Goal: Task Accomplishment & Management: Use online tool/utility

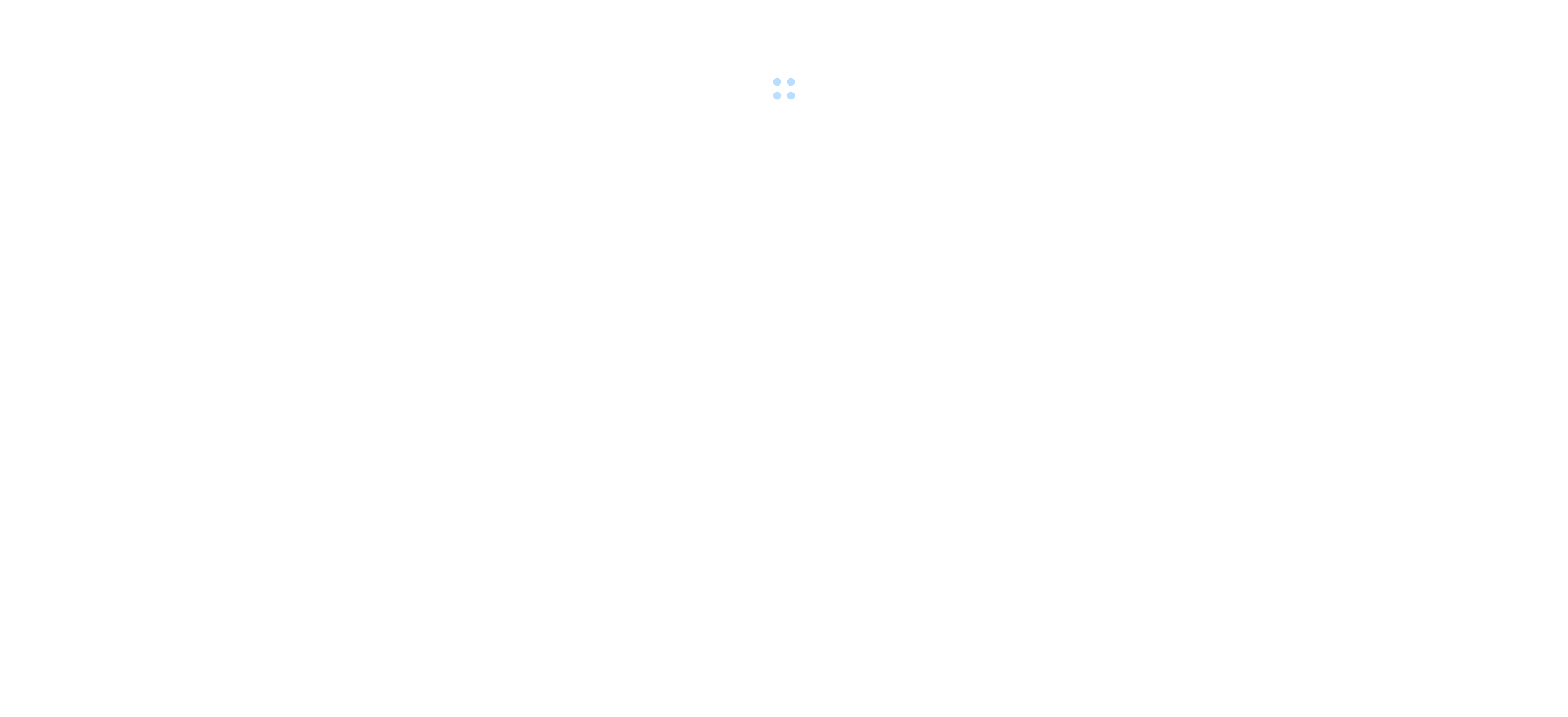
click at [784, 83] on span at bounding box center [784, 89] width 26 height 26
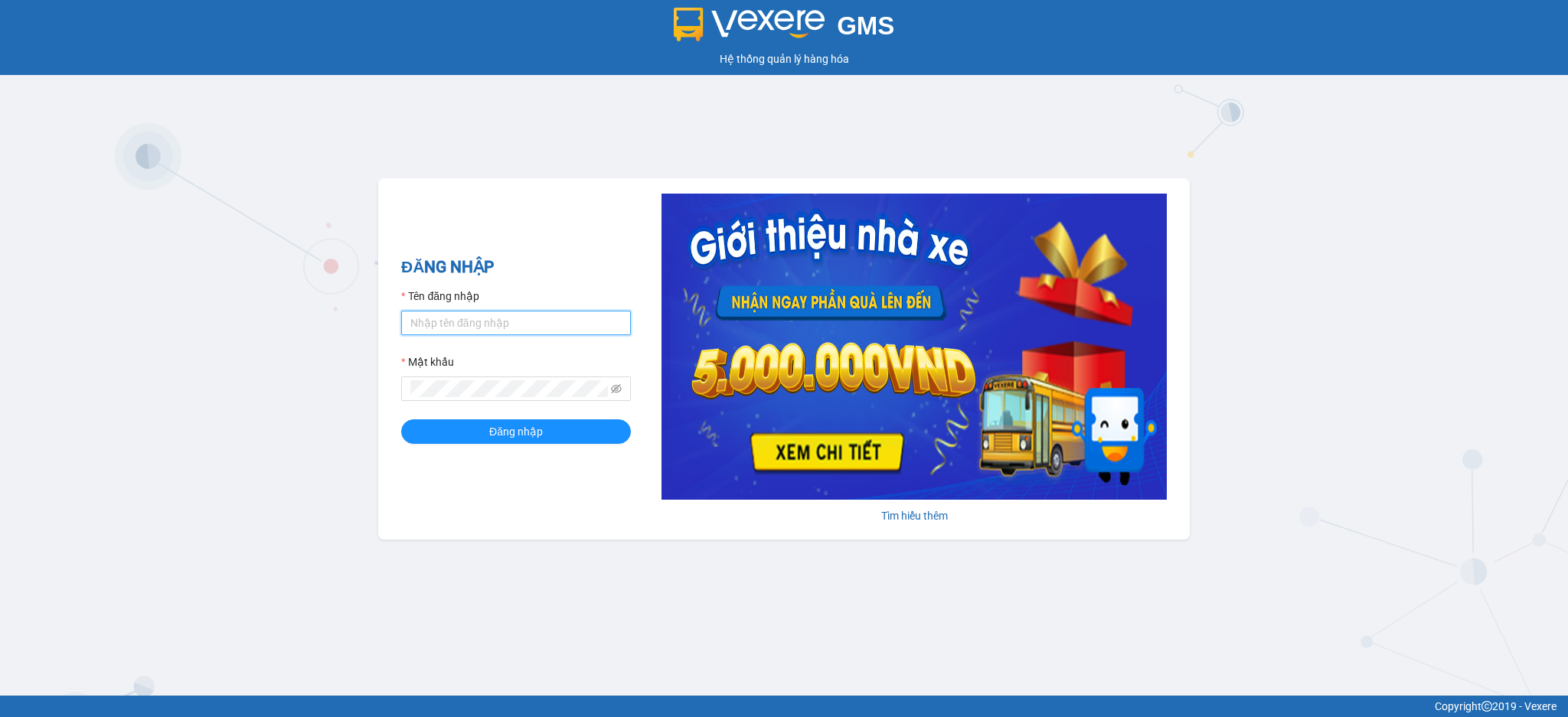
click at [602, 329] on input "Tên đăng nhập" at bounding box center [516, 323] width 230 height 25
type input "Trong.hao"
click at [614, 388] on icon "eye-invisible" at bounding box center [616, 388] width 11 height 11
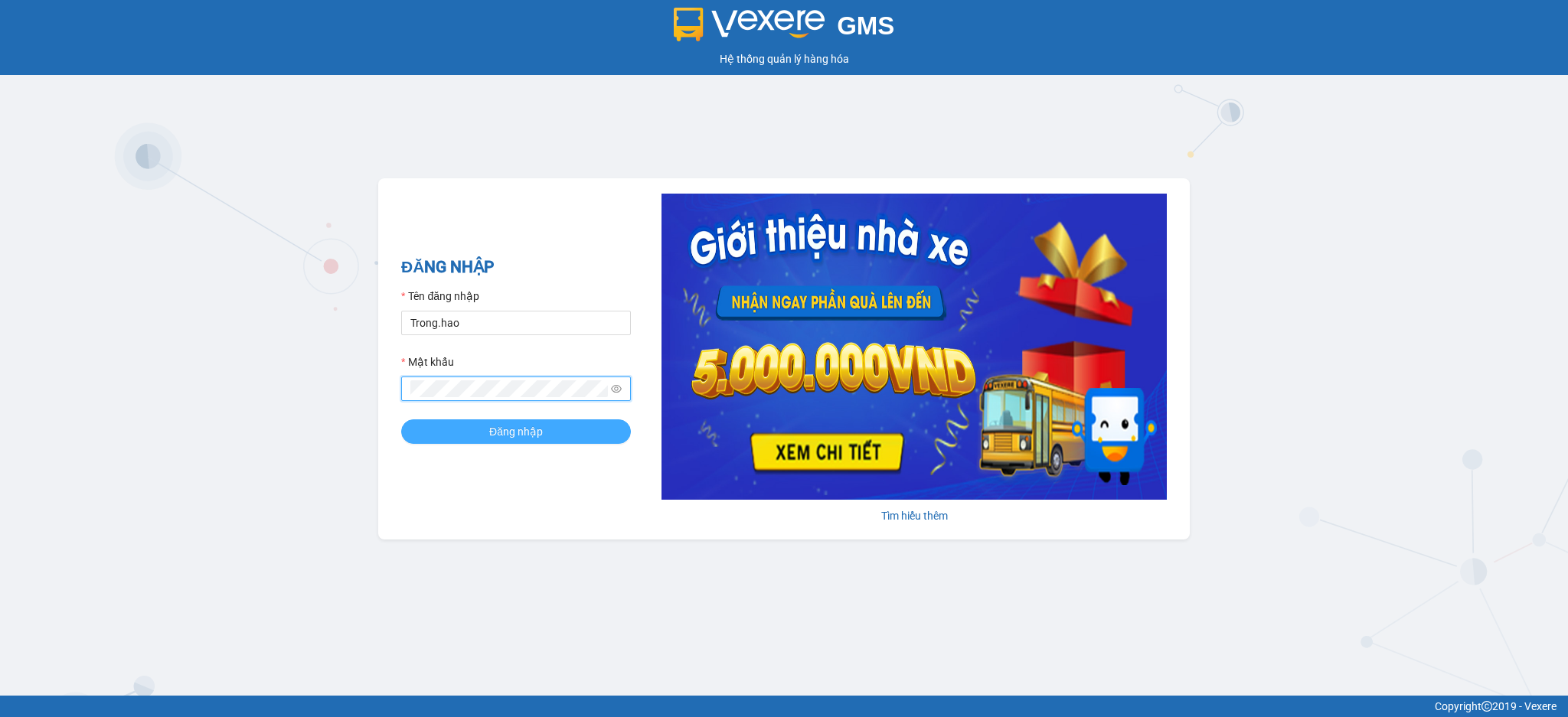
click at [585, 427] on button "Đăng nhập" at bounding box center [516, 432] width 230 height 25
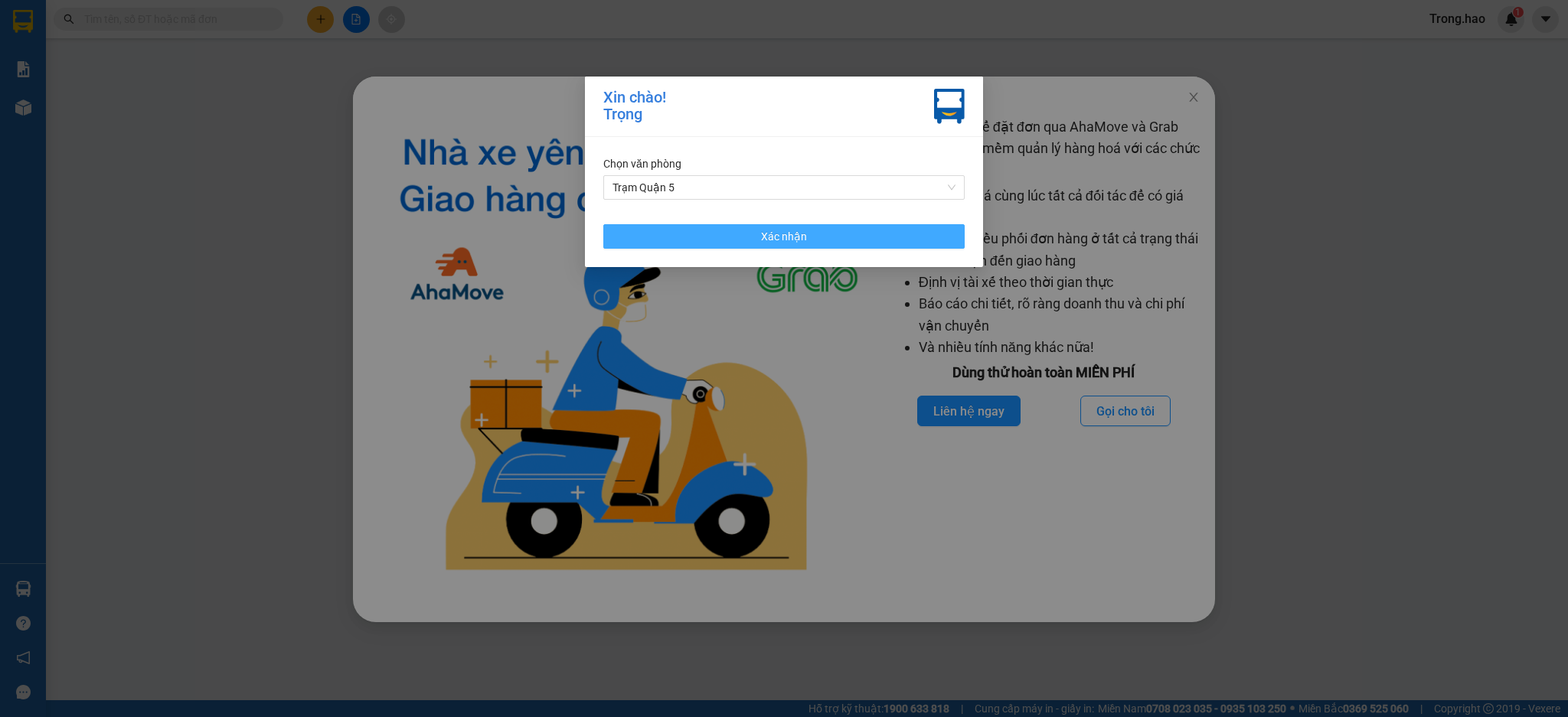
click at [776, 228] on span "Xác nhận" at bounding box center [784, 236] width 46 height 17
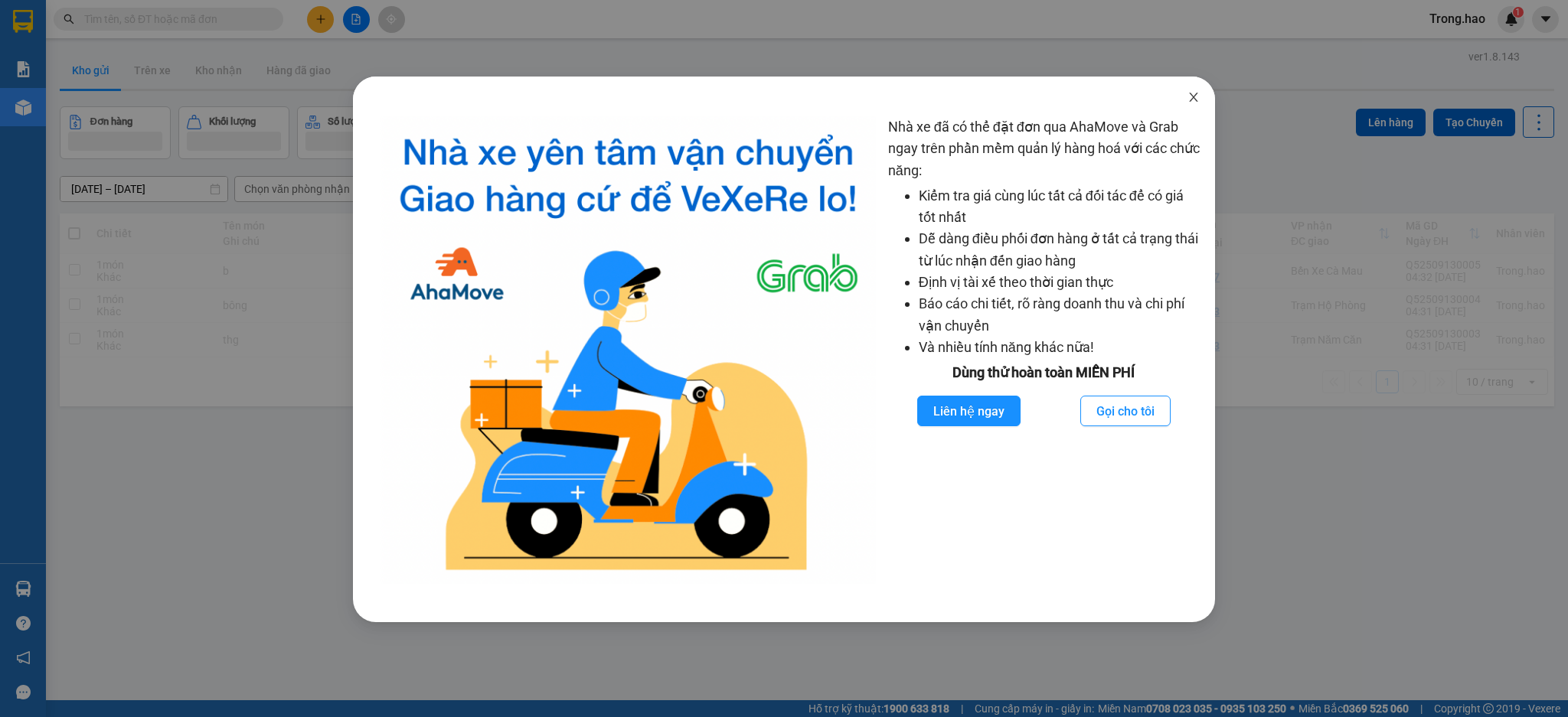
drag, startPoint x: 1199, startPoint y: 96, endPoint x: 632, endPoint y: 95, distance: 567.0
click at [1193, 96] on icon "close" at bounding box center [1193, 97] width 12 height 12
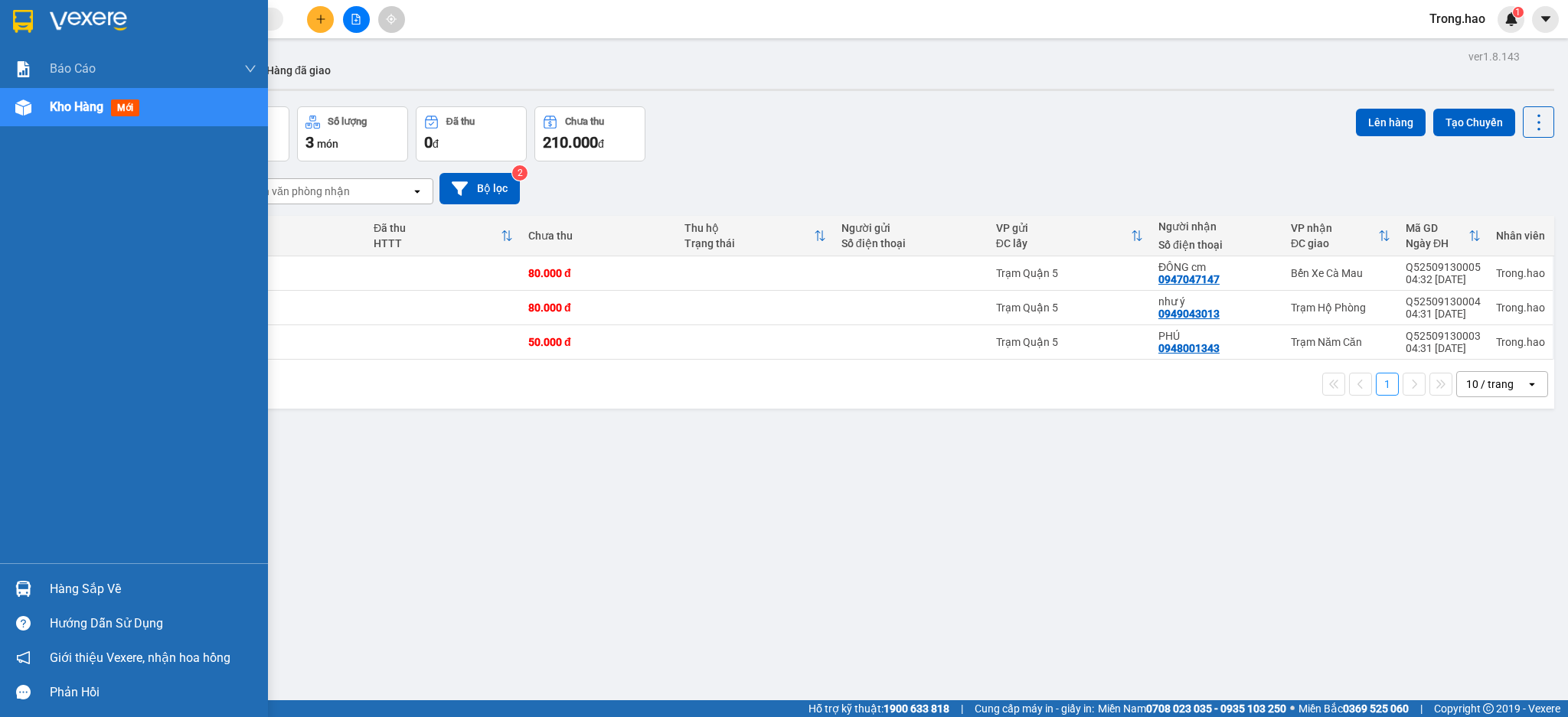
click at [51, 585] on div "Hàng sắp về" at bounding box center [152, 589] width 207 height 23
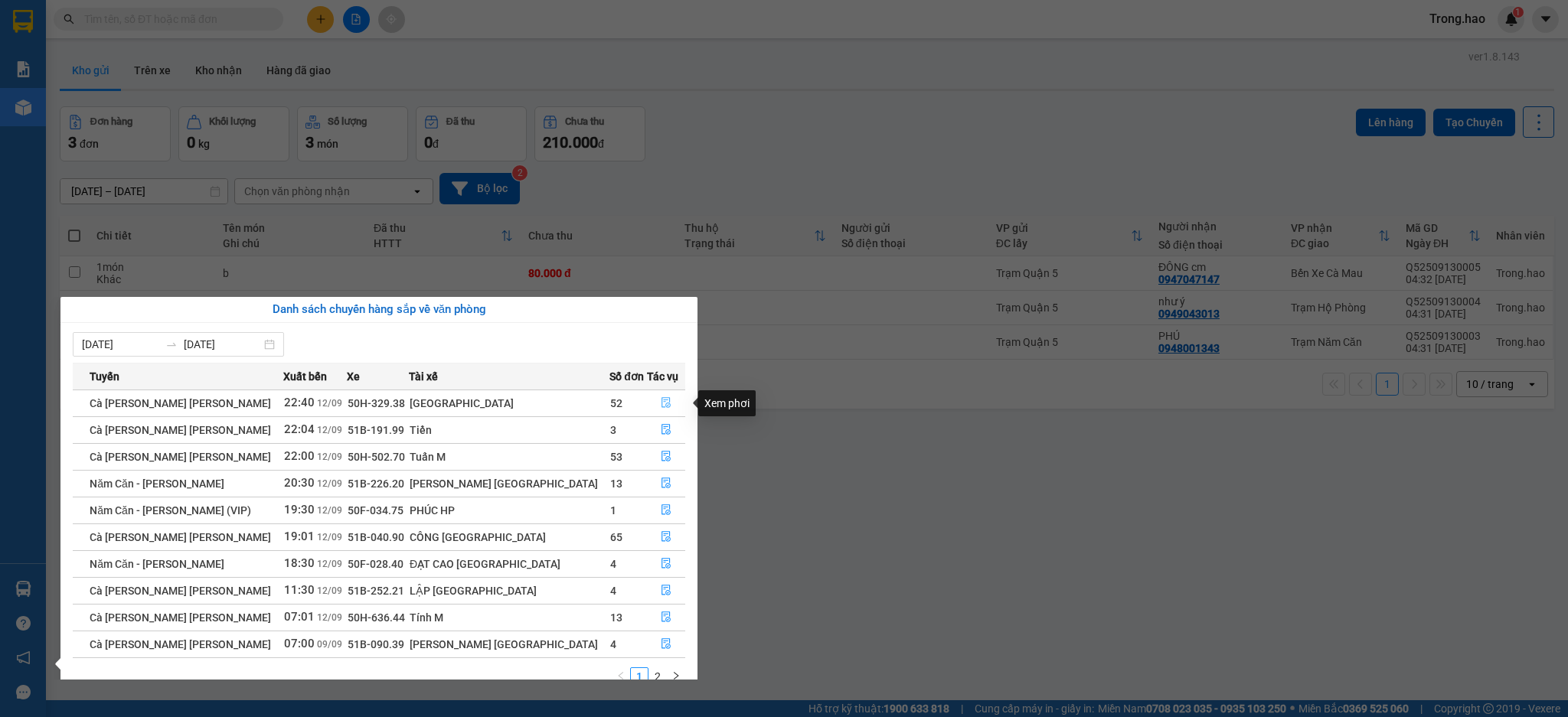
click at [661, 398] on icon "file-done" at bounding box center [665, 403] width 9 height 11
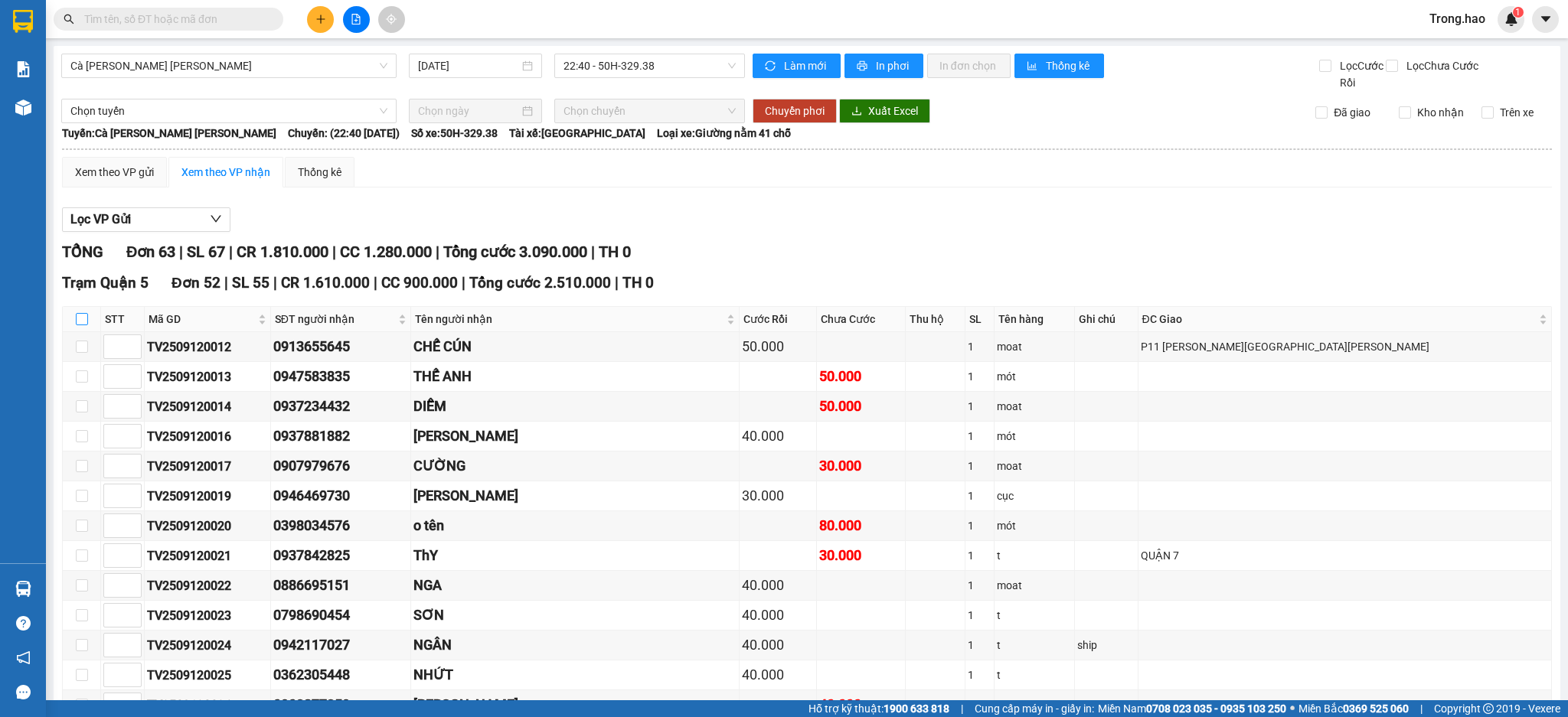
click at [81, 314] on input "checkbox" at bounding box center [82, 319] width 12 height 12
checkbox input "true"
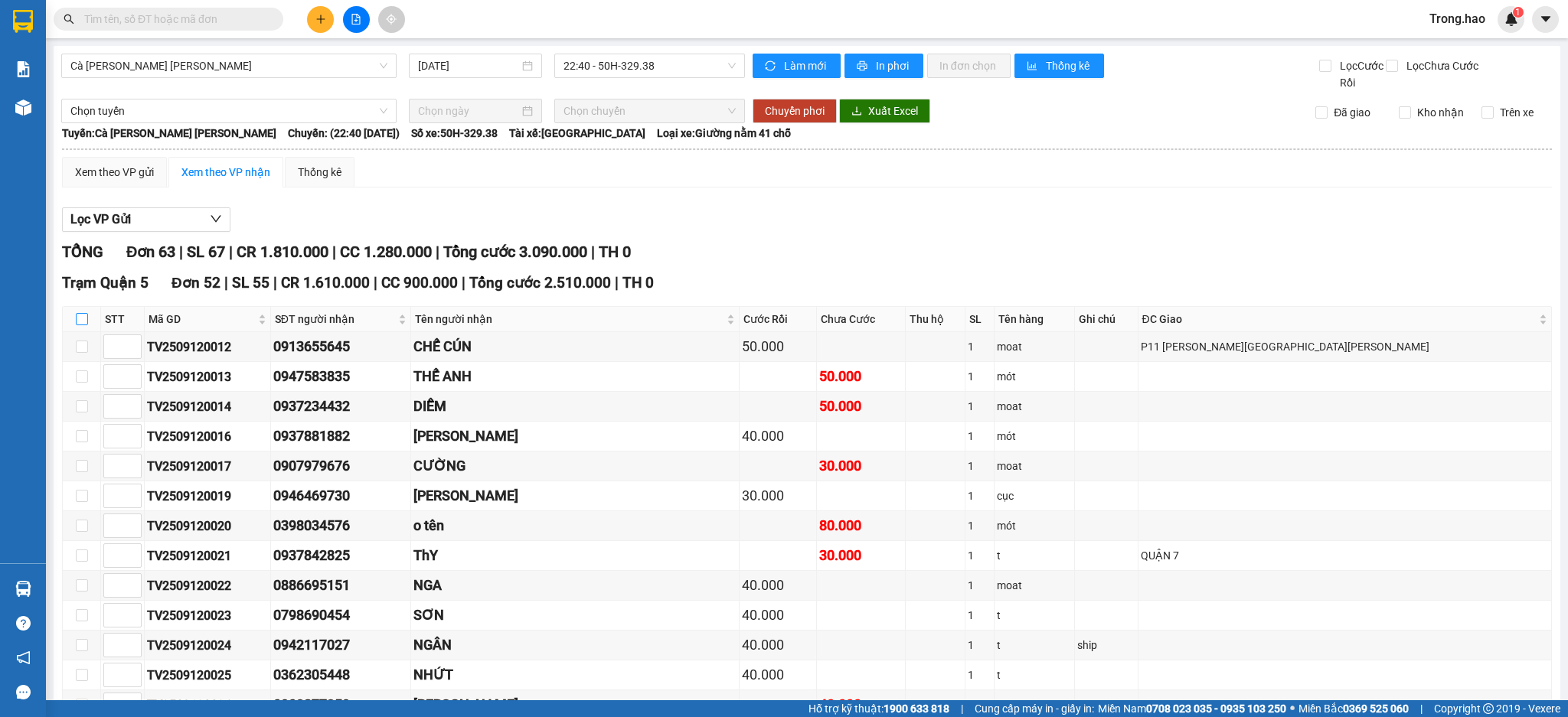
checkbox input "true"
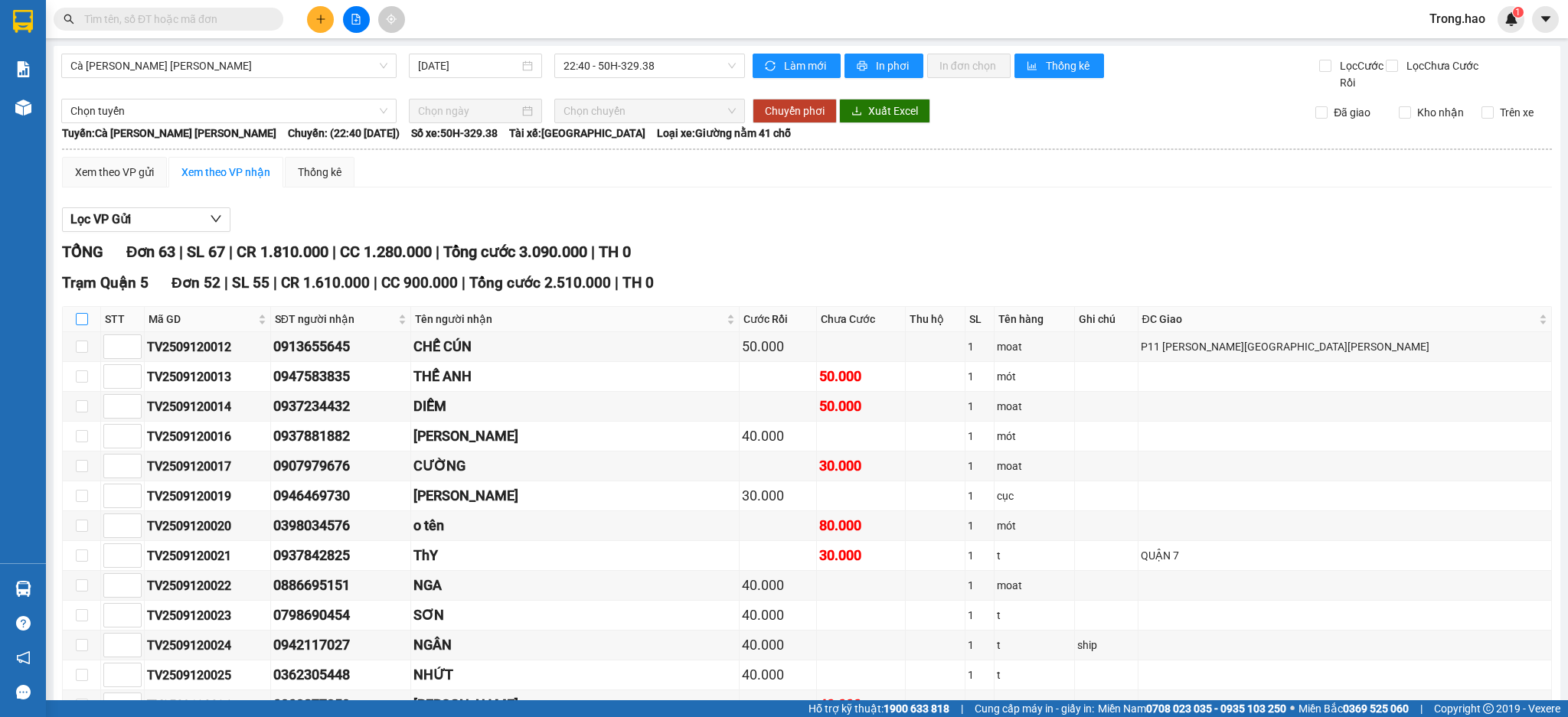
checkbox input "true"
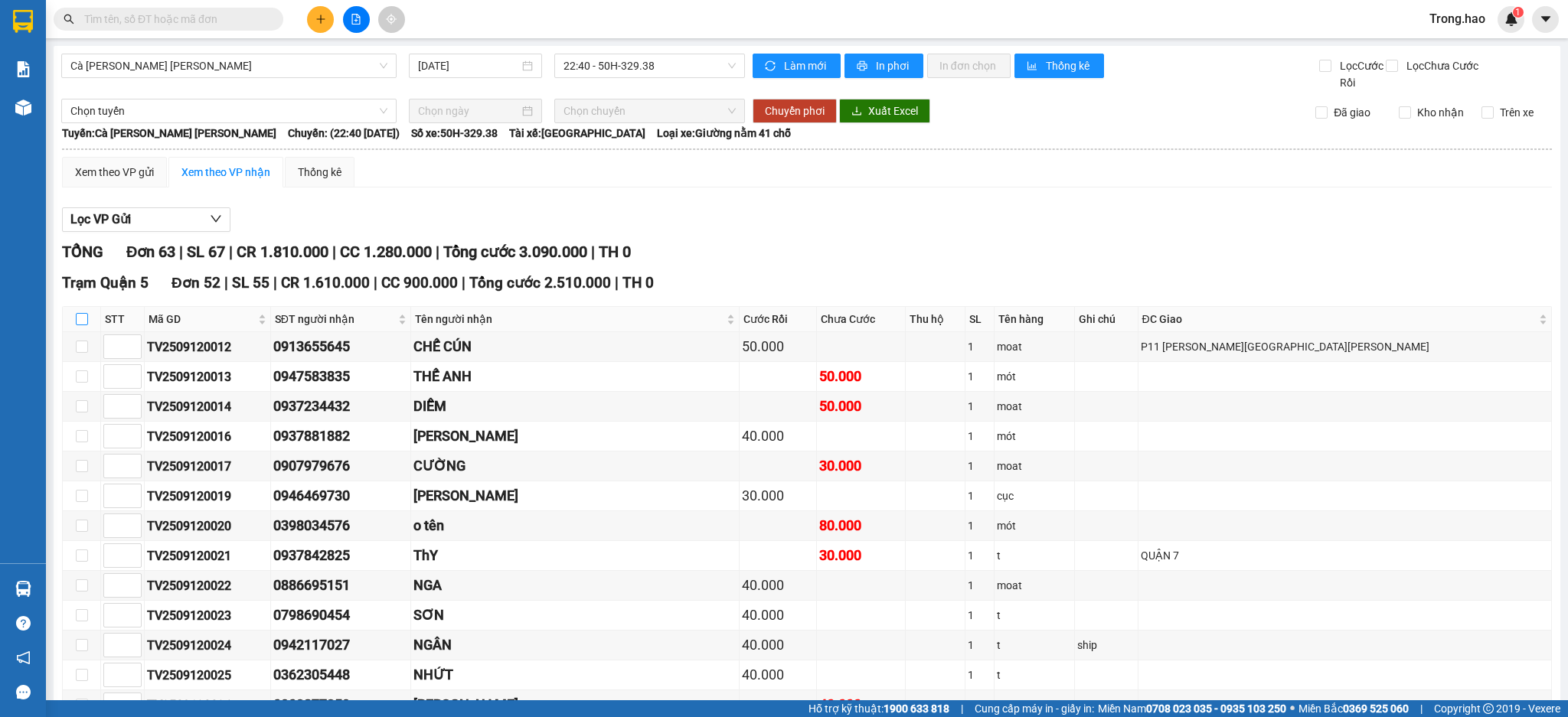
checkbox input "true"
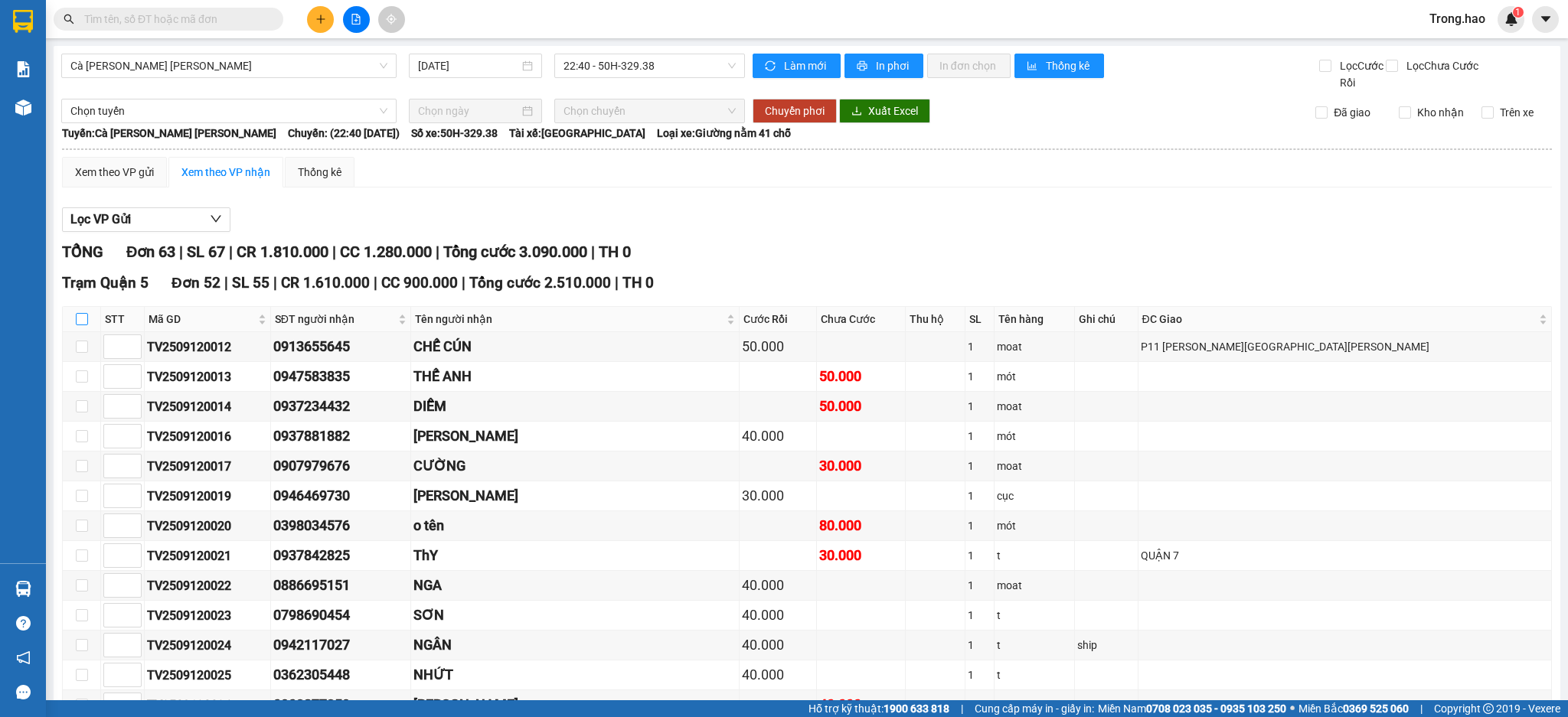
checkbox input "true"
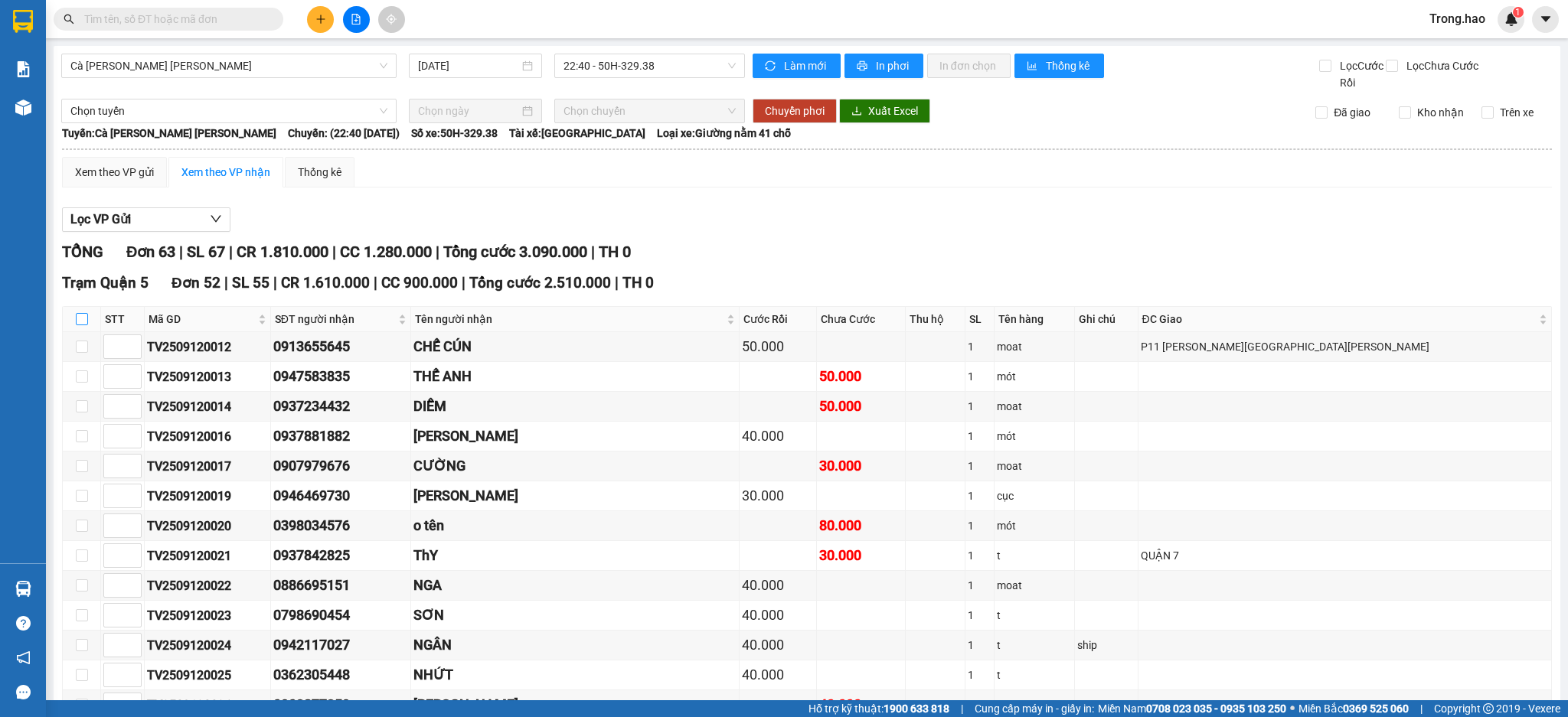
checkbox input "true"
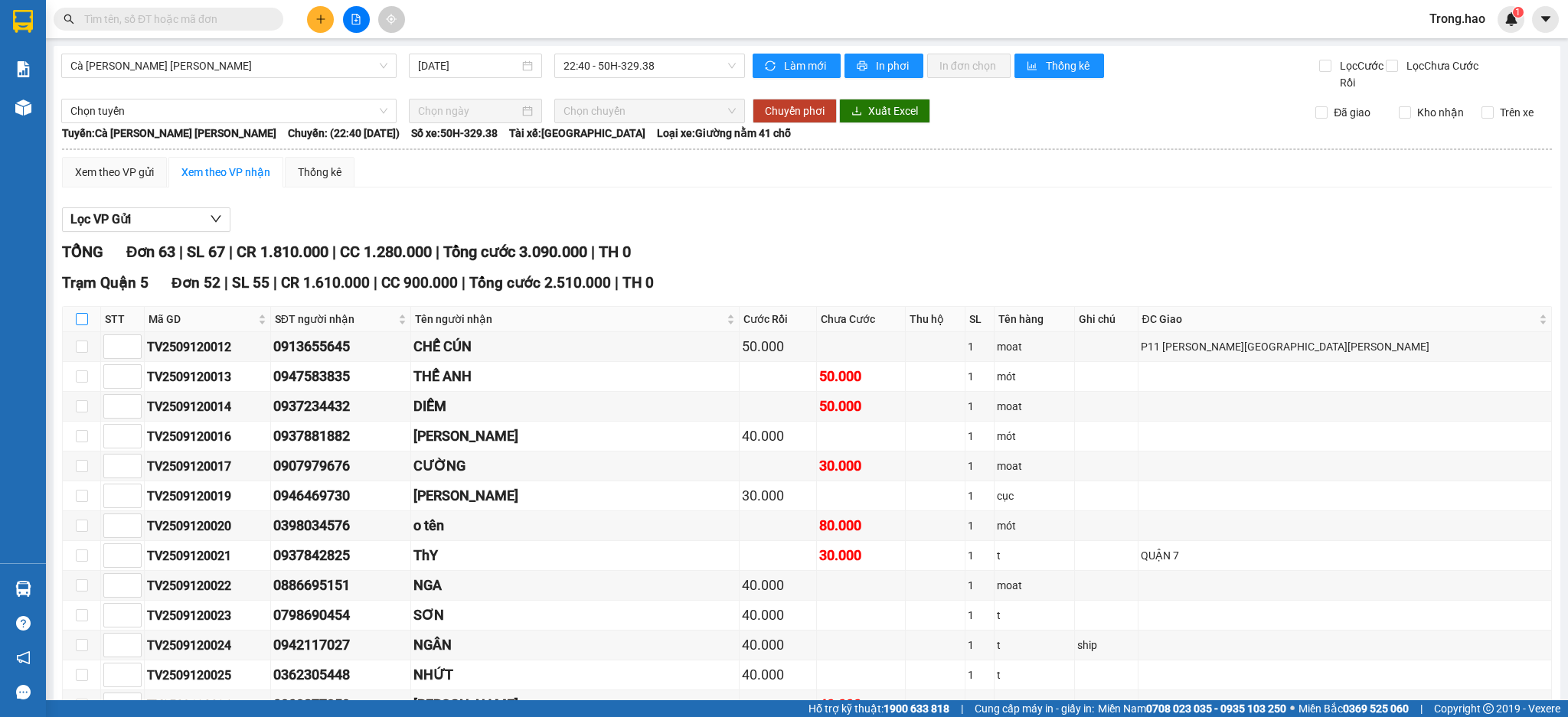
checkbox input "true"
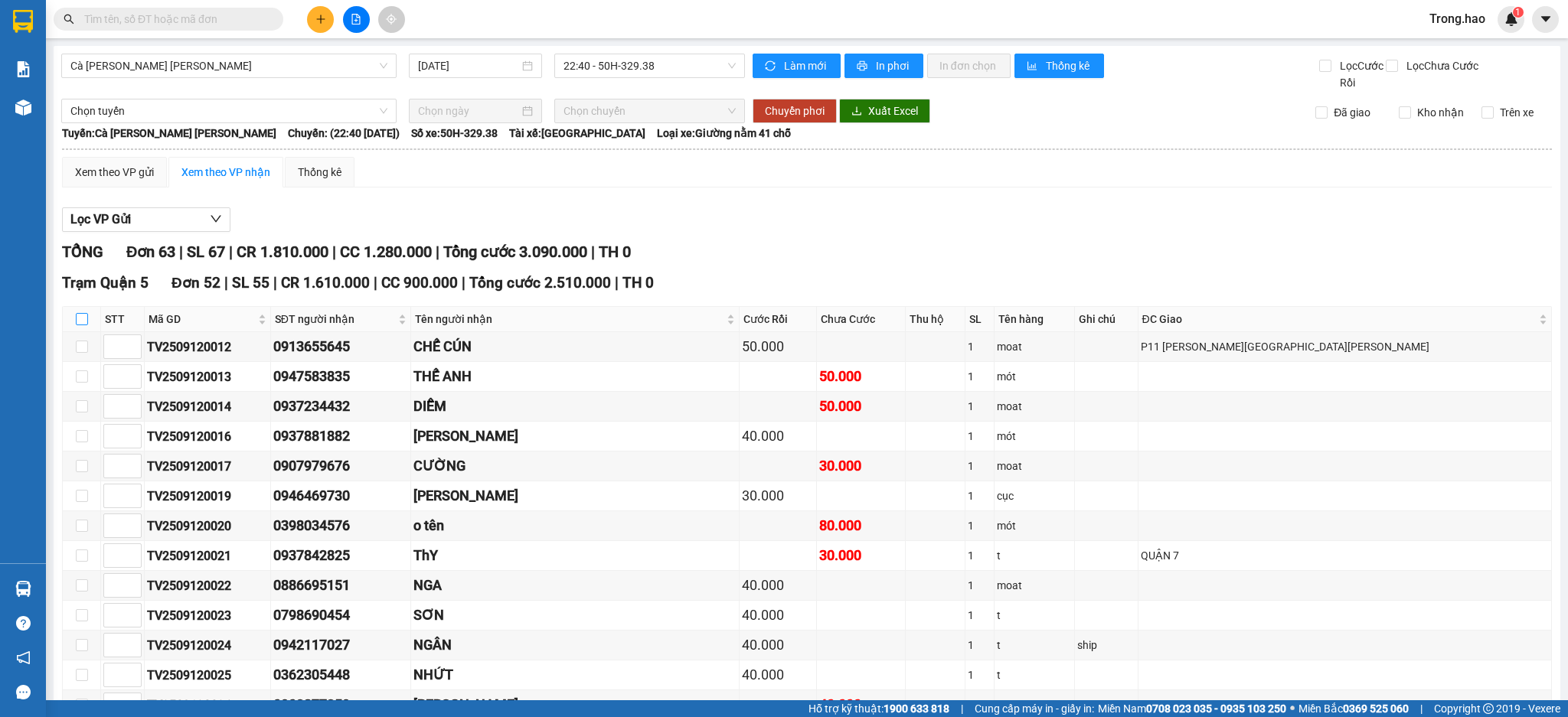
checkbox input "true"
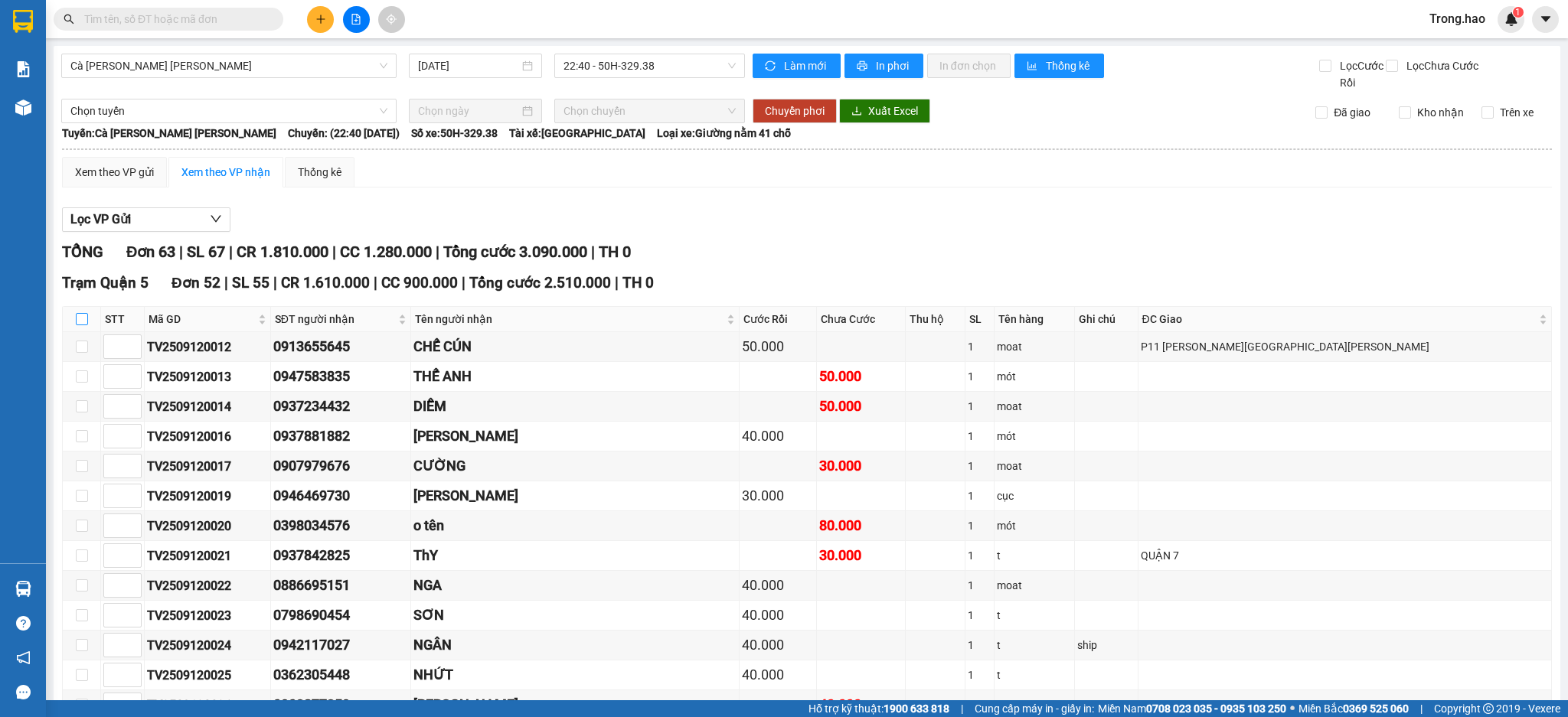
checkbox input "true"
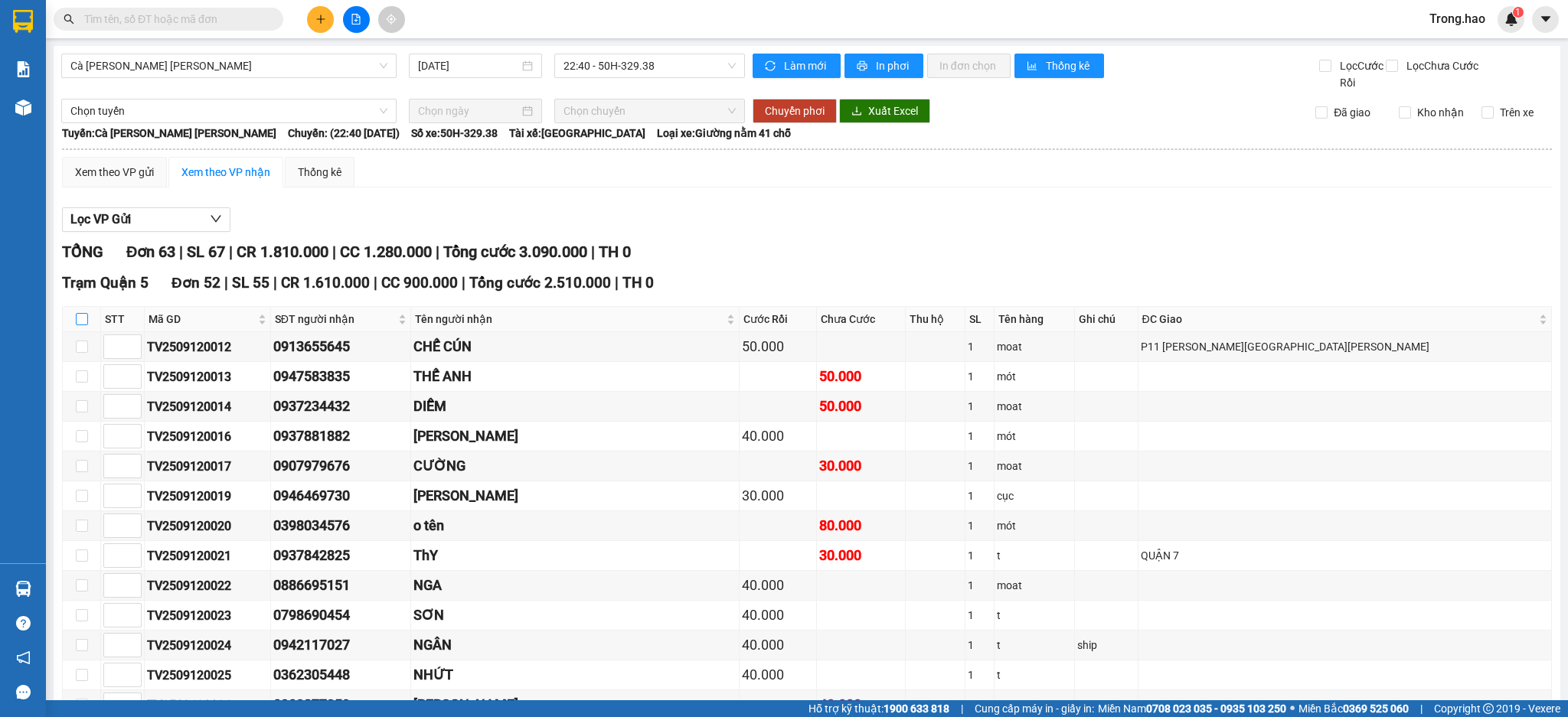
checkbox input "true"
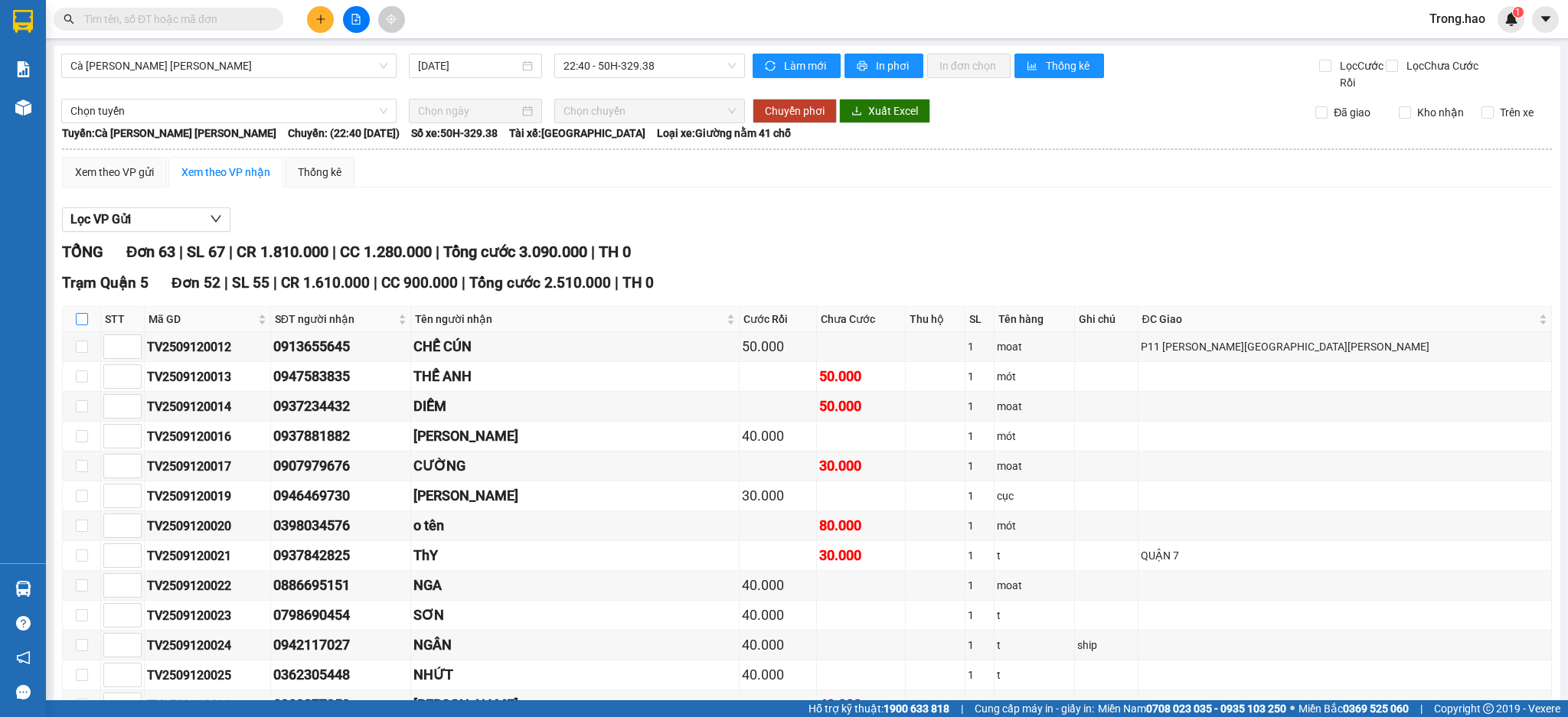
checkbox input "true"
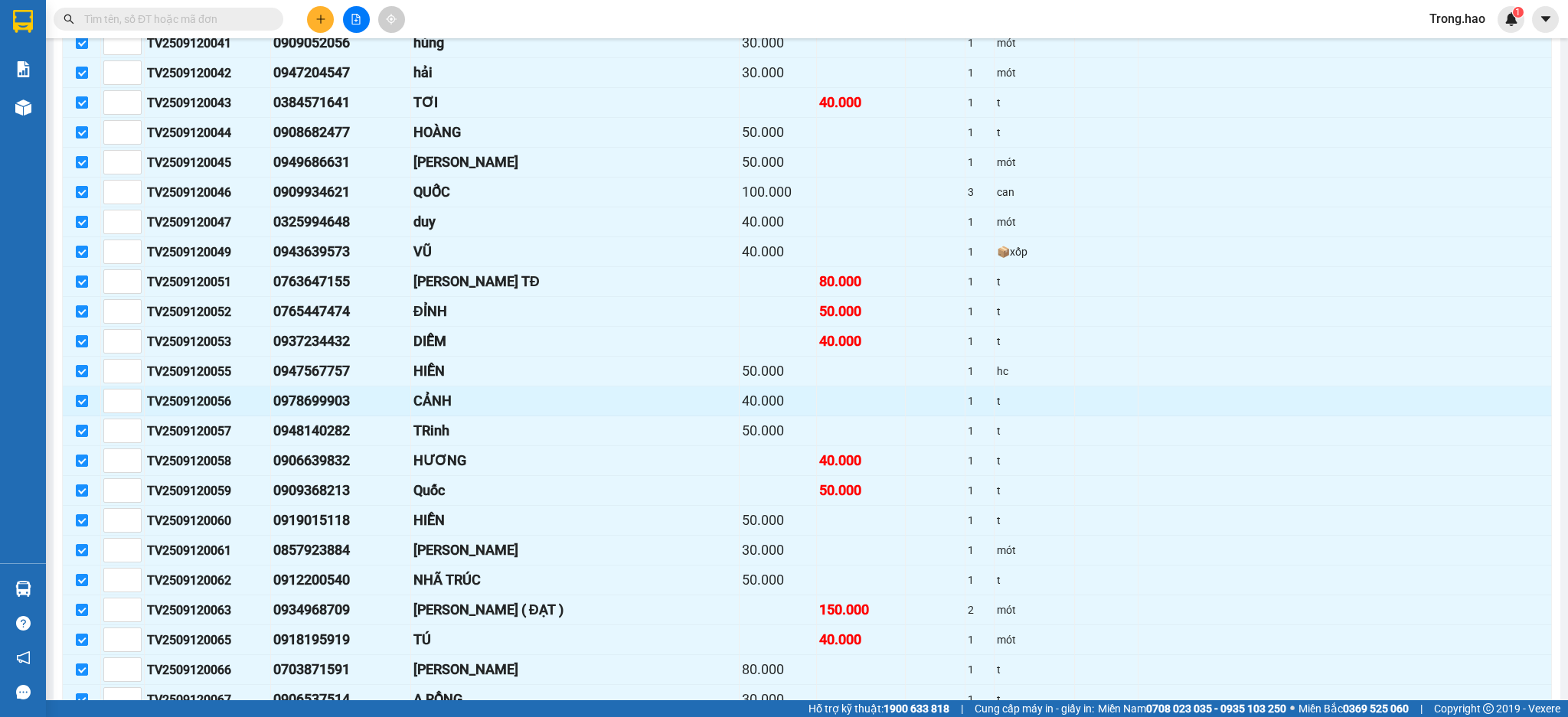
scroll to position [1632, 0]
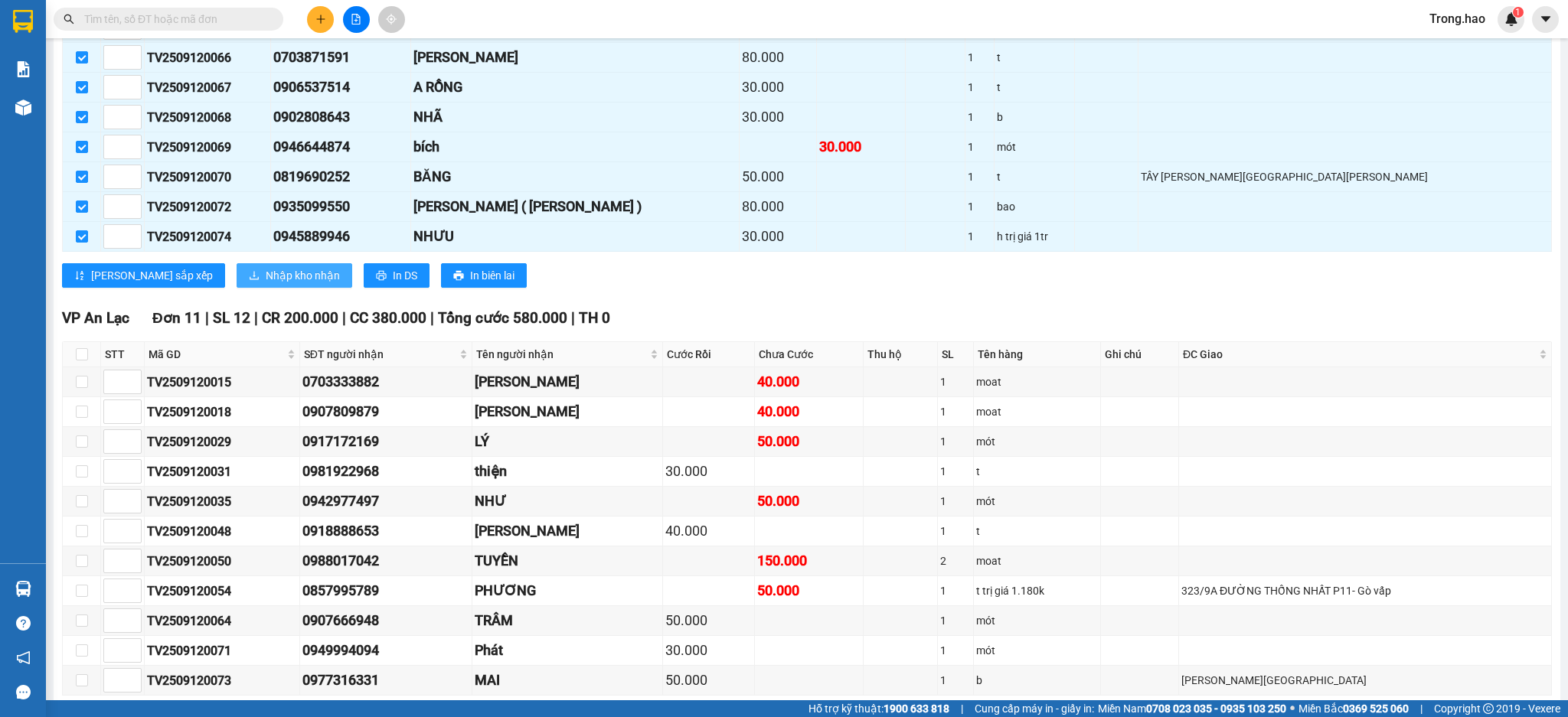
click at [240, 288] on button "Nhập kho nhận" at bounding box center [294, 276] width 115 height 25
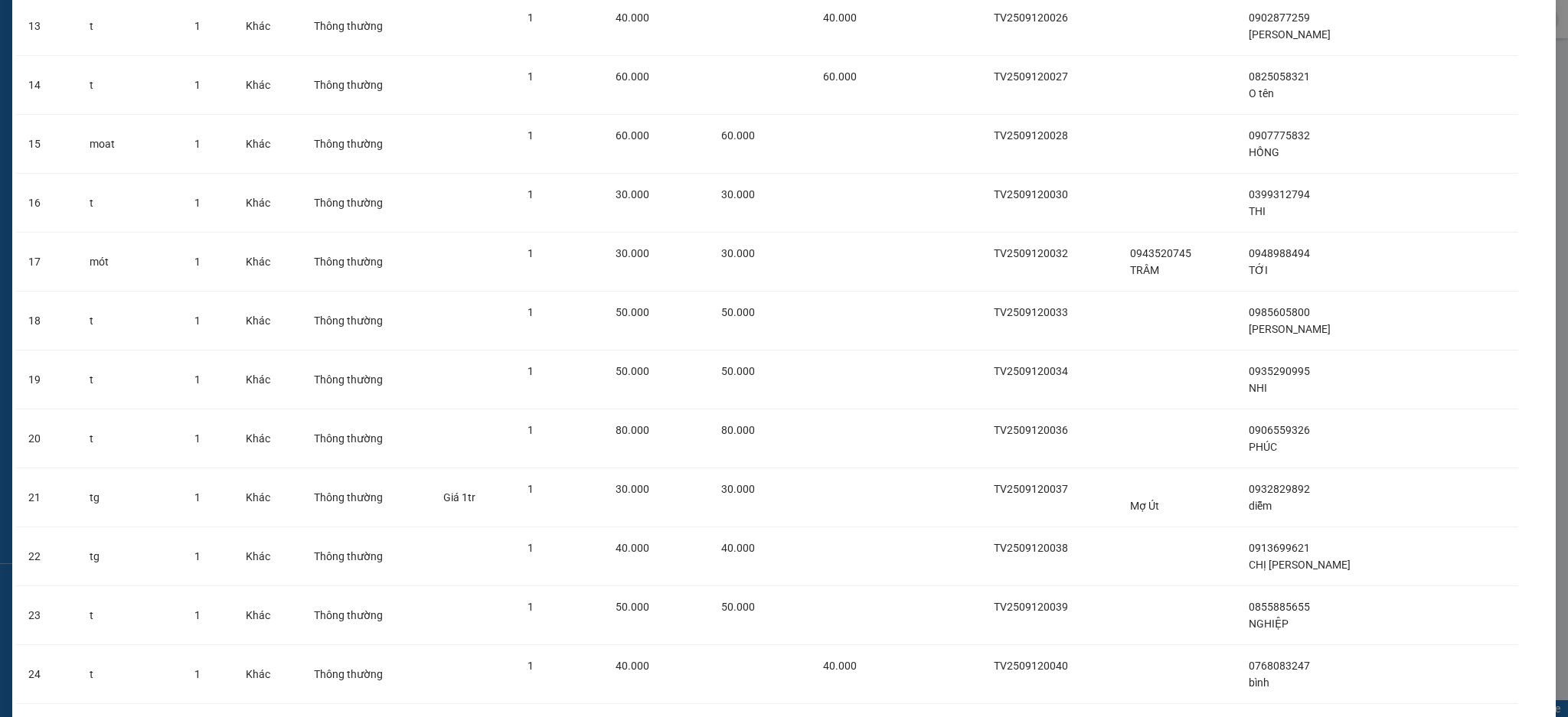
scroll to position [2589, 0]
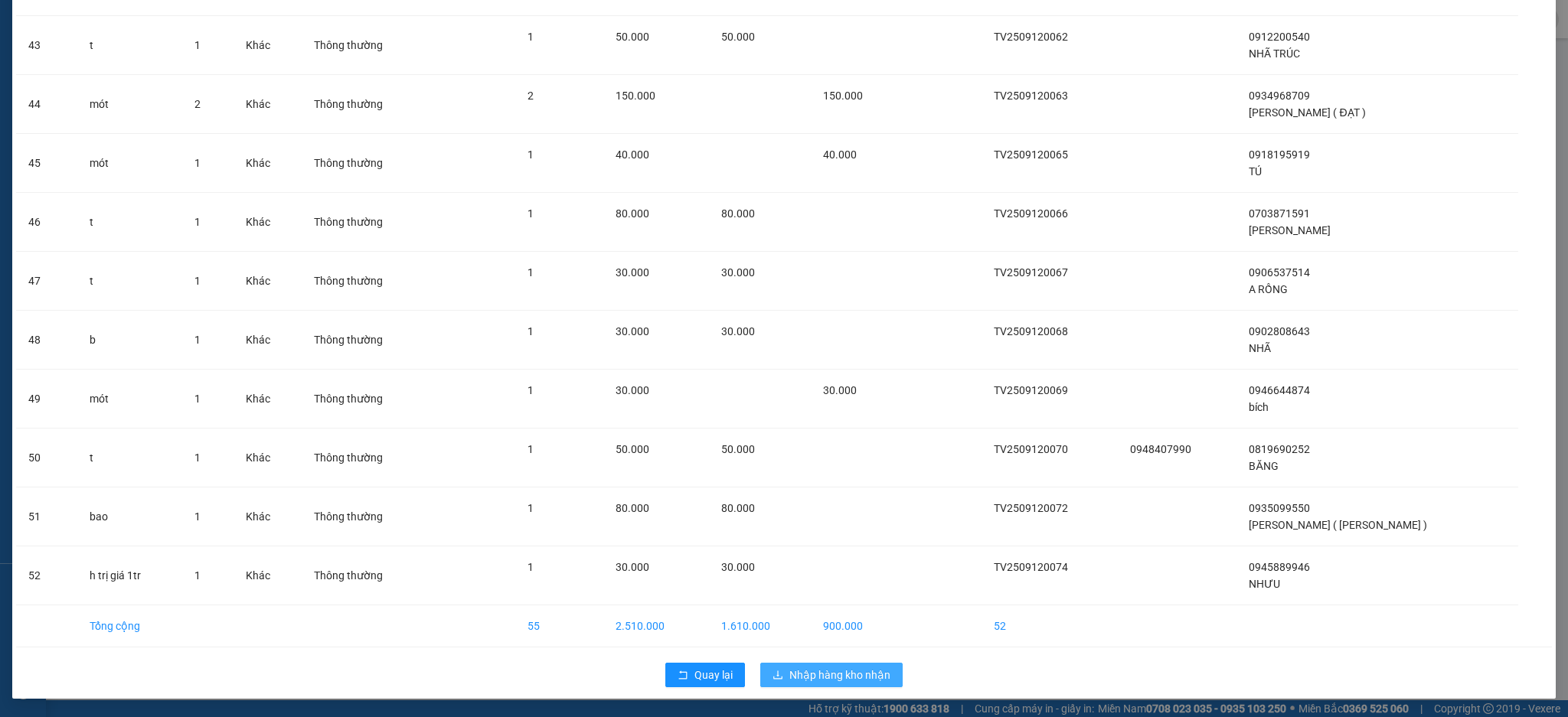
click at [851, 677] on span "Nhập hàng kho nhận" at bounding box center [840, 675] width 101 height 17
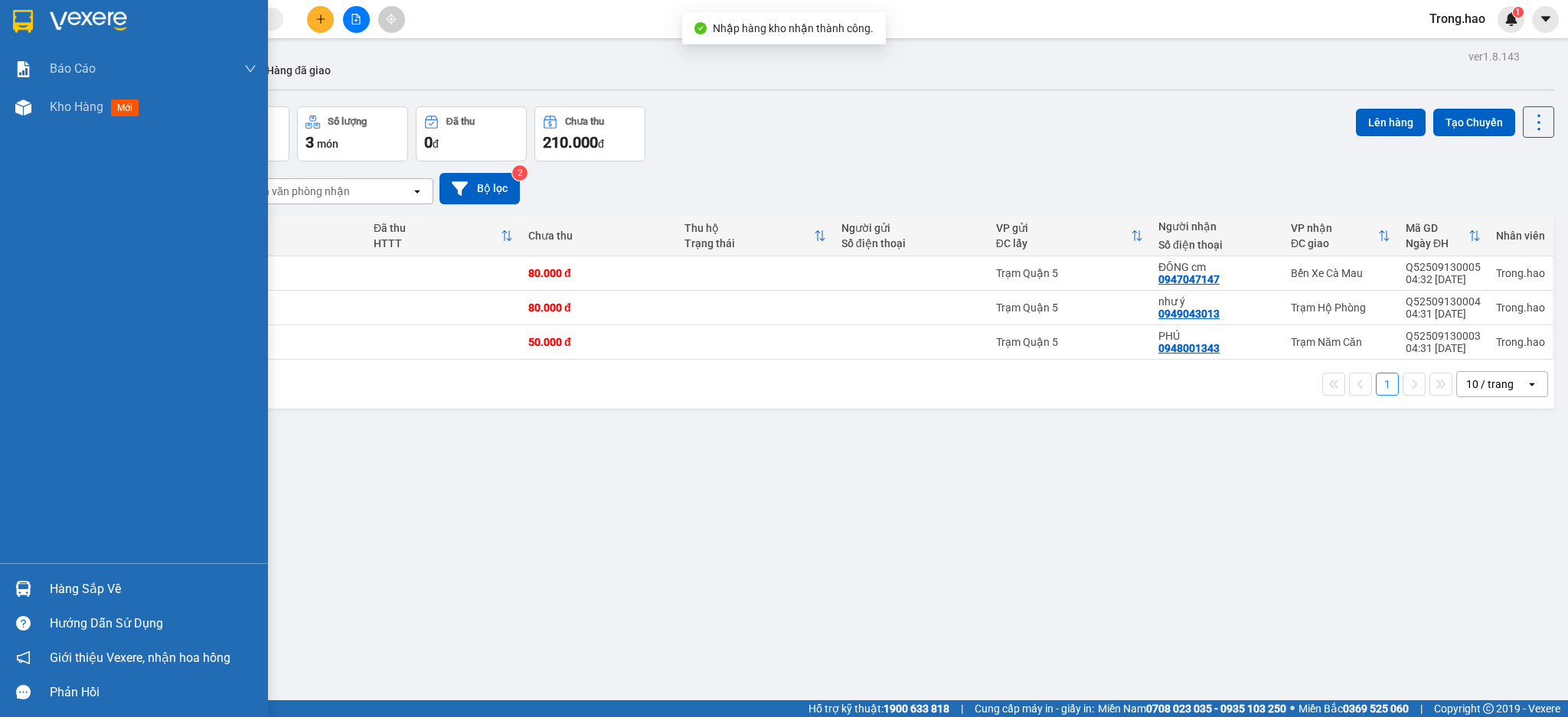
drag, startPoint x: 40, startPoint y: 601, endPoint x: 41, endPoint y: 571, distance: 30.0
click at [35, 600] on div "Hàng sắp về" at bounding box center [134, 588] width 268 height 34
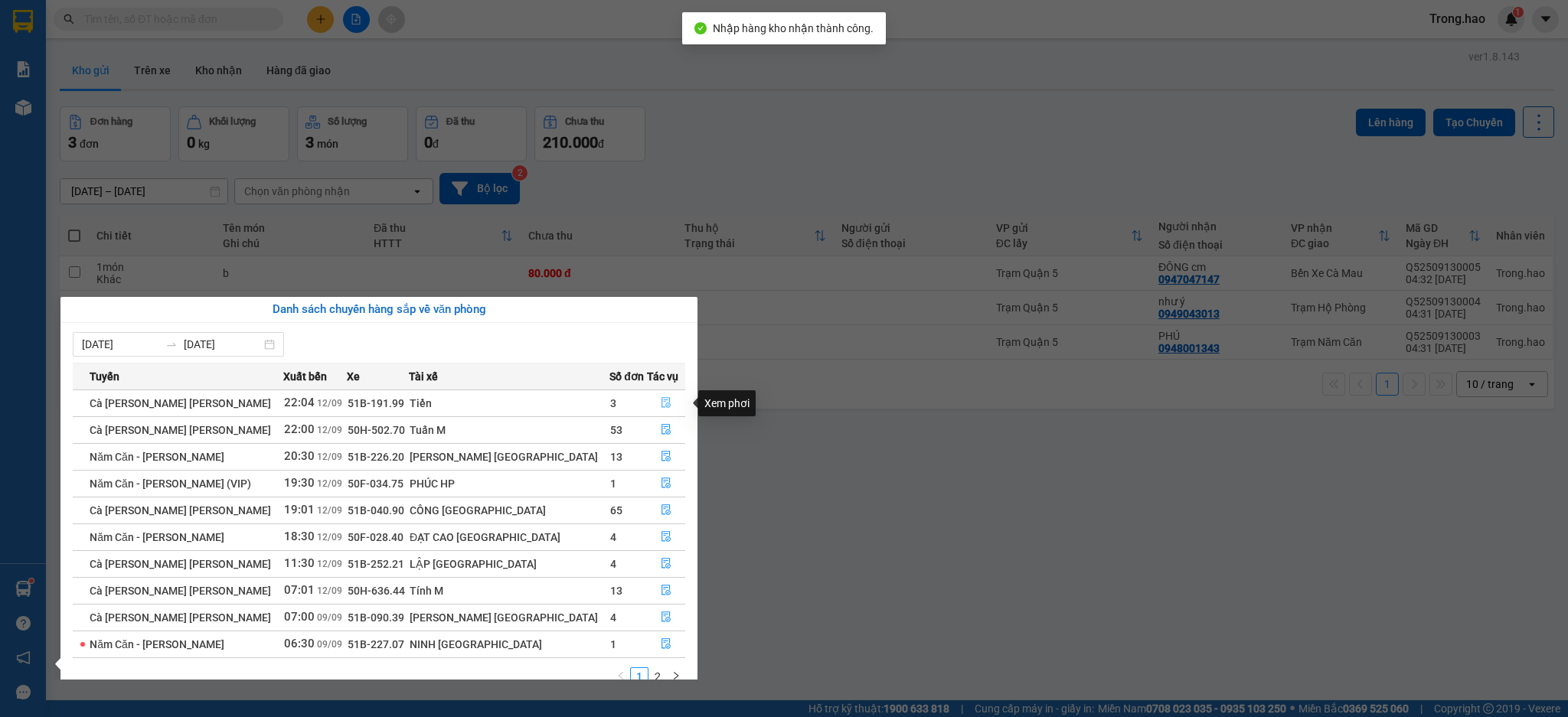
click at [662, 404] on icon "file-done" at bounding box center [666, 403] width 11 height 11
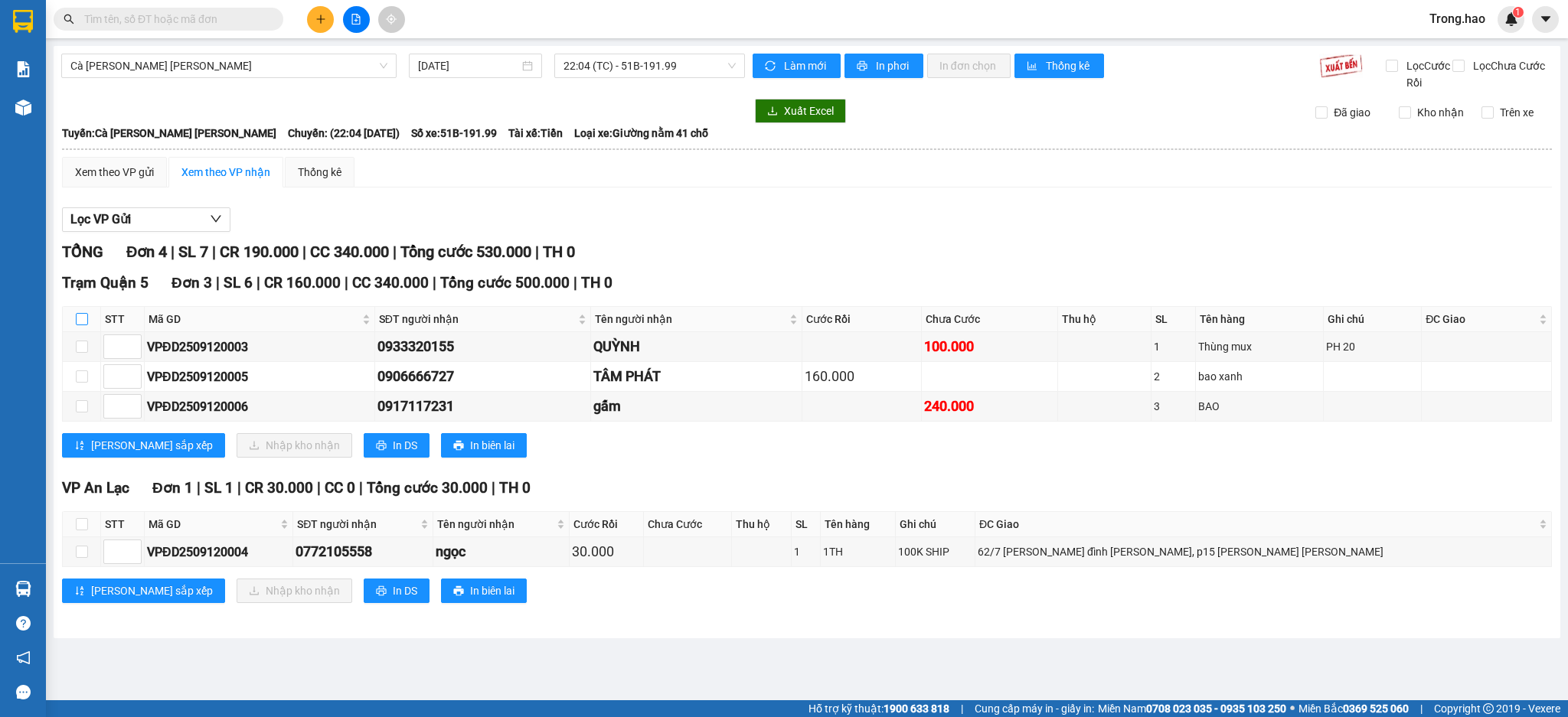
drag, startPoint x: 83, startPoint y: 317, endPoint x: 163, endPoint y: 436, distance: 143.4
click at [82, 318] on input "checkbox" at bounding box center [82, 319] width 12 height 12
checkbox input "true"
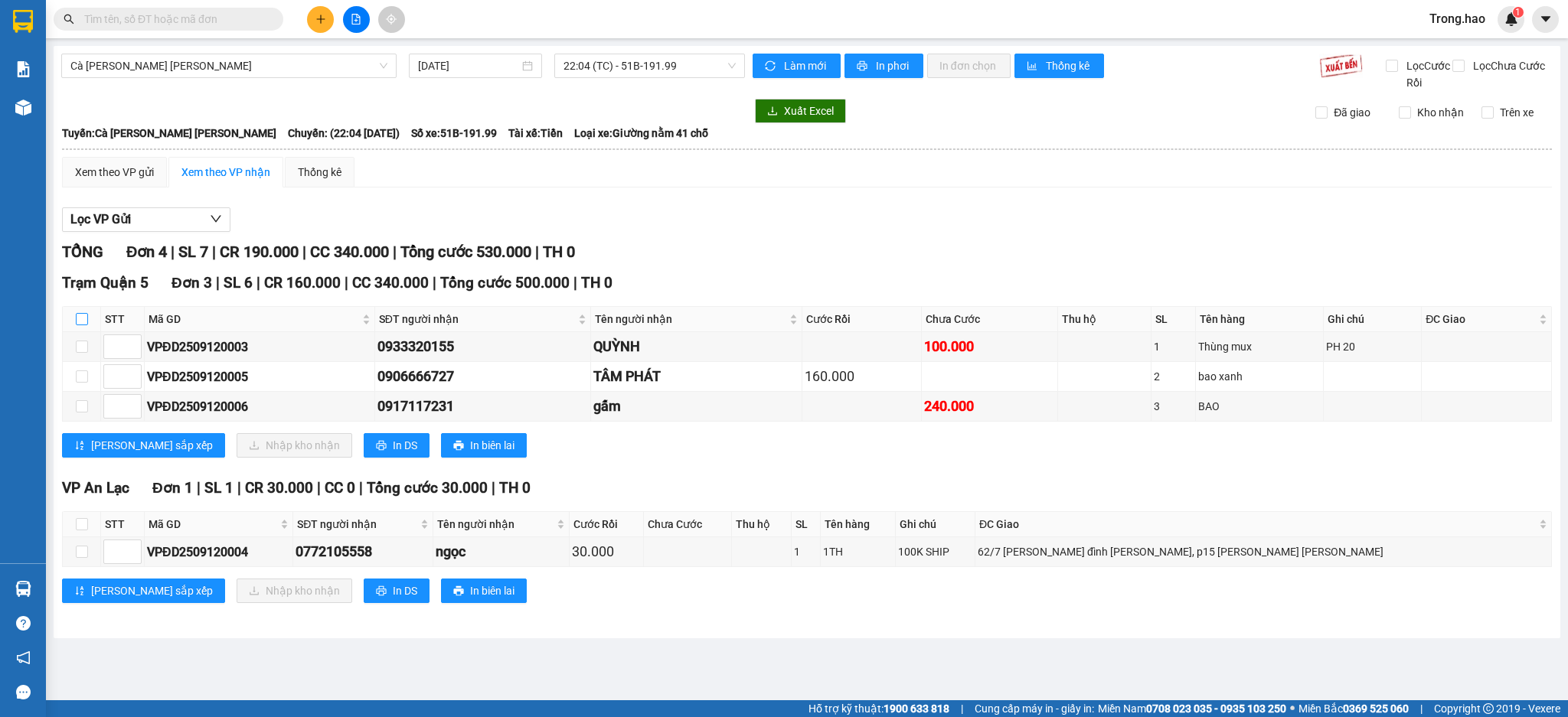
checkbox input "true"
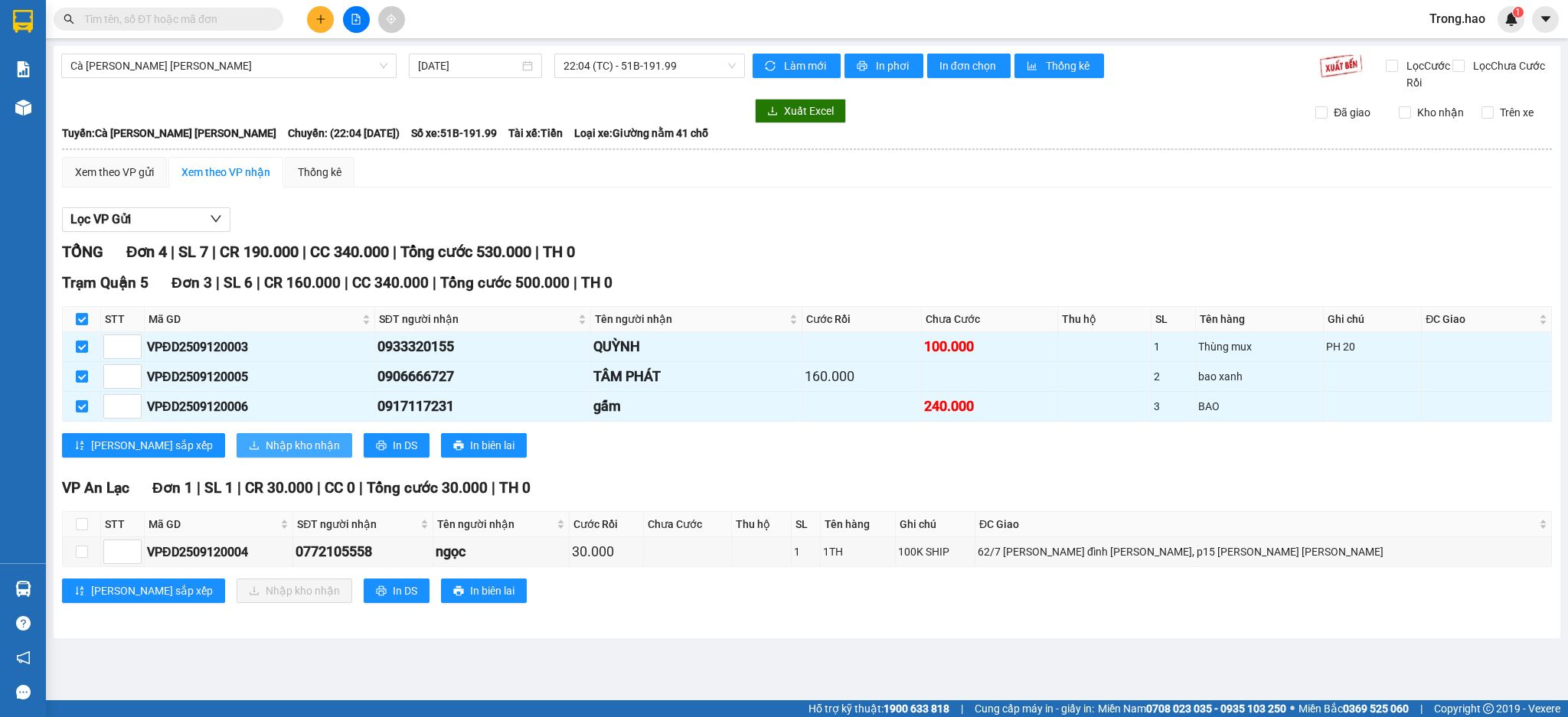
click at [265, 446] on span "Nhập kho nhận" at bounding box center [302, 445] width 74 height 17
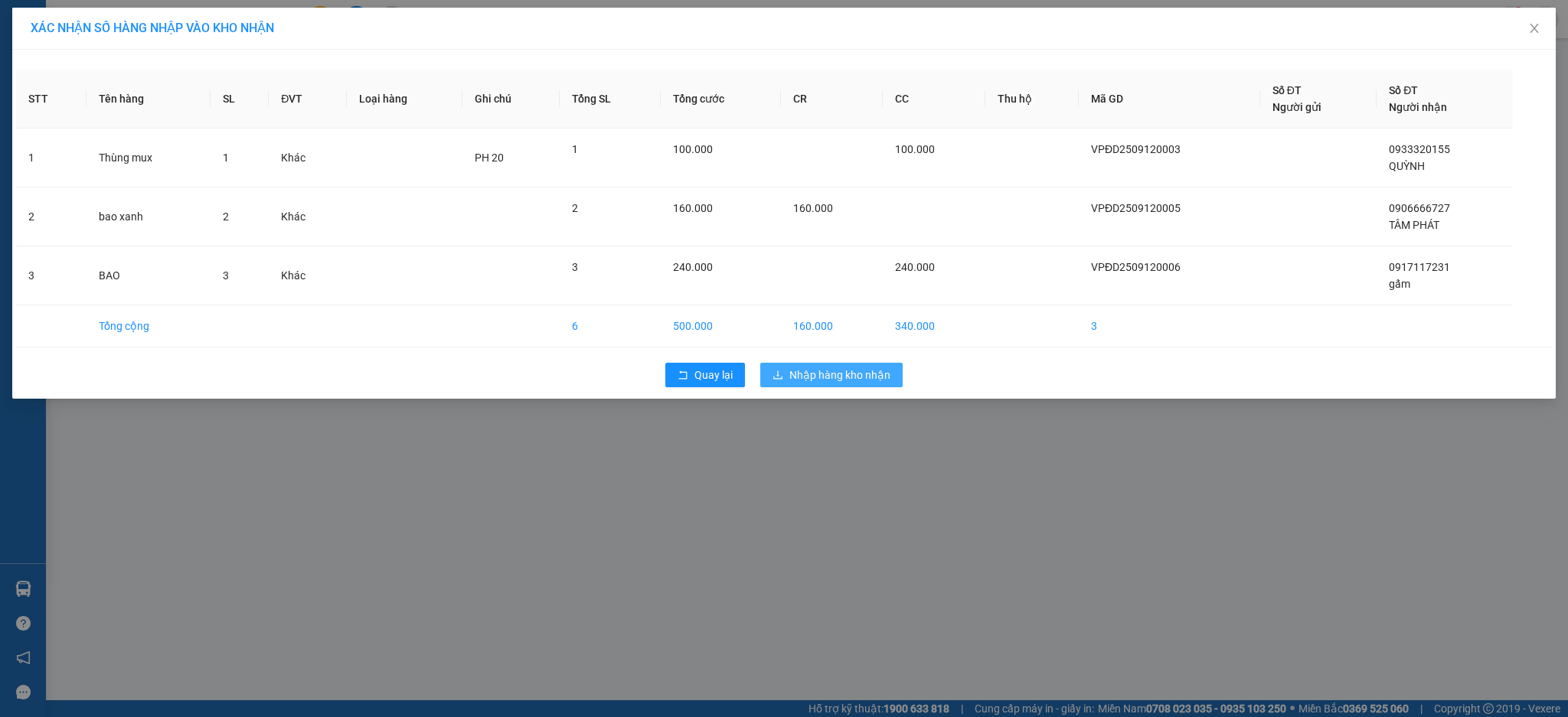
click at [801, 377] on span "Nhập hàng kho nhận" at bounding box center [840, 374] width 101 height 17
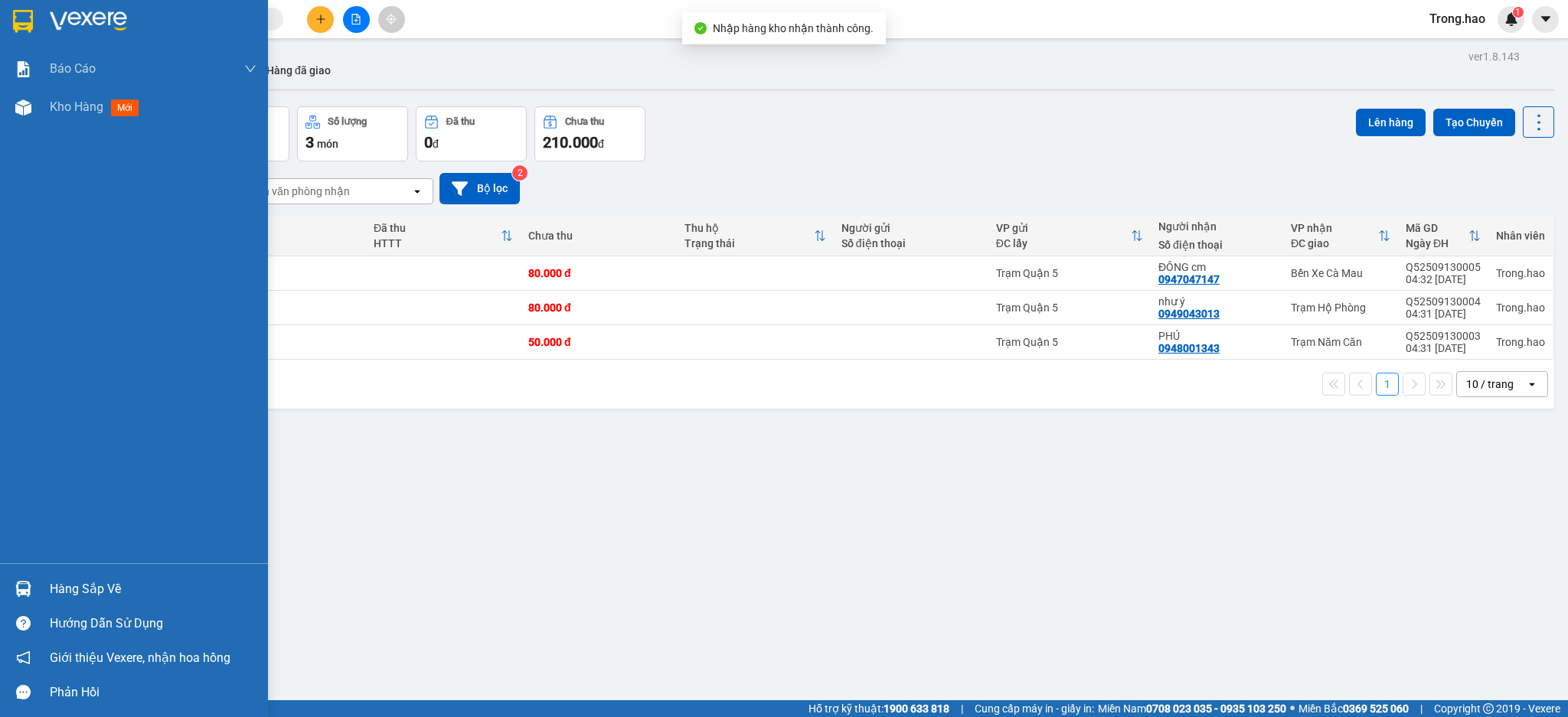
click at [32, 585] on div at bounding box center [23, 588] width 26 height 26
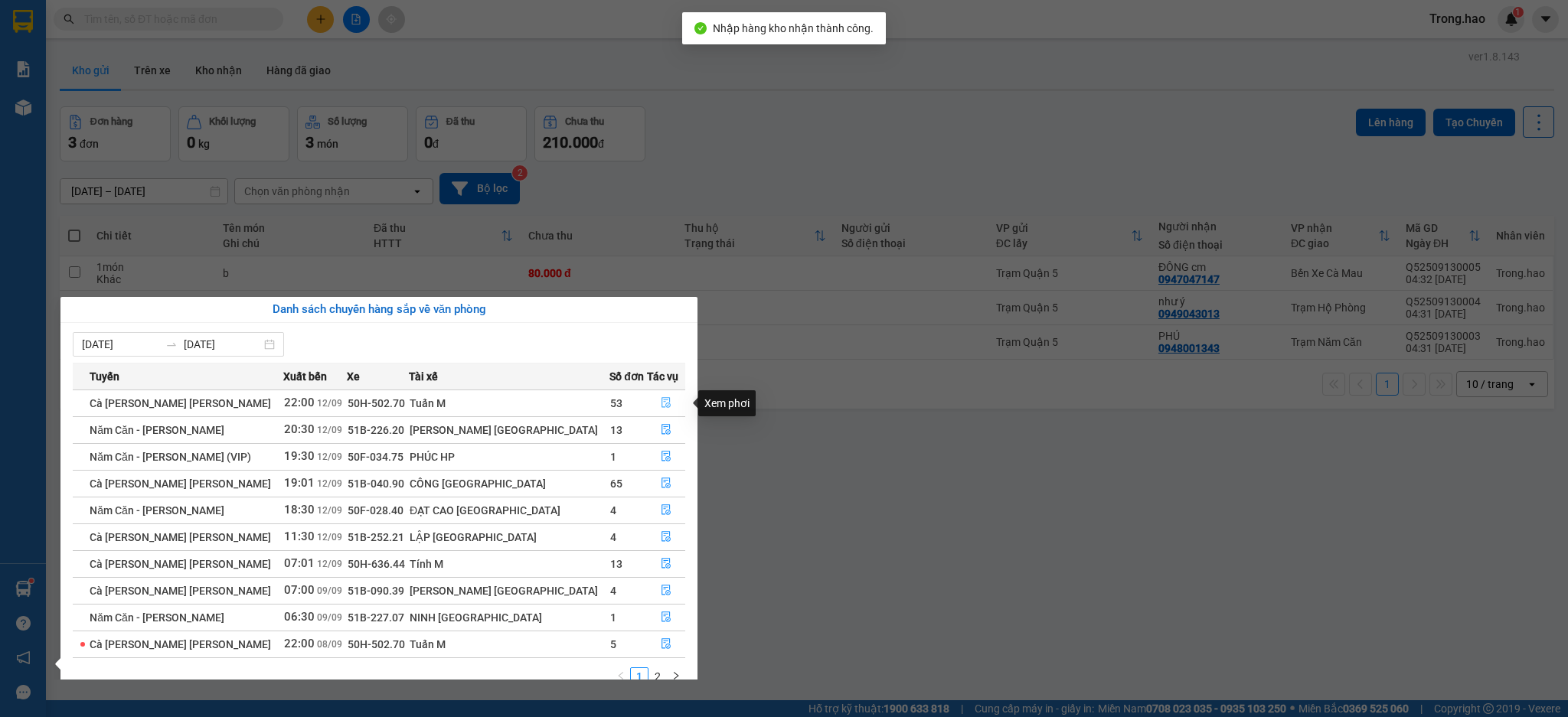
click at [661, 401] on icon "file-done" at bounding box center [666, 403] width 11 height 11
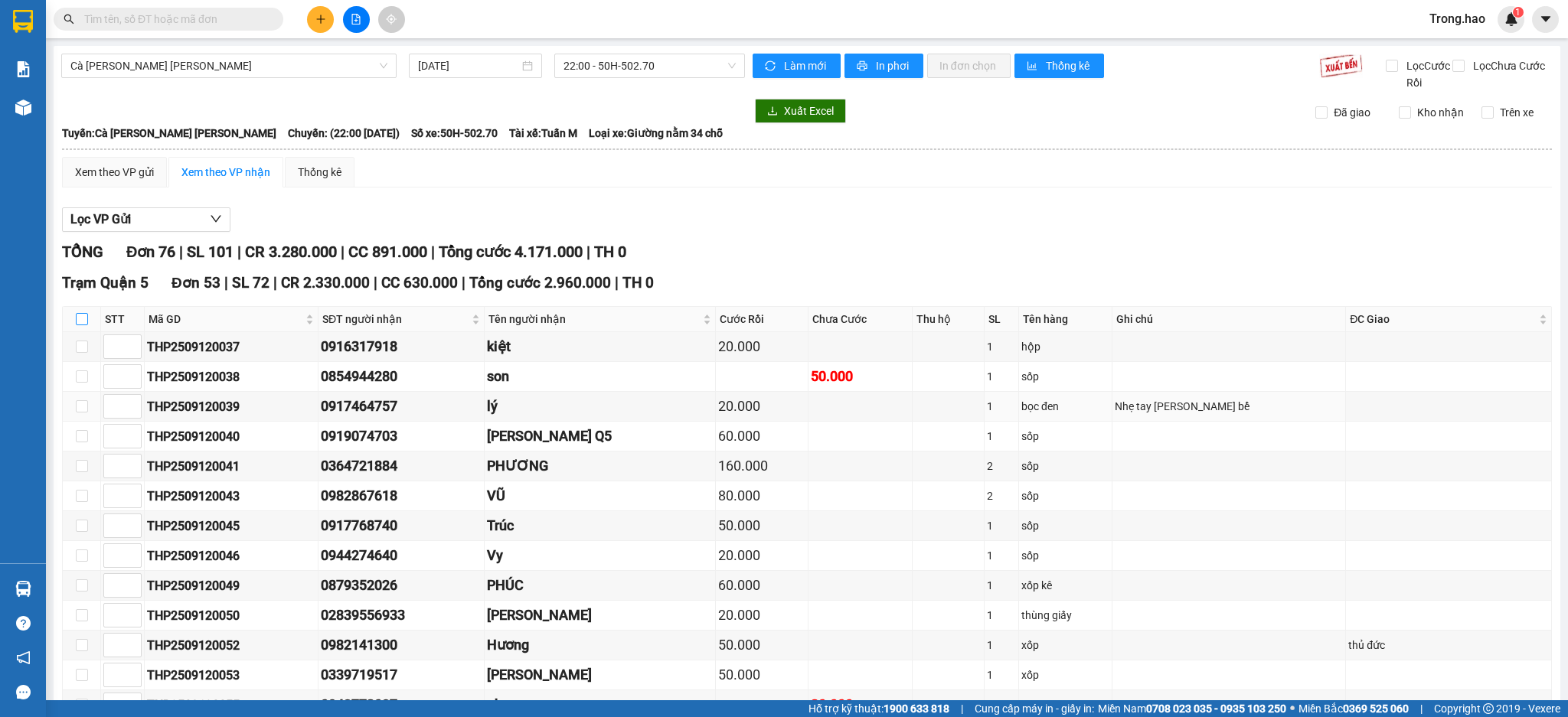
click at [81, 314] on input "checkbox" at bounding box center [82, 319] width 12 height 12
checkbox input "true"
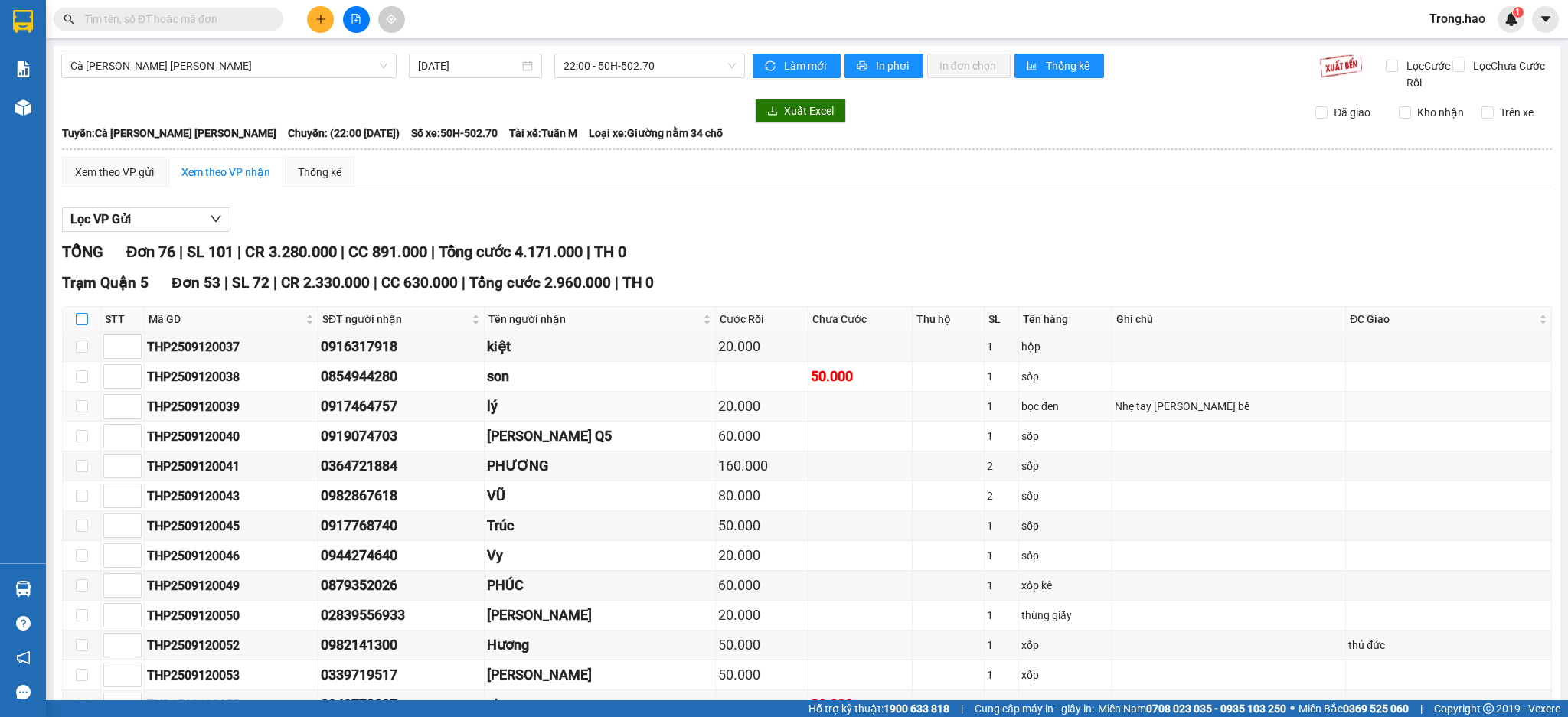
checkbox input "true"
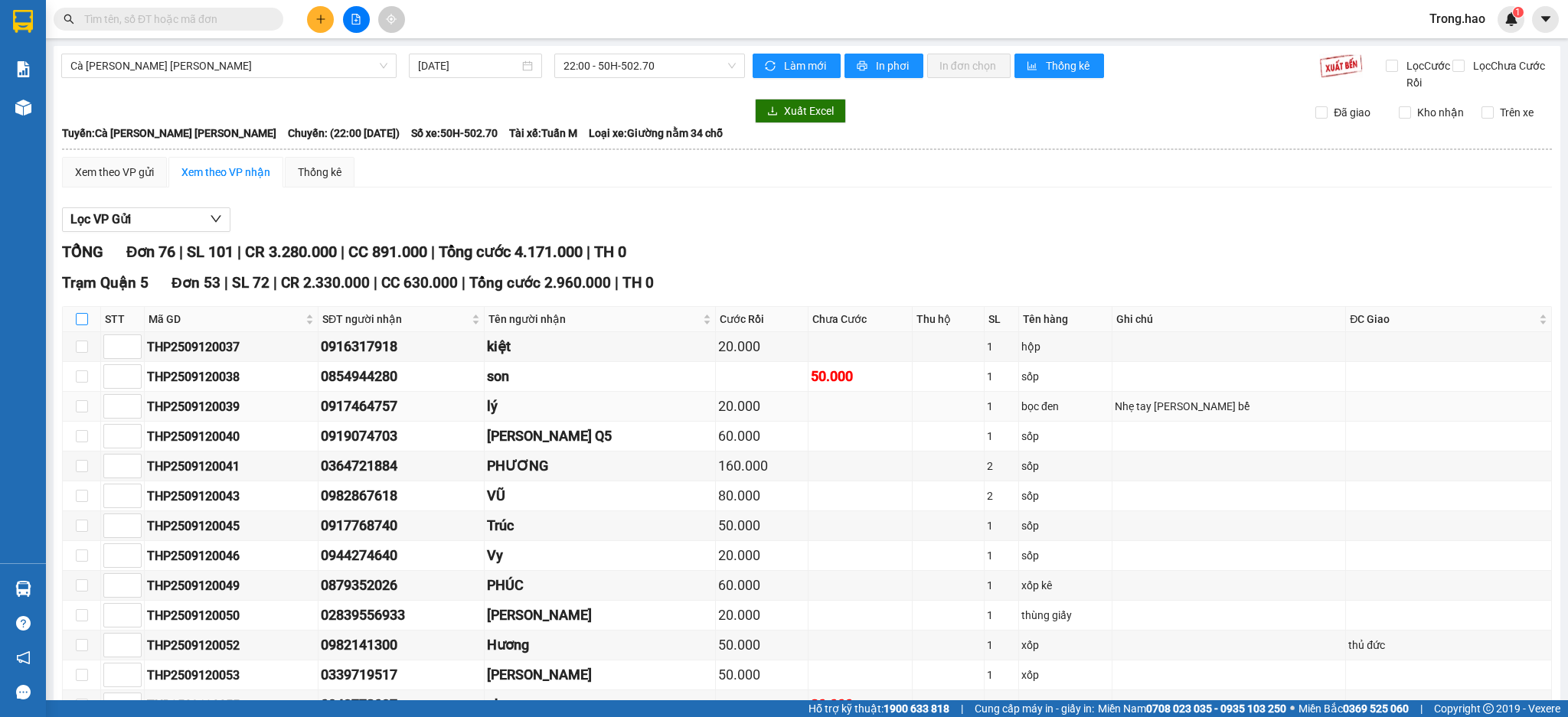
checkbox input "true"
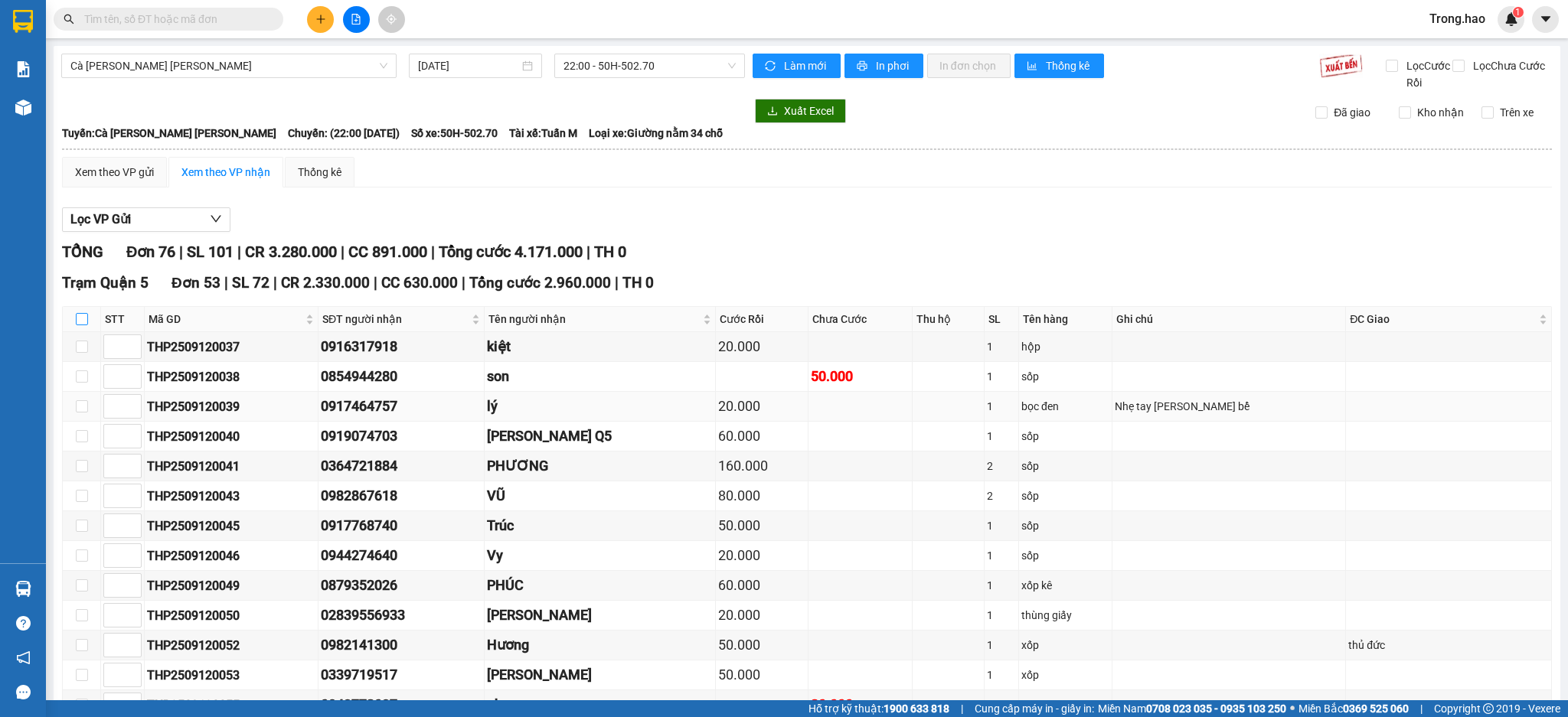
checkbox input "true"
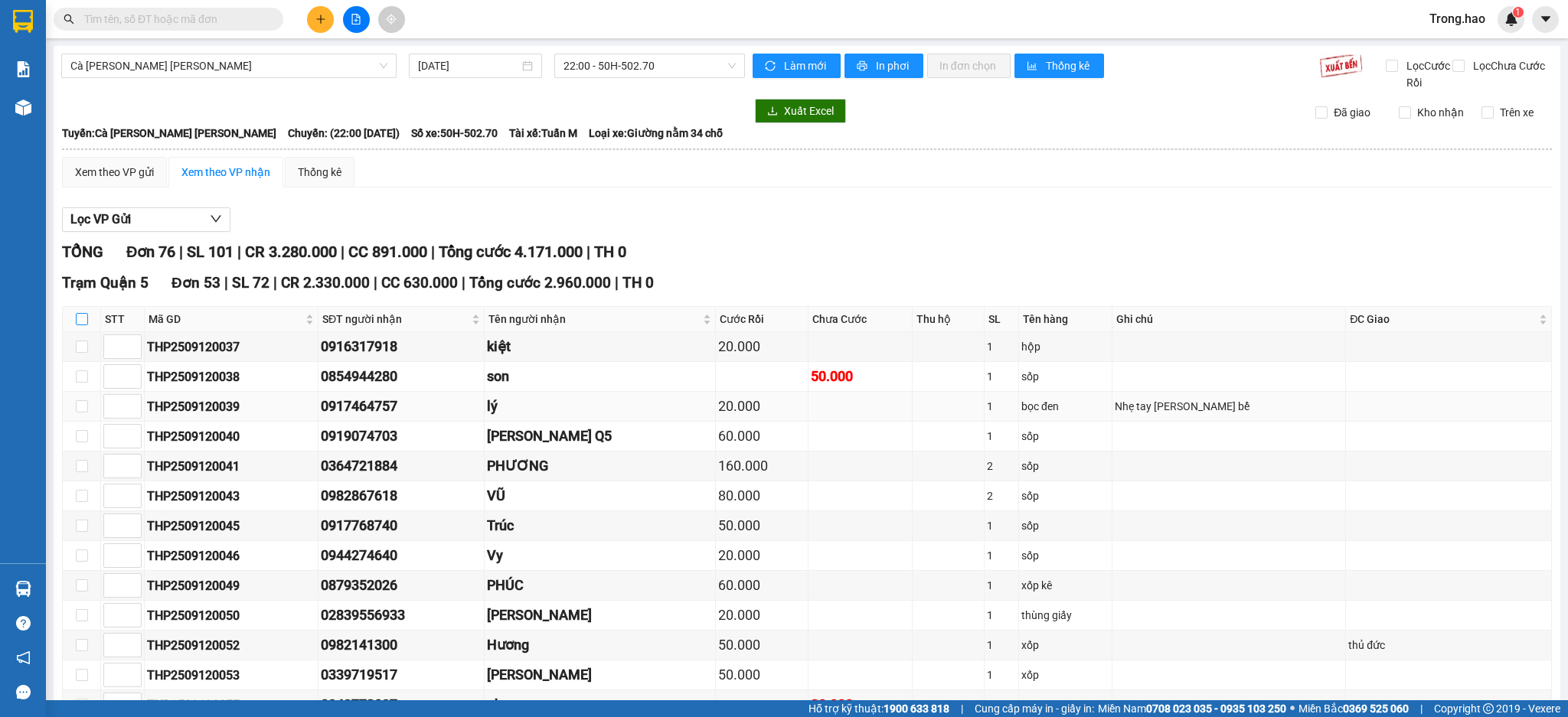
checkbox input "true"
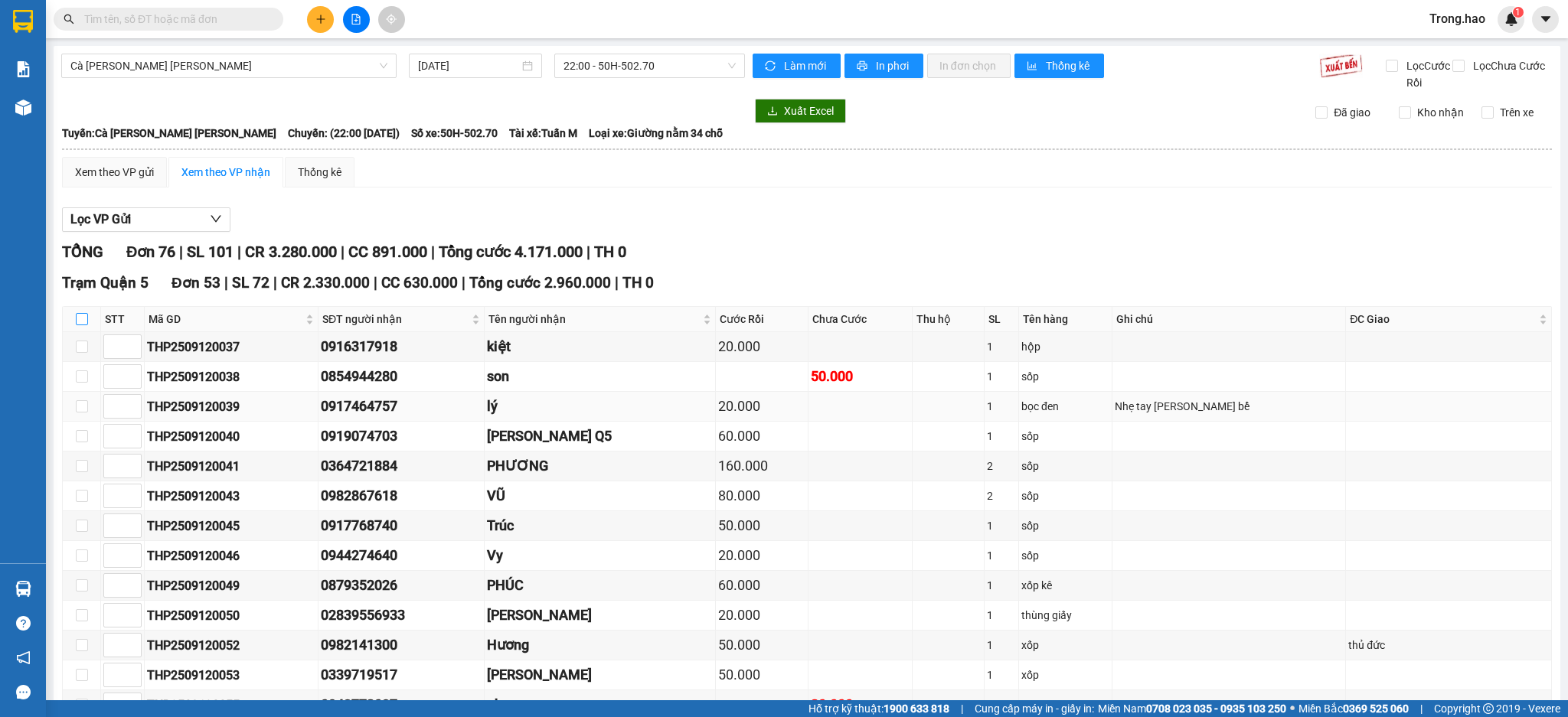
checkbox input "true"
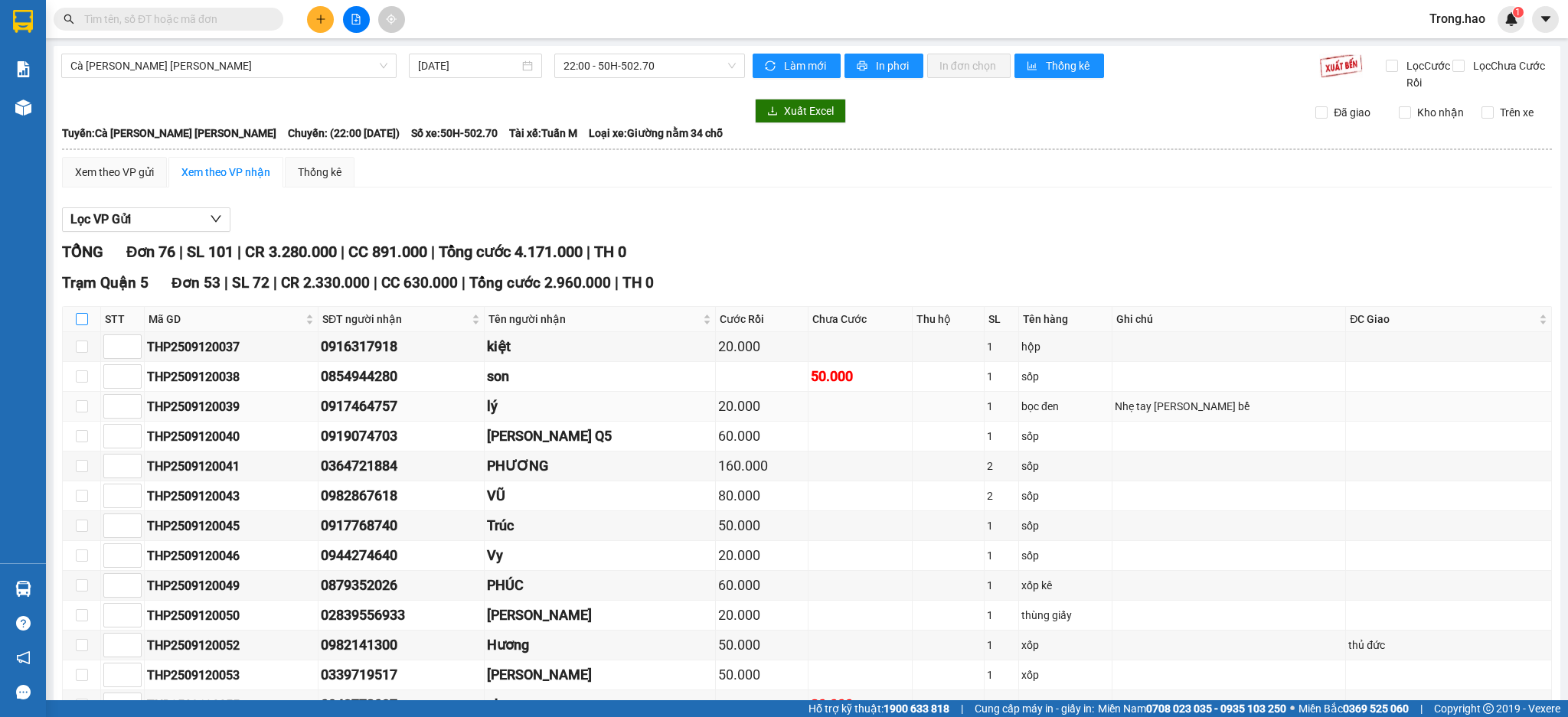
checkbox input "true"
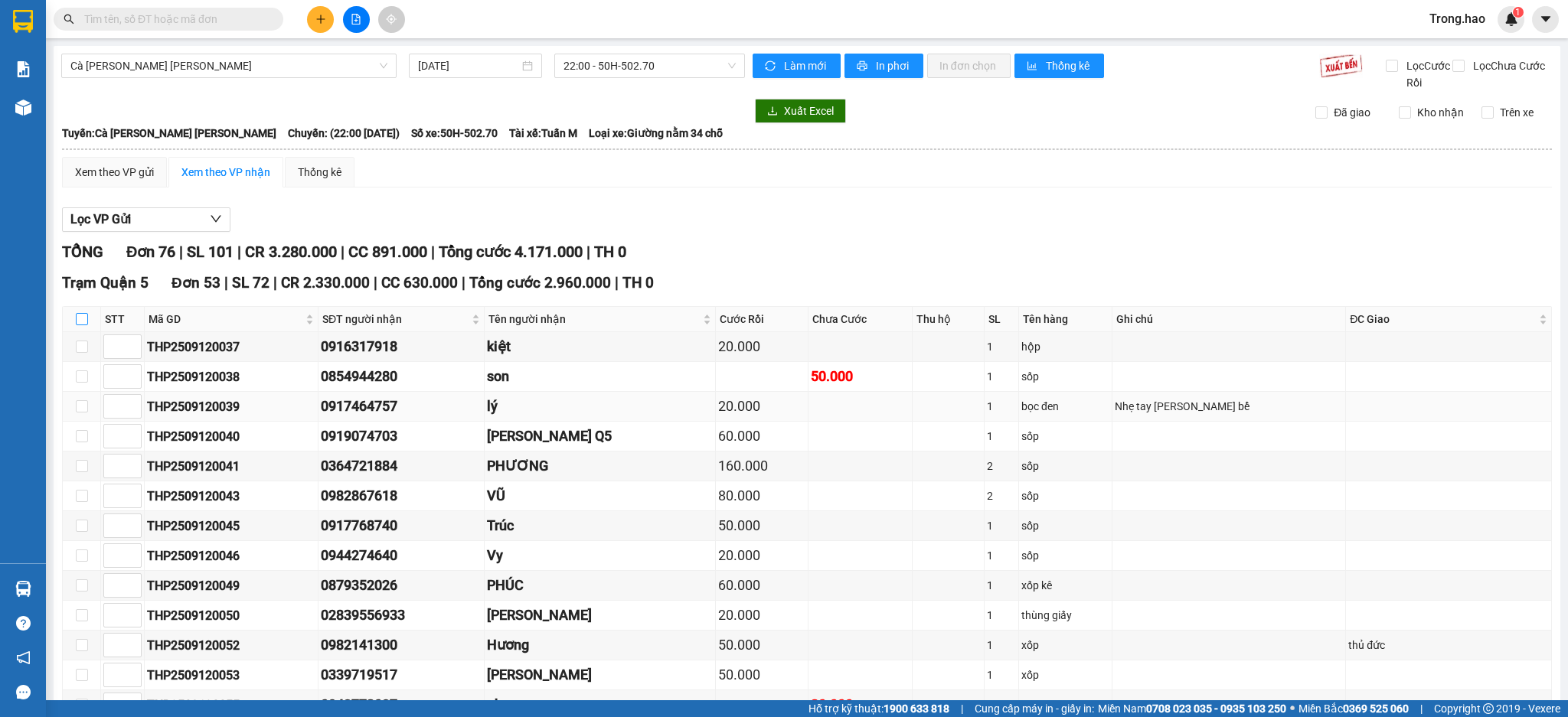
checkbox input "true"
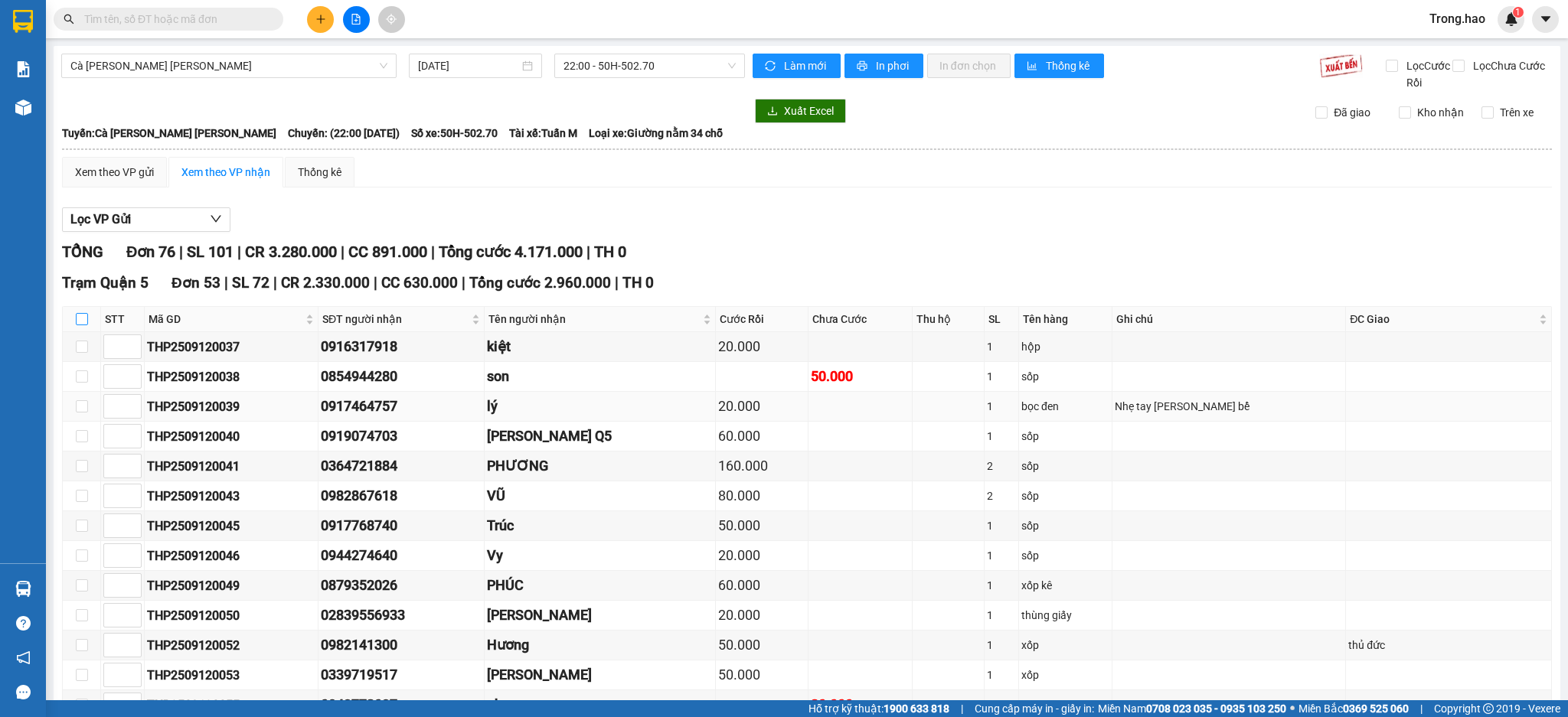
checkbox input "true"
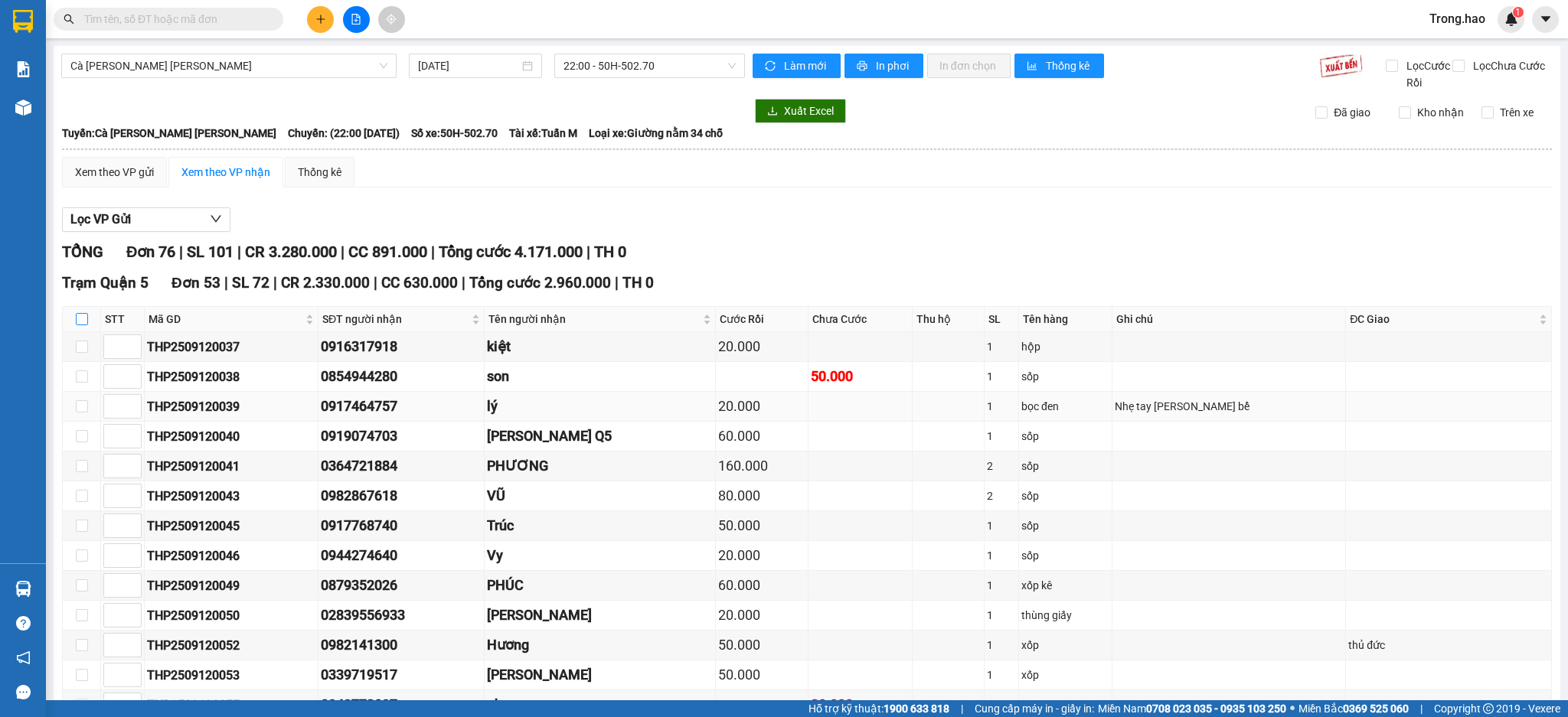
checkbox input "true"
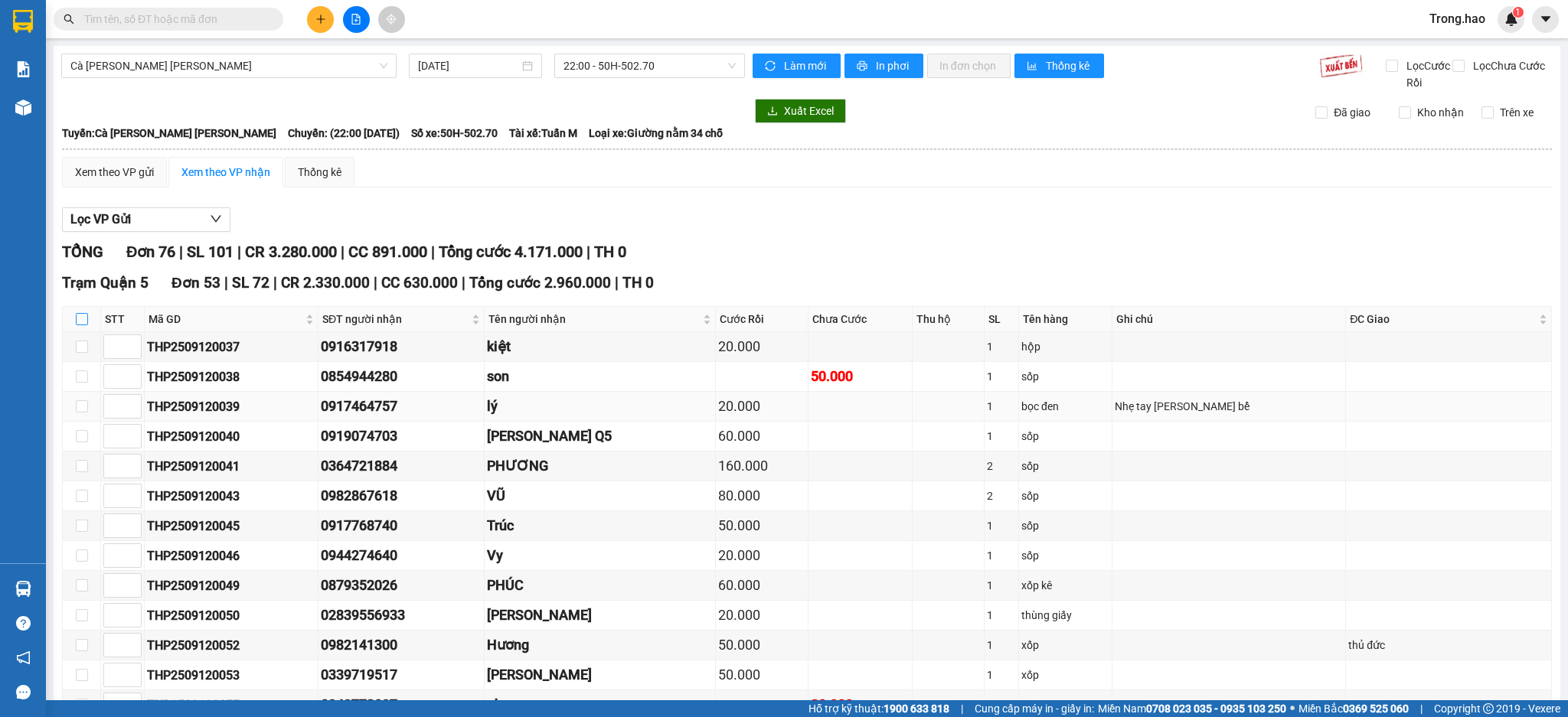
checkbox input "true"
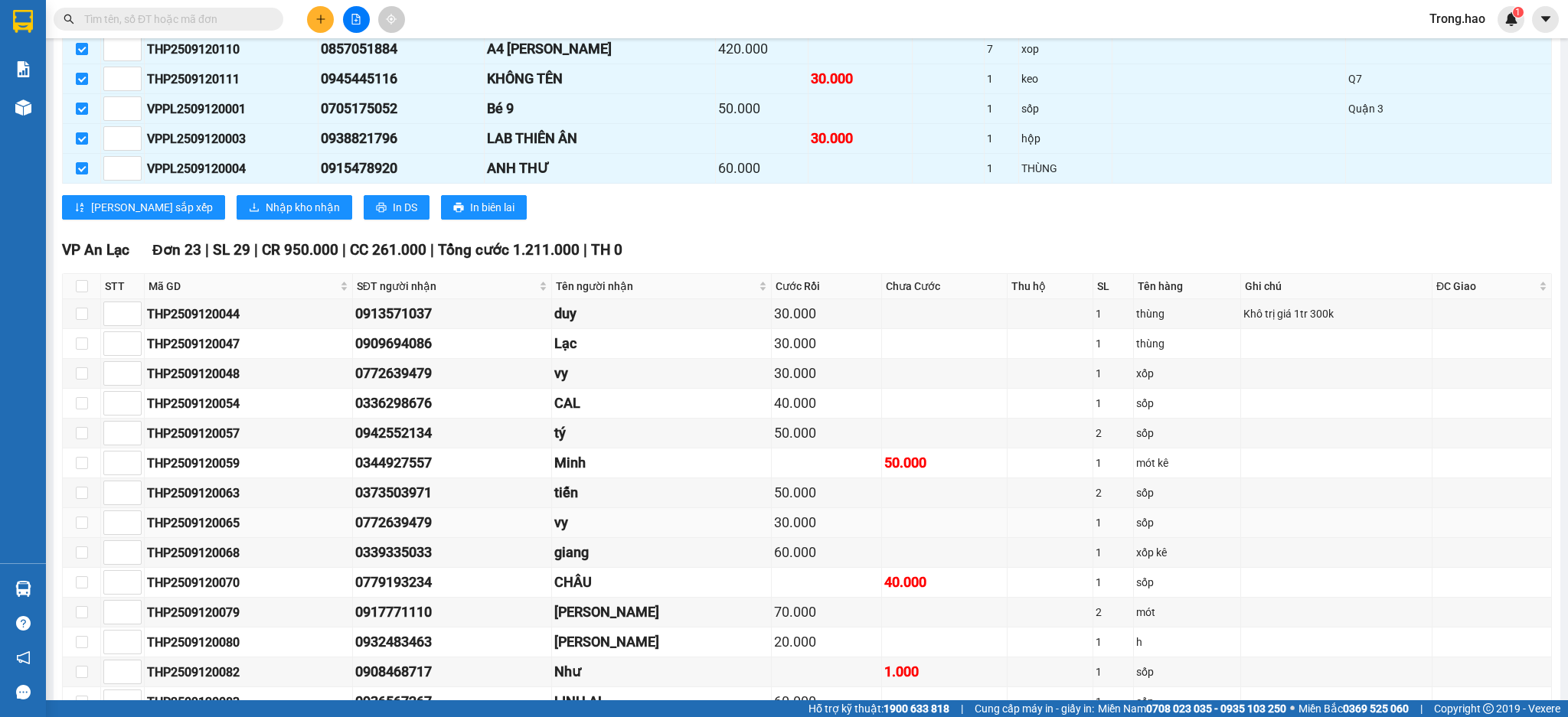
scroll to position [1733, 0]
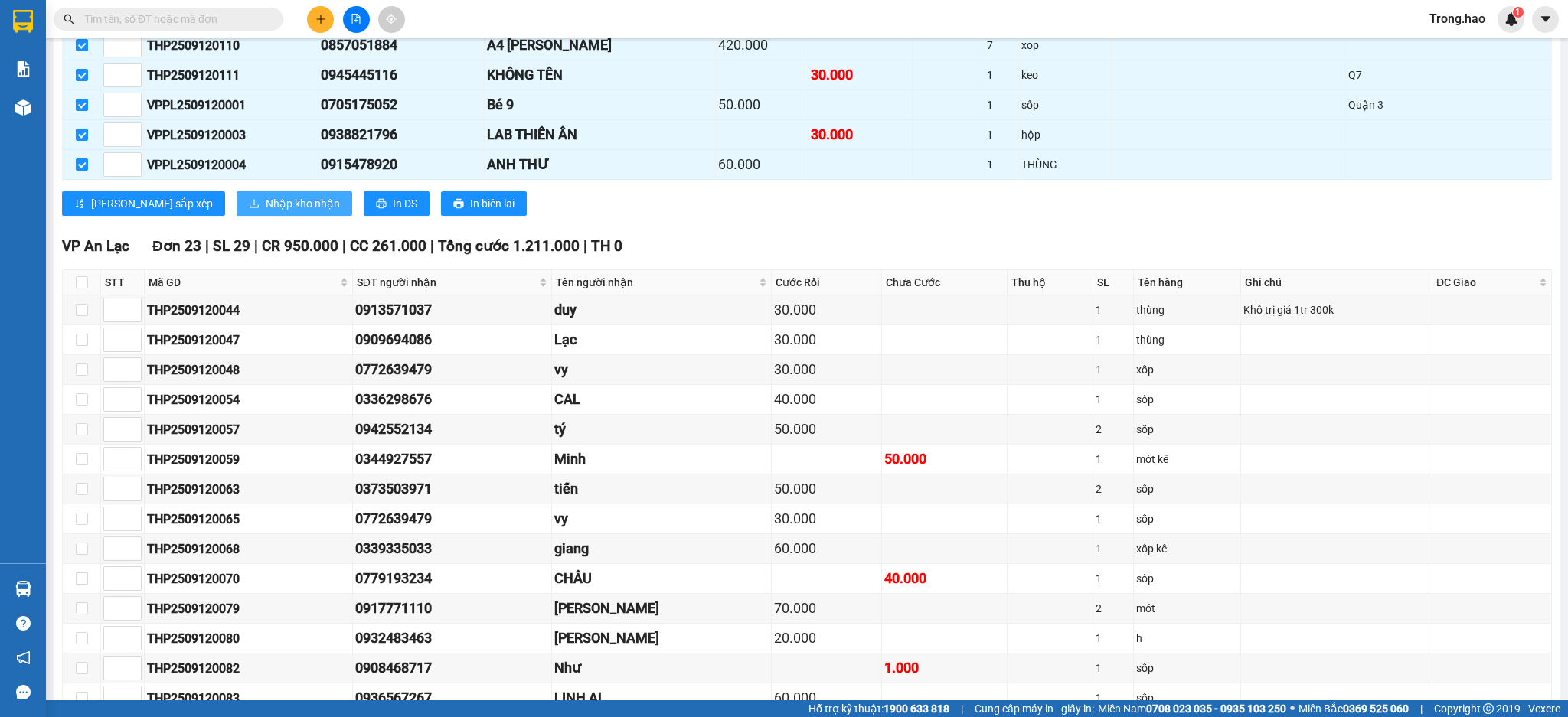
click at [270, 200] on button "Nhập kho nhận" at bounding box center [294, 203] width 115 height 25
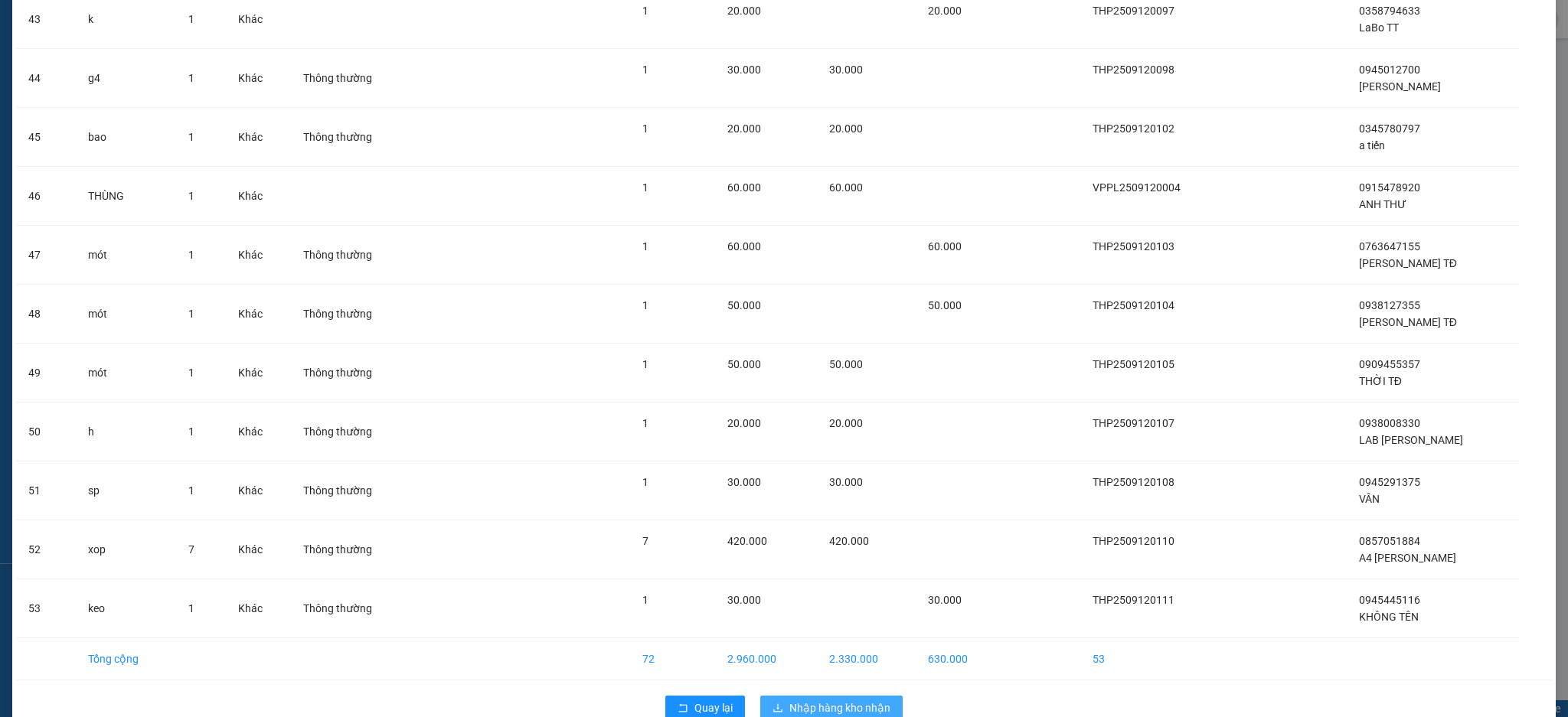
scroll to position [2648, 0]
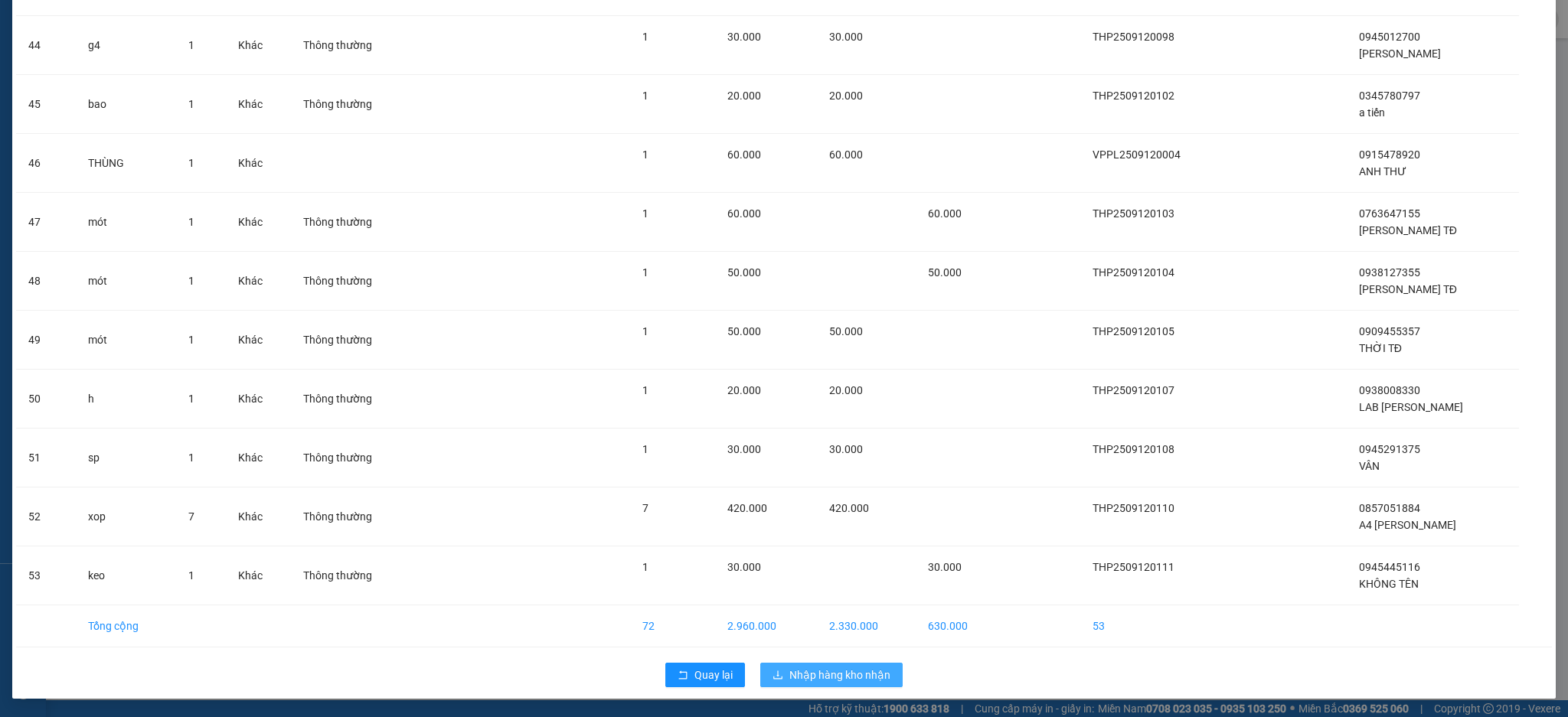
click at [853, 671] on span "Nhập hàng kho nhận" at bounding box center [840, 675] width 101 height 17
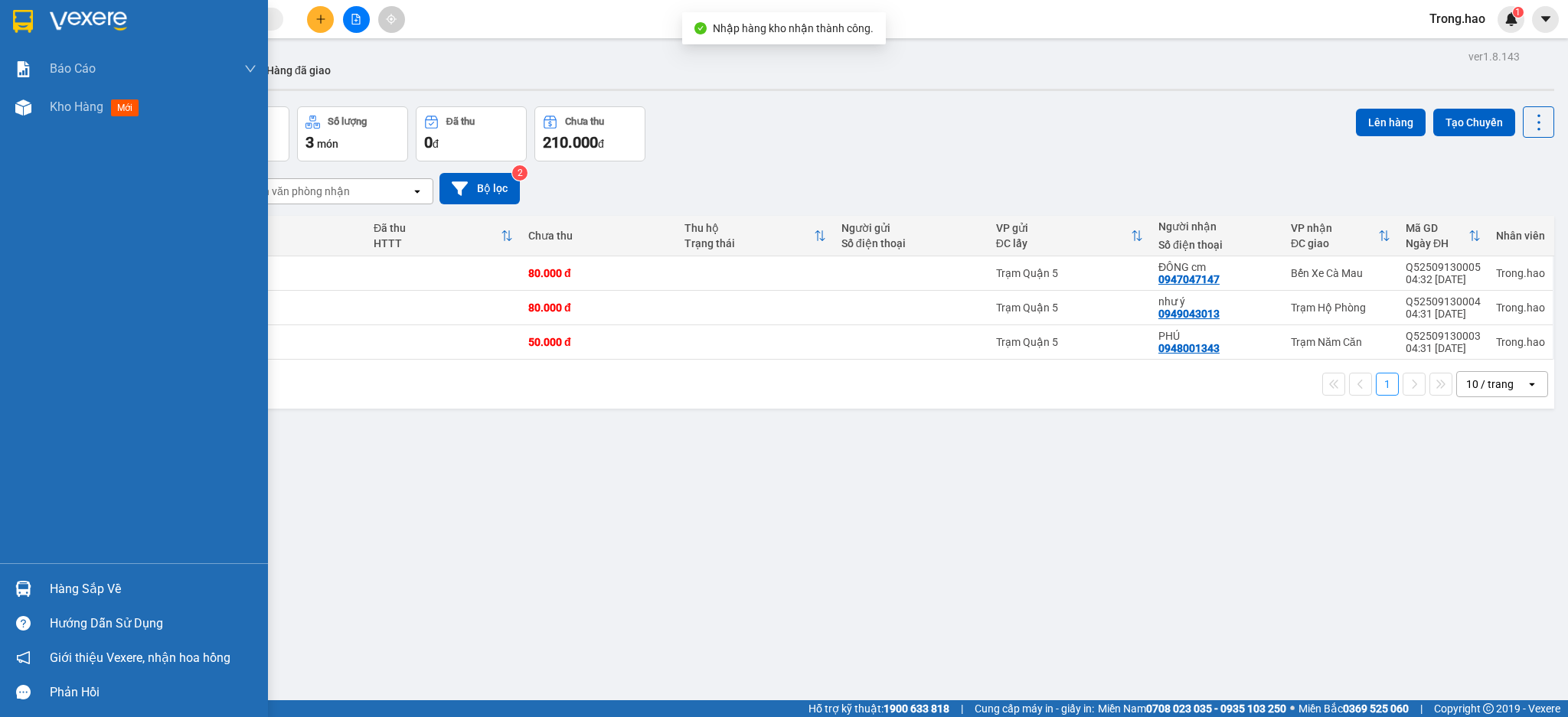
drag, startPoint x: 47, startPoint y: 588, endPoint x: 446, endPoint y: 372, distance: 453.7
click at [47, 585] on div "Hàng sắp về" at bounding box center [134, 588] width 268 height 34
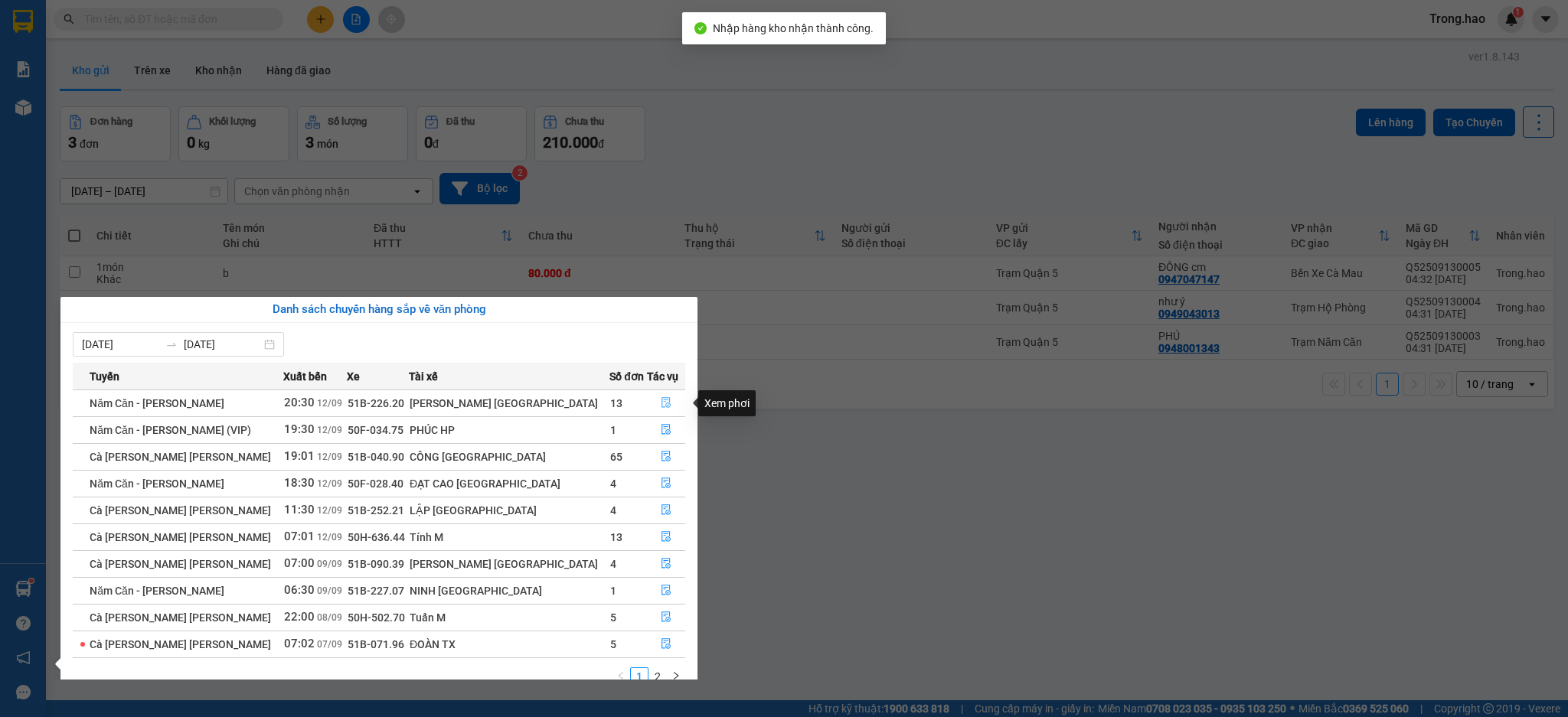
click at [663, 403] on button "button" at bounding box center [666, 403] width 38 height 25
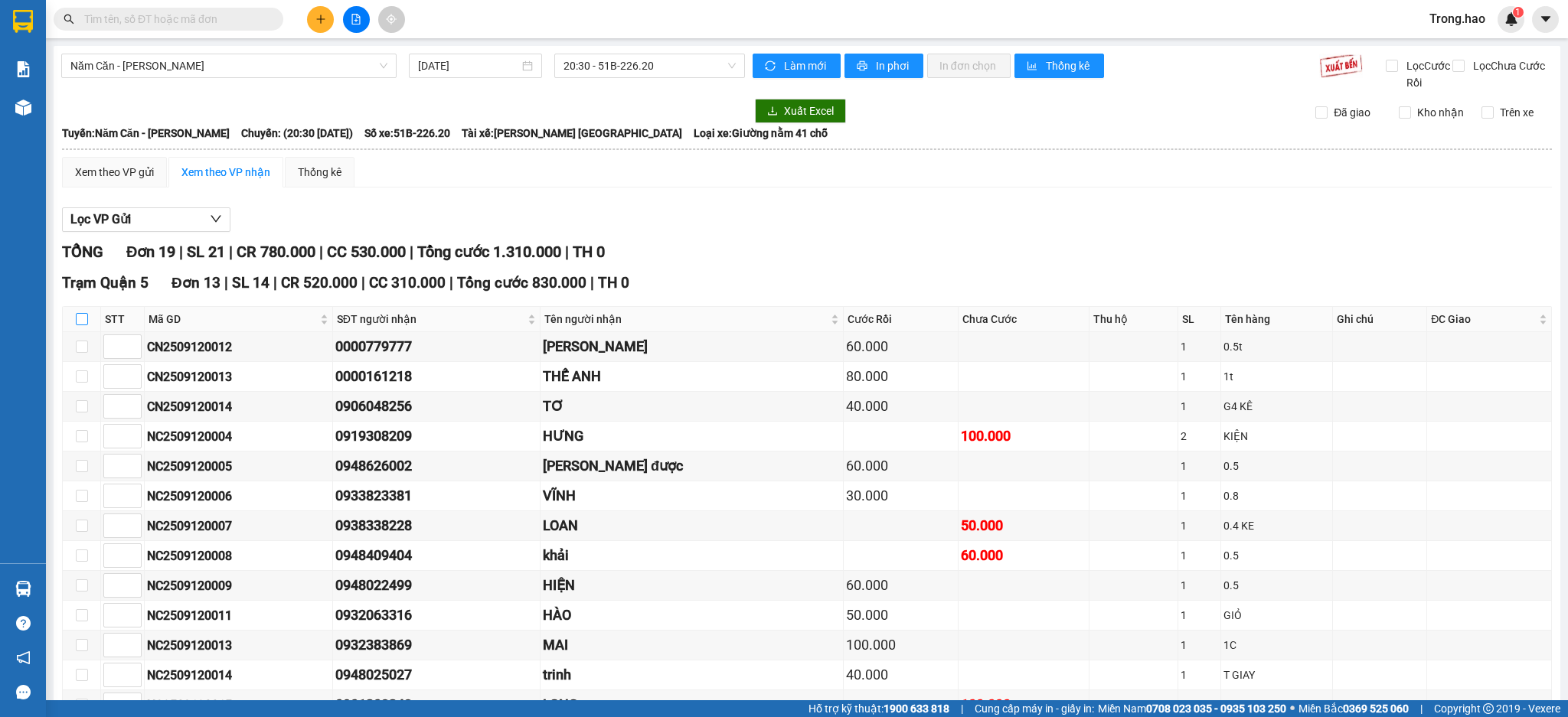
click at [81, 317] on input "checkbox" at bounding box center [82, 319] width 12 height 12
checkbox input "true"
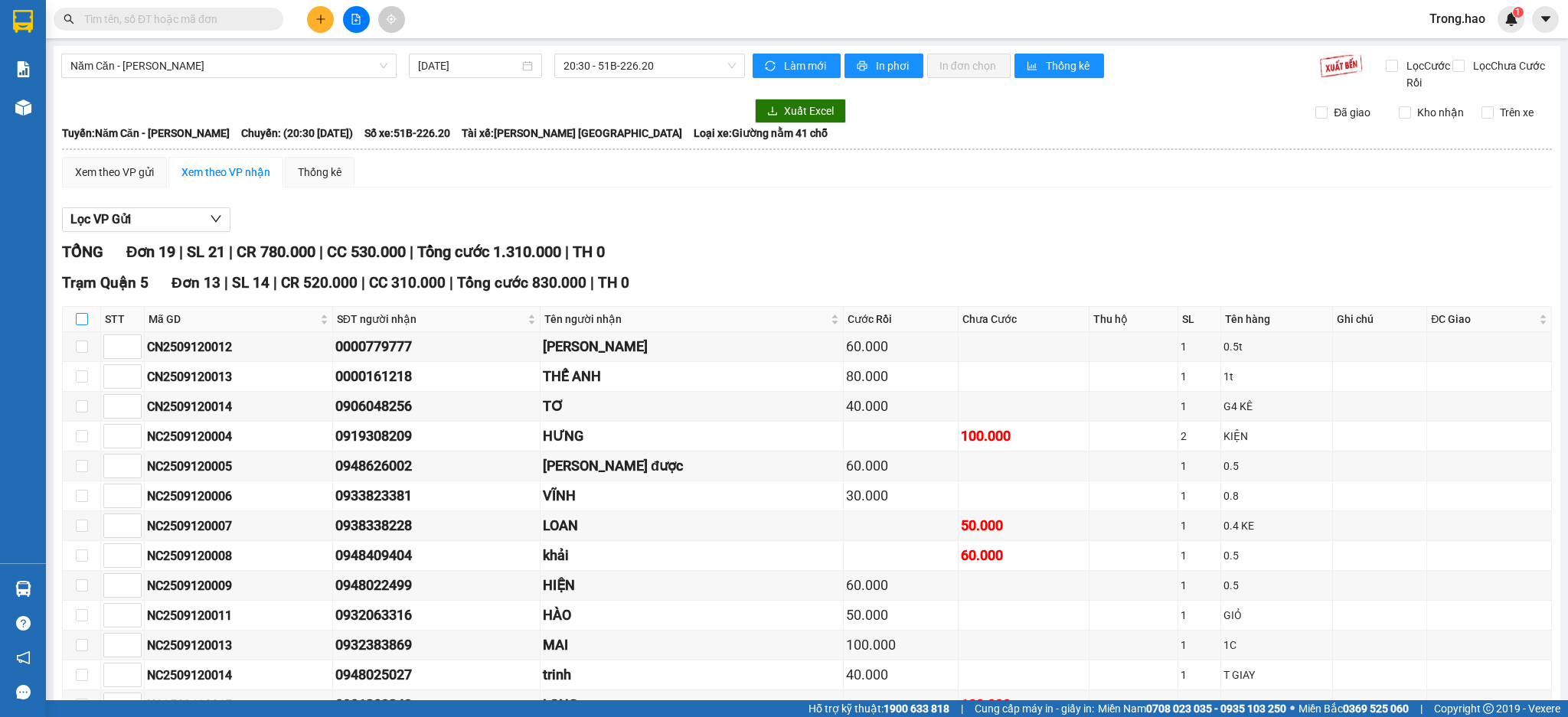
checkbox input "true"
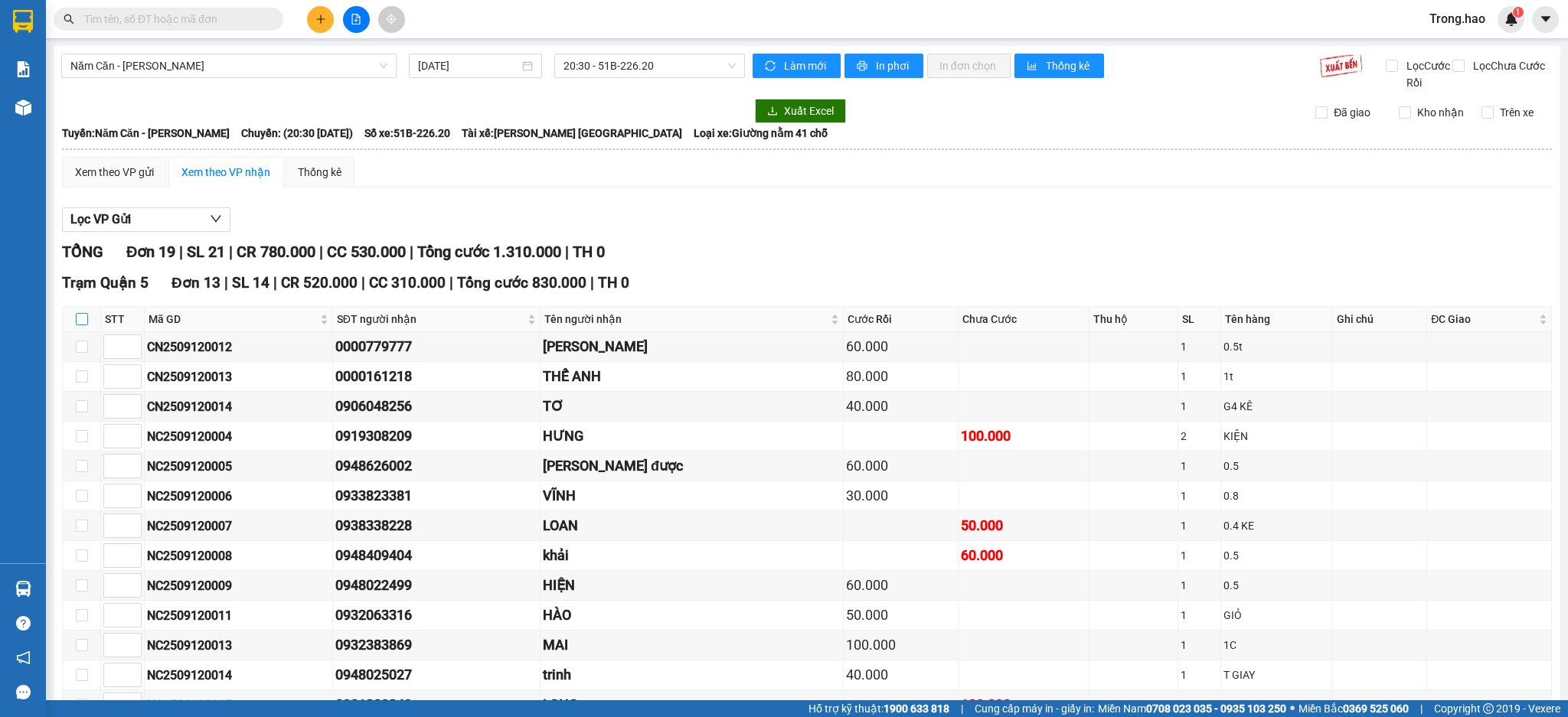
checkbox input "true"
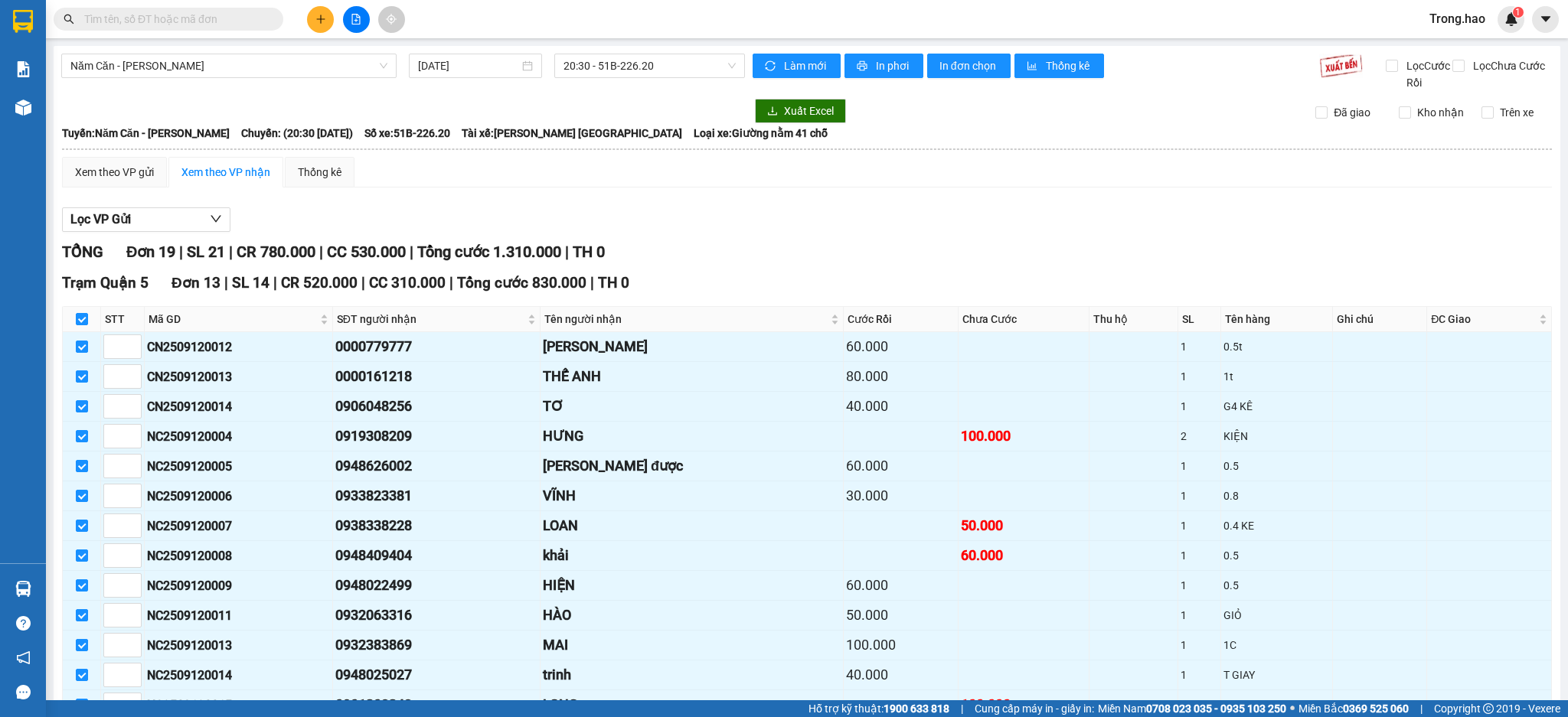
scroll to position [396, 0]
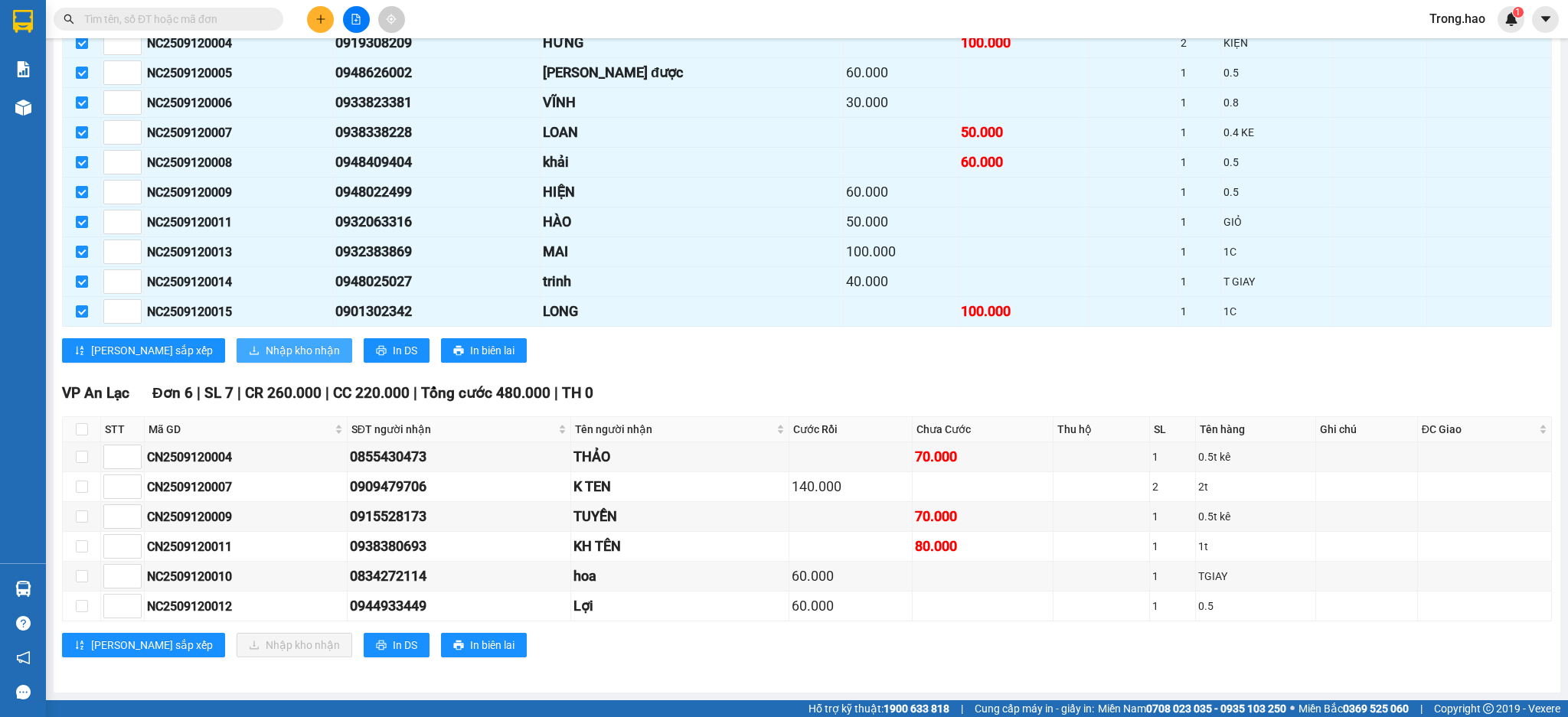
click at [236, 338] on button "Nhập kho nhận" at bounding box center [294, 351] width 115 height 25
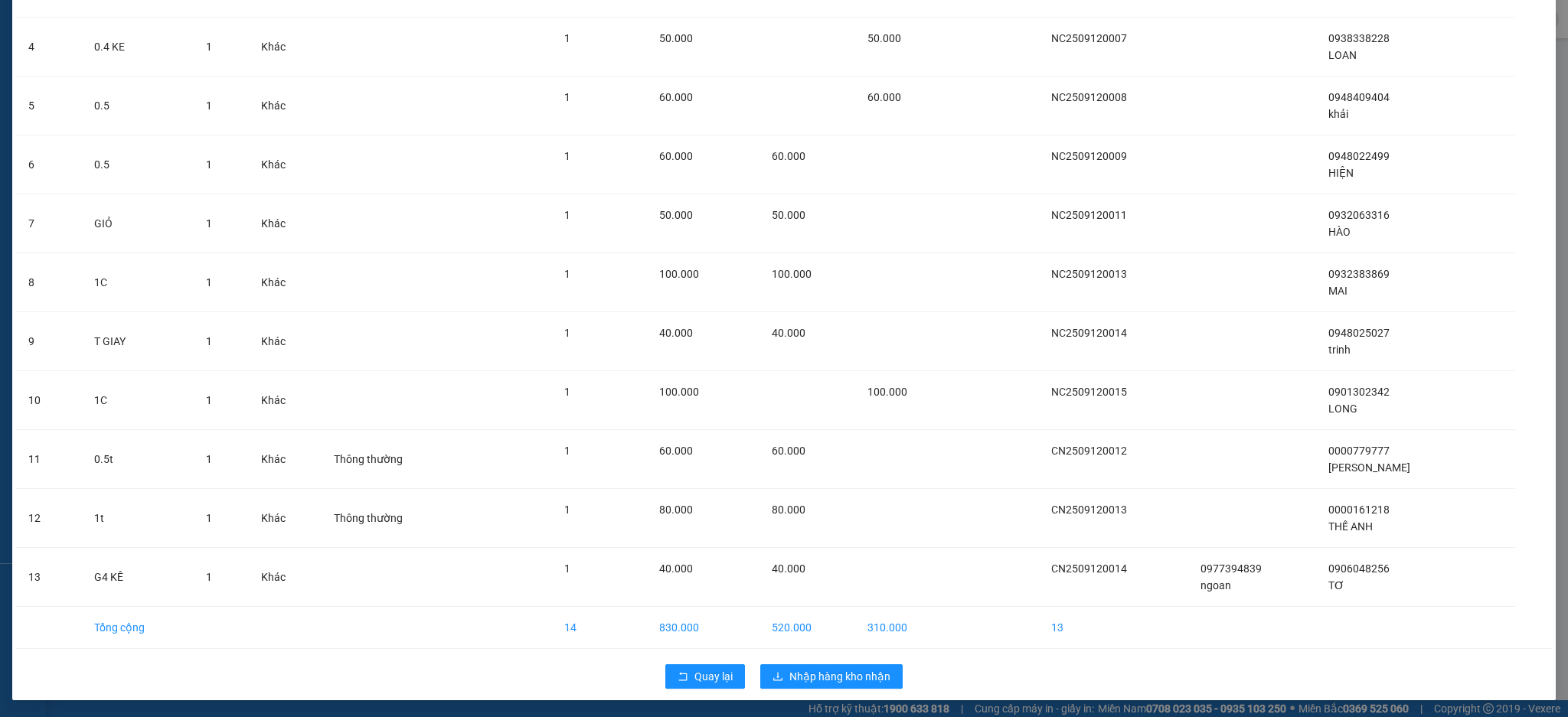
scroll to position [289, 0]
click at [853, 669] on span "Nhập hàng kho nhận" at bounding box center [840, 675] width 101 height 17
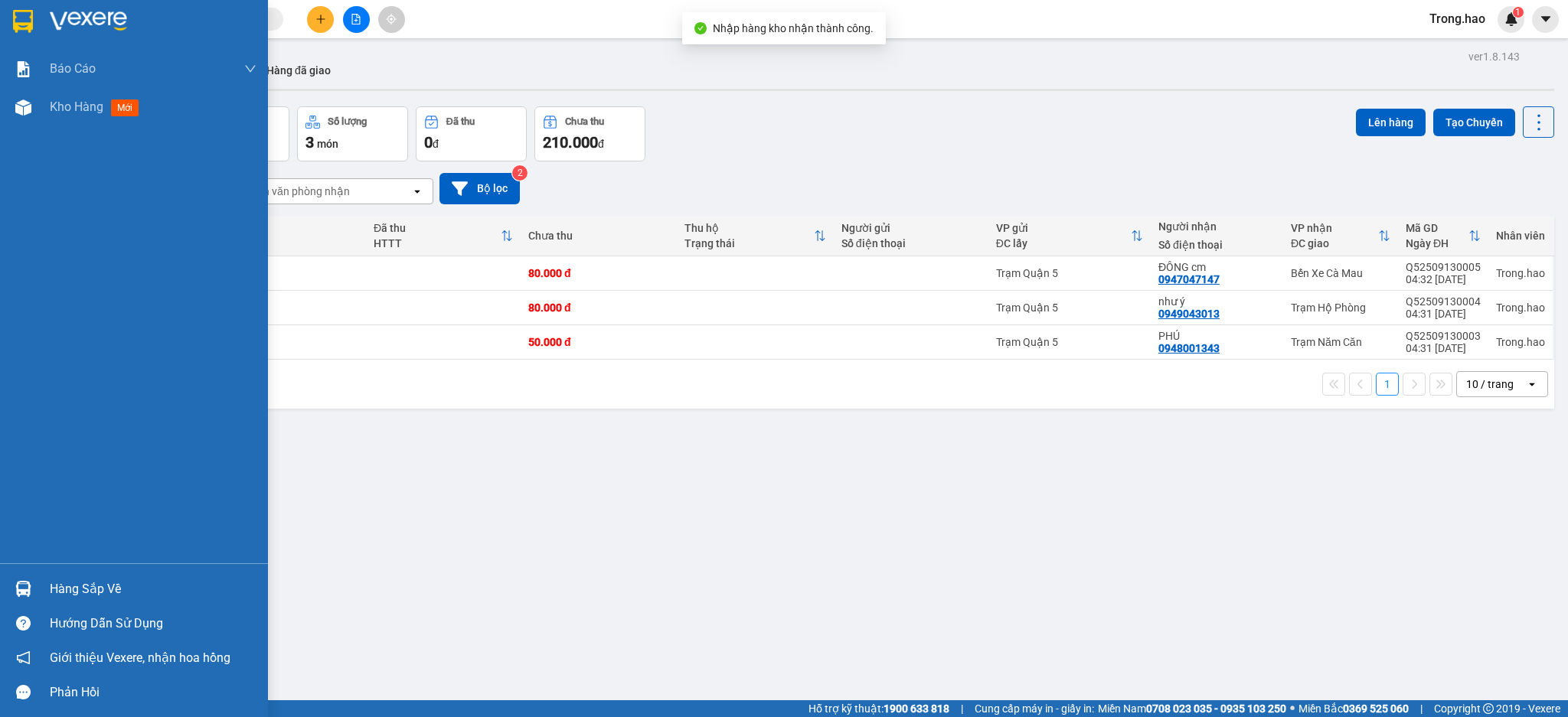
click at [45, 592] on div "Hàng sắp về" at bounding box center [134, 588] width 268 height 34
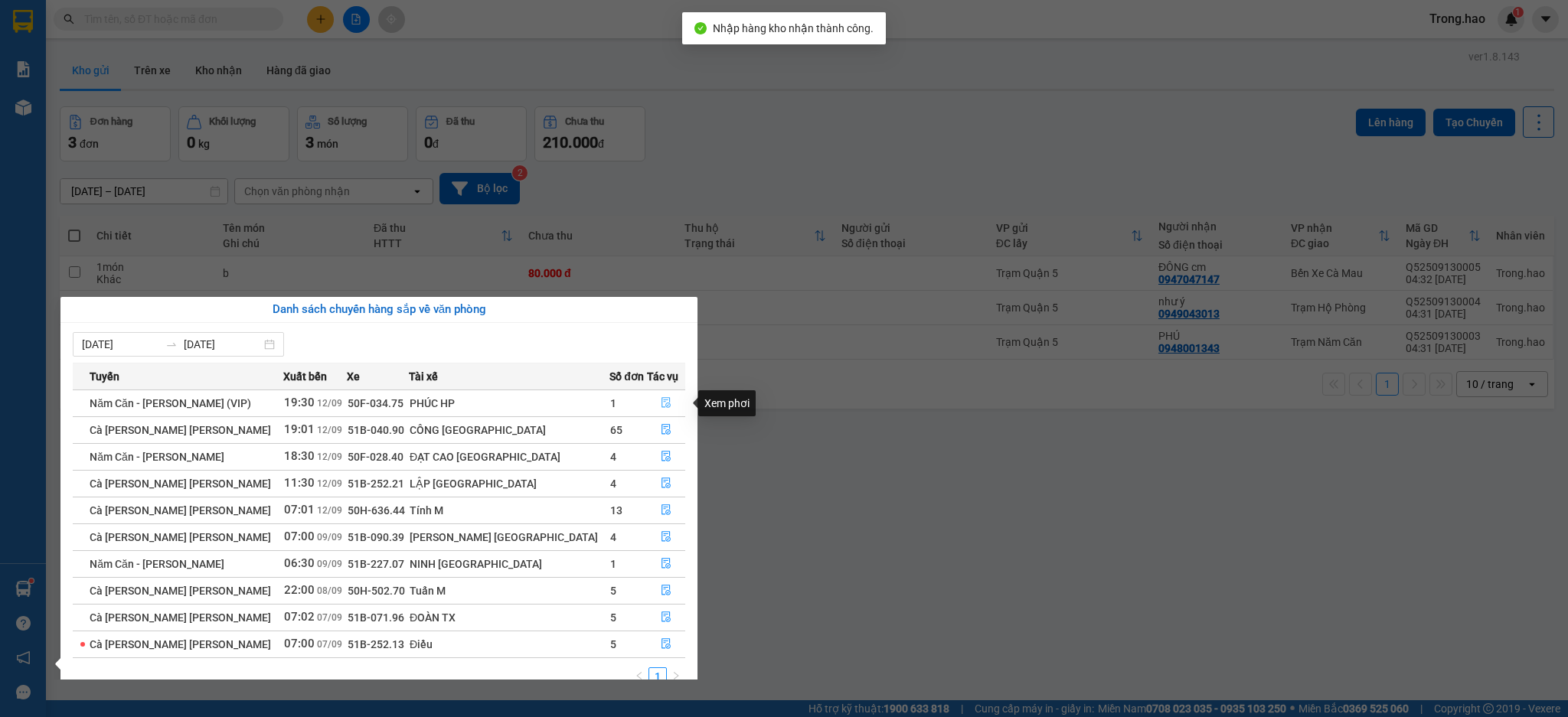
click at [661, 403] on icon "file-done" at bounding box center [666, 403] width 11 height 11
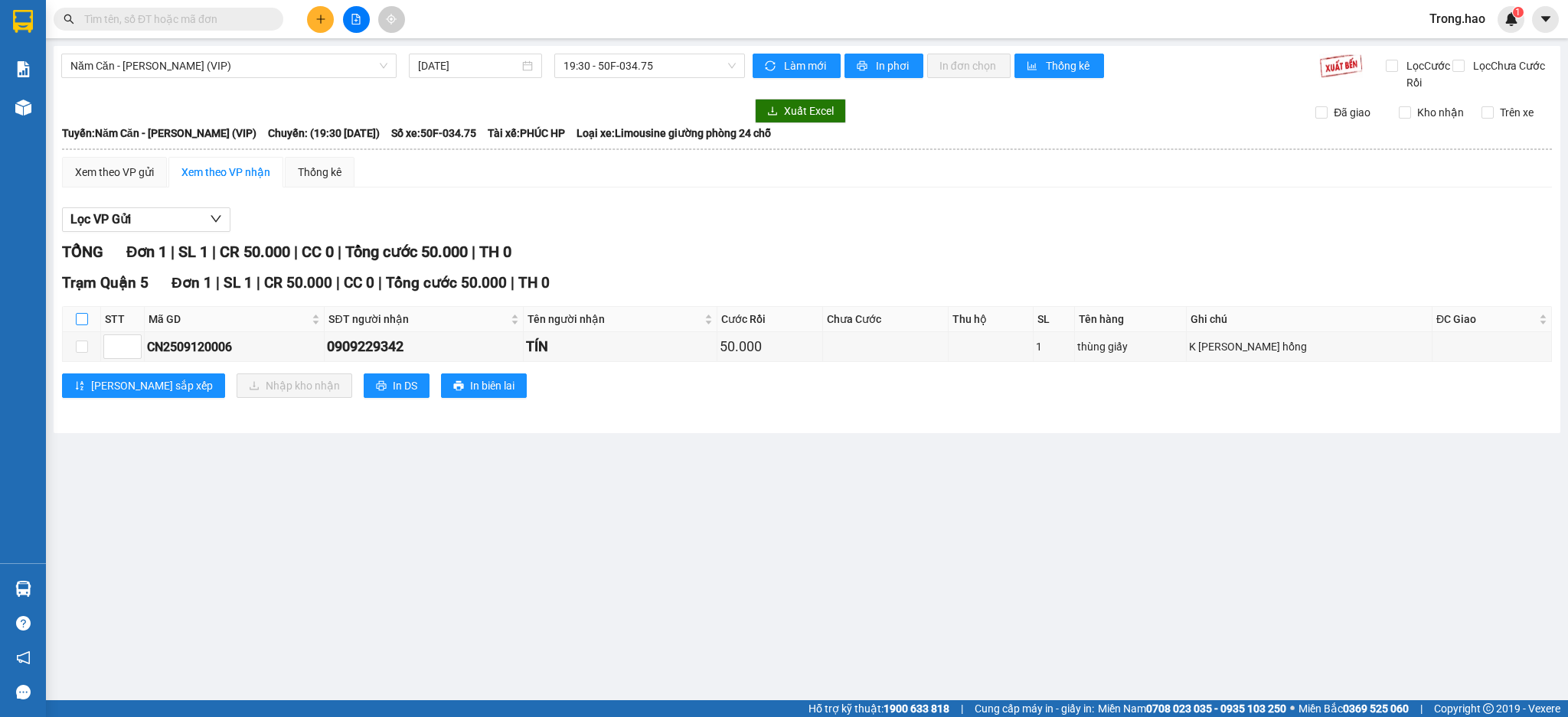
click at [82, 312] on label at bounding box center [82, 319] width 12 height 17
click at [82, 313] on input "checkbox" at bounding box center [82, 319] width 12 height 12
checkbox input "true"
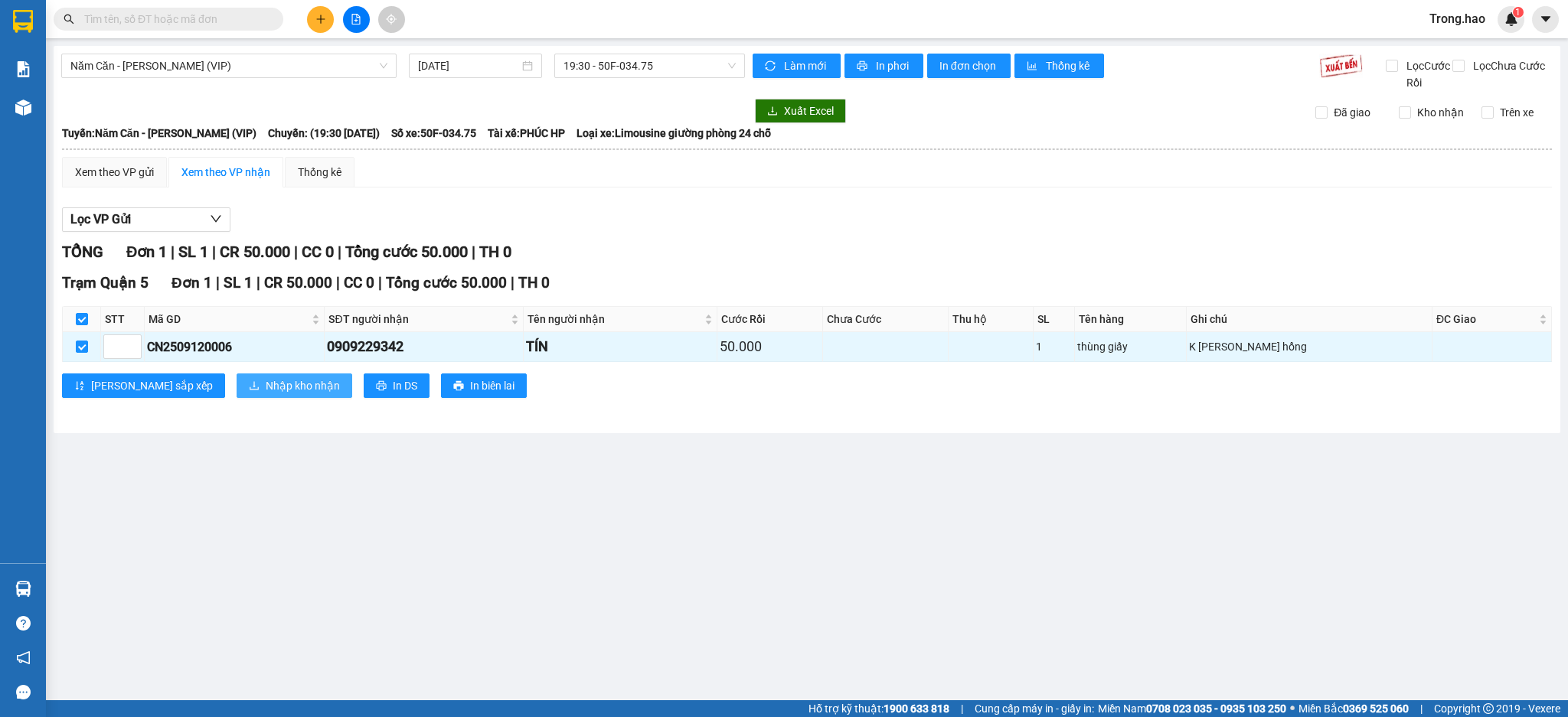
click at [265, 384] on span "Nhập kho nhận" at bounding box center [302, 385] width 74 height 17
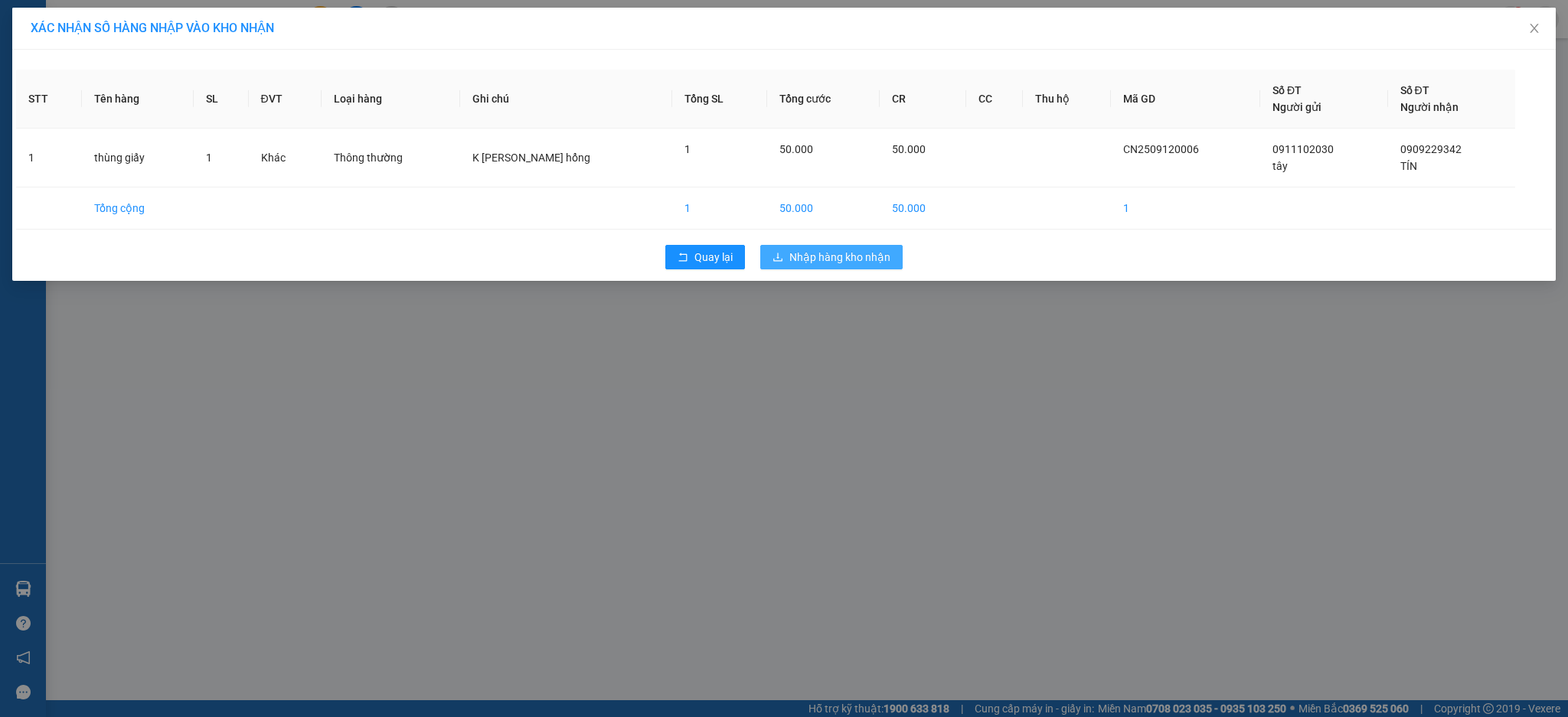
click at [792, 261] on span "Nhập hàng kho nhận" at bounding box center [840, 256] width 101 height 17
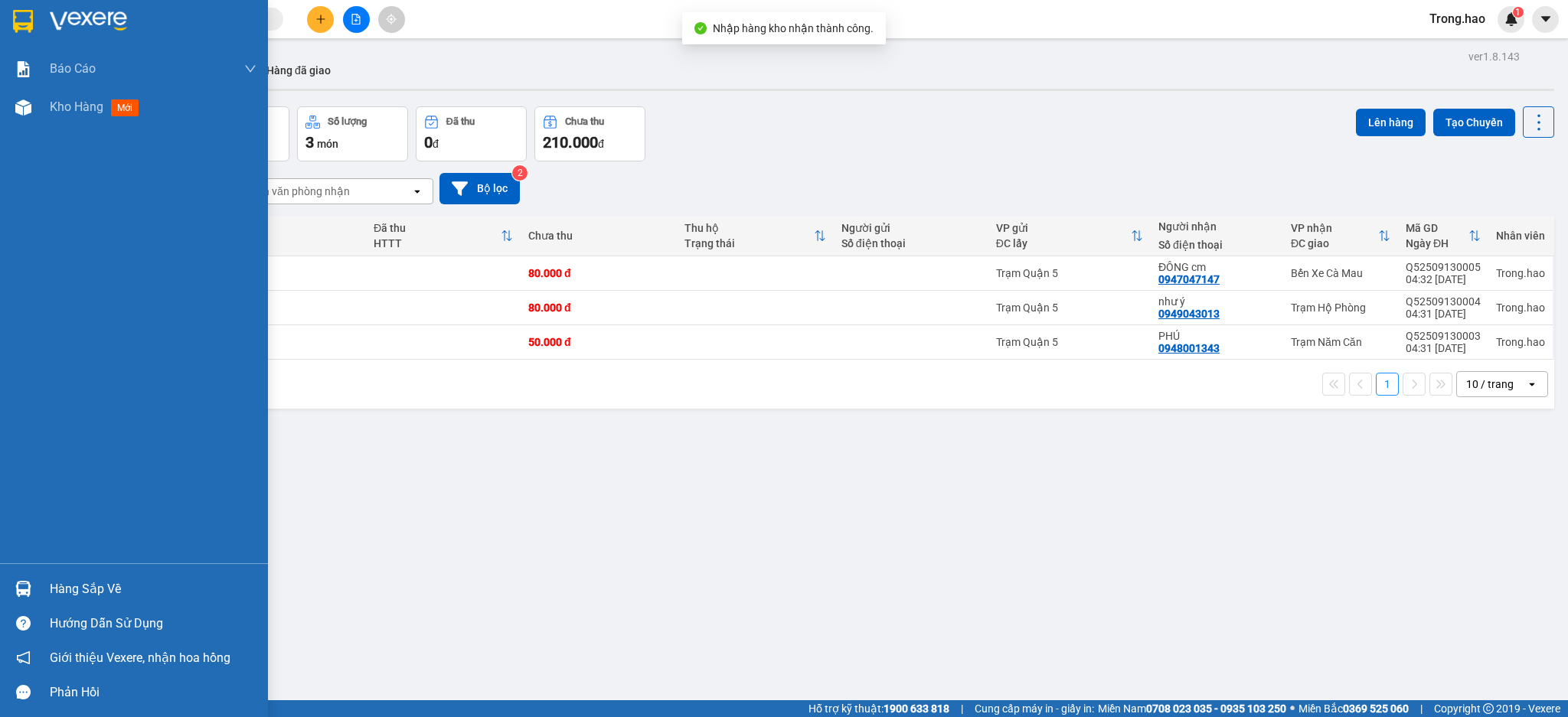
click at [39, 573] on div "Hàng sắp về" at bounding box center [134, 588] width 268 height 34
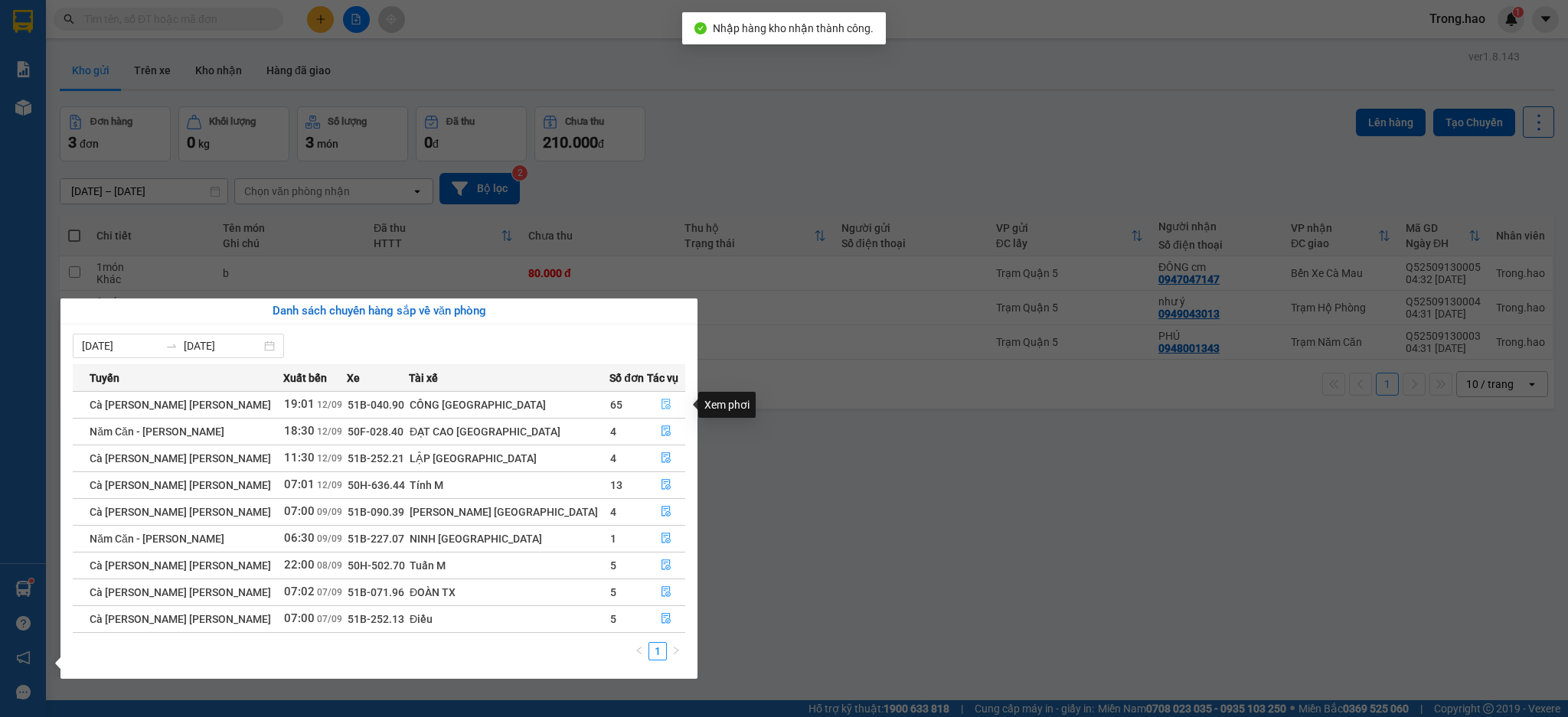
click at [661, 401] on button "button" at bounding box center [666, 405] width 38 height 25
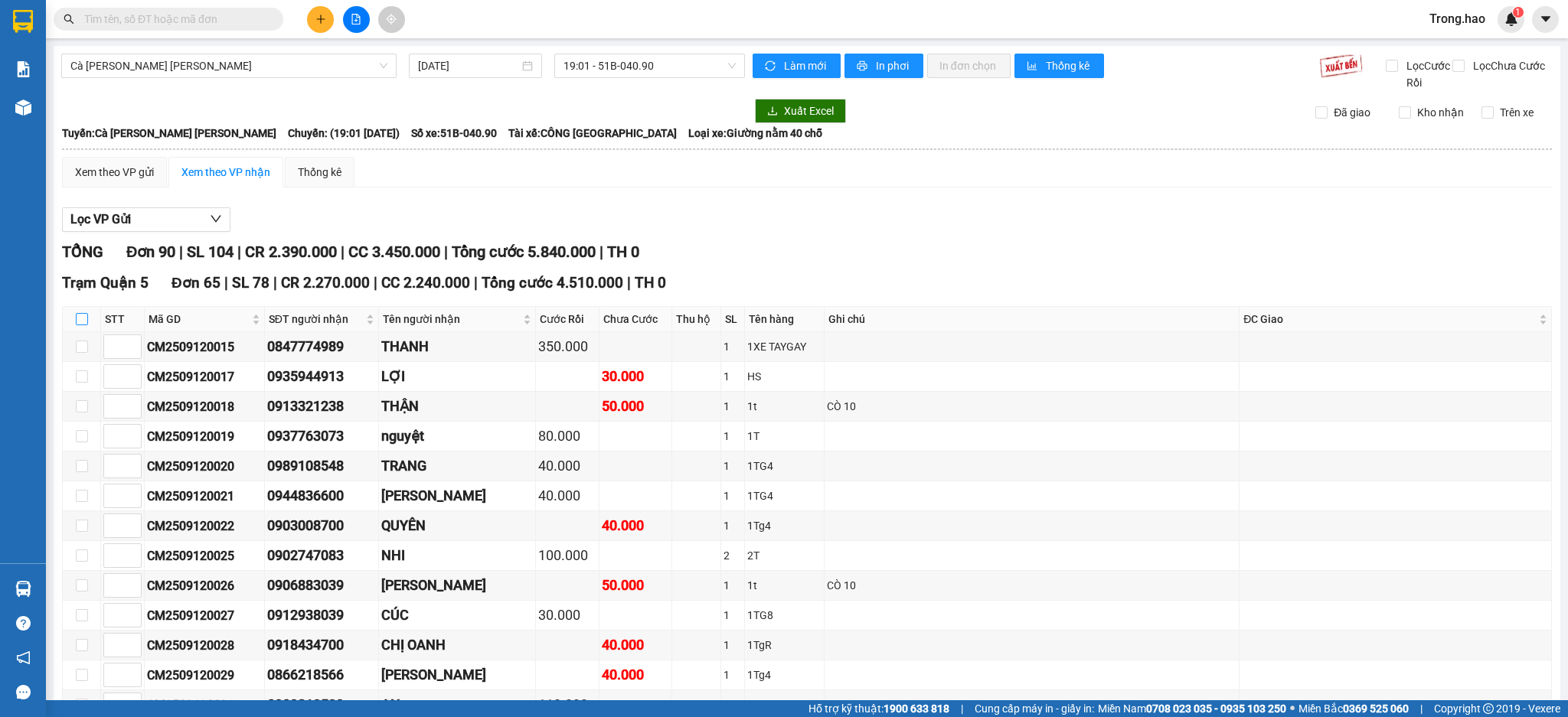
click at [82, 317] on input "checkbox" at bounding box center [82, 319] width 12 height 12
checkbox input "true"
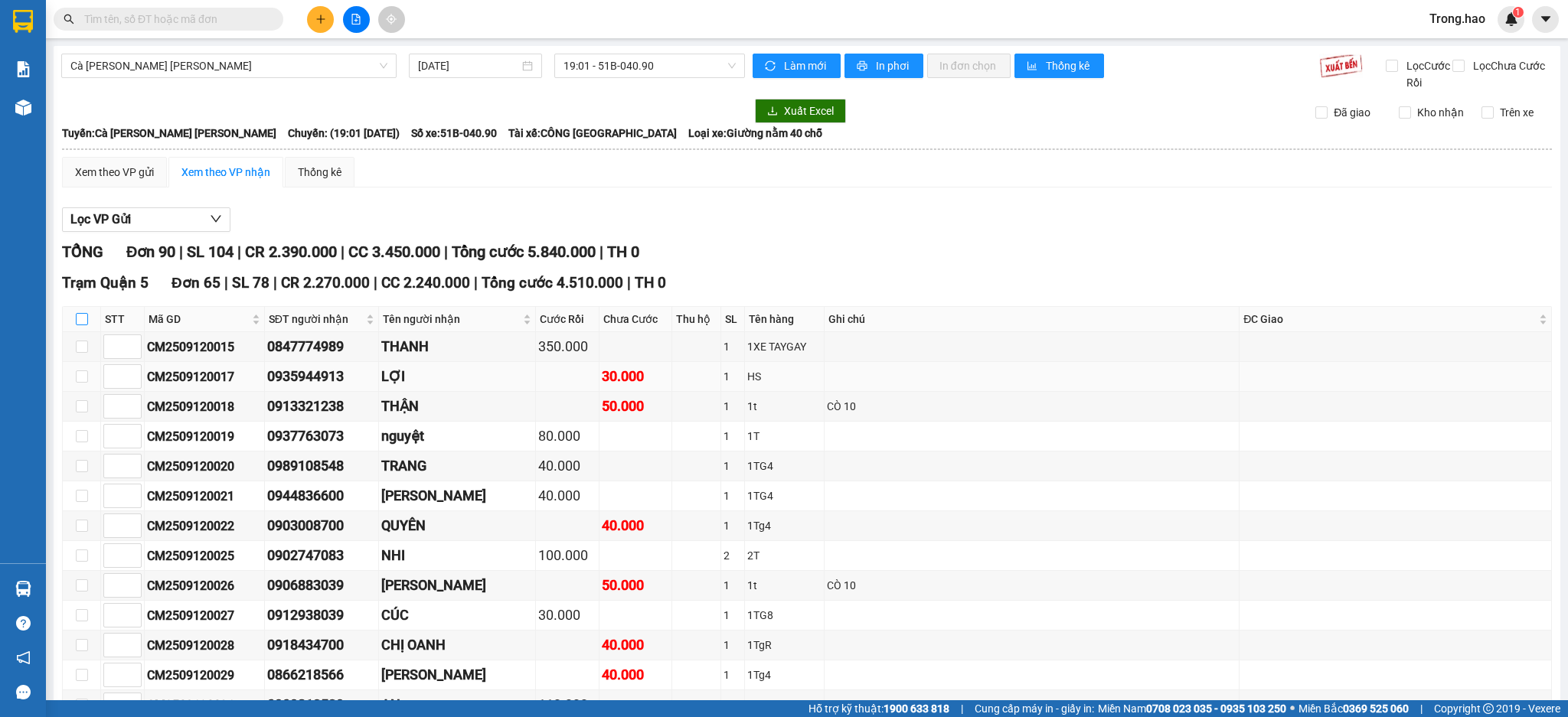
checkbox input "true"
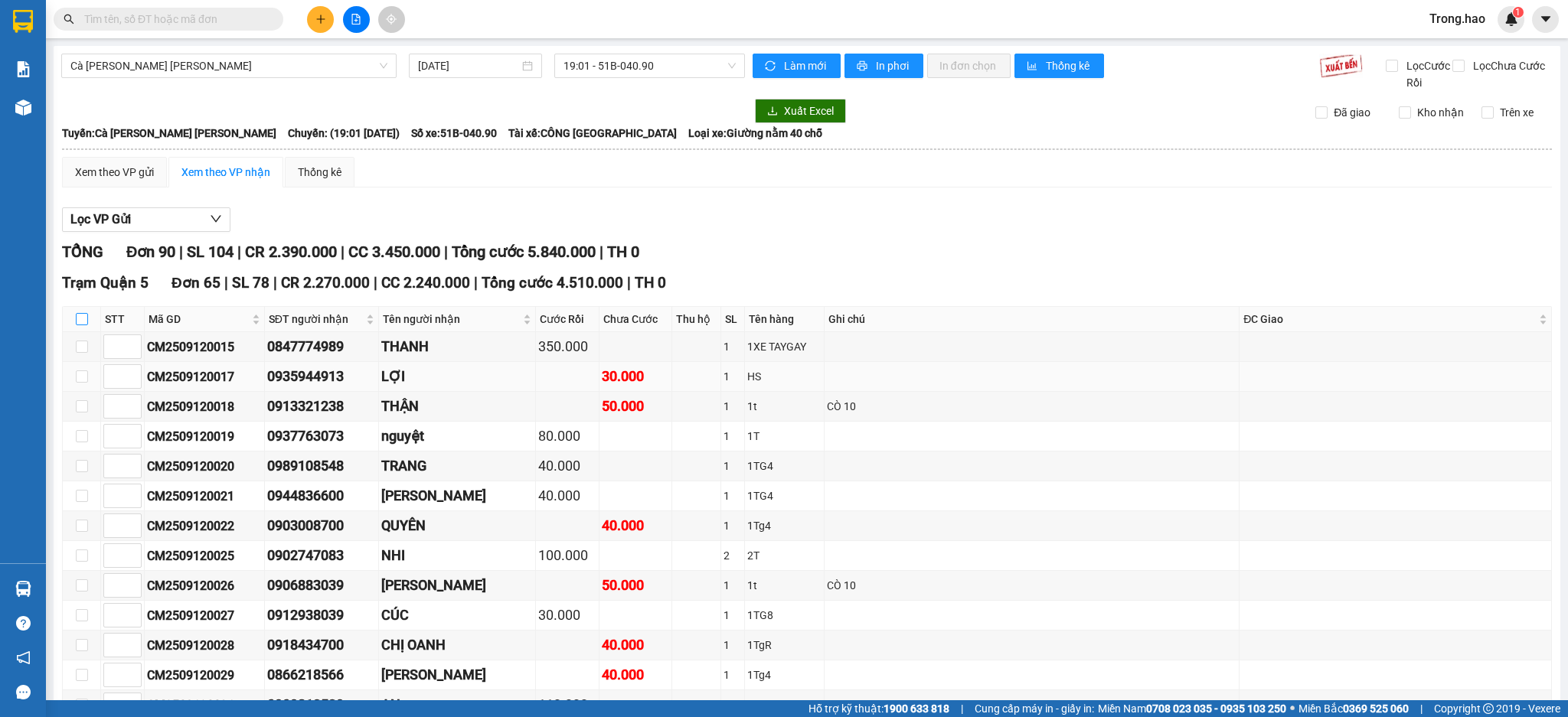
checkbox input "true"
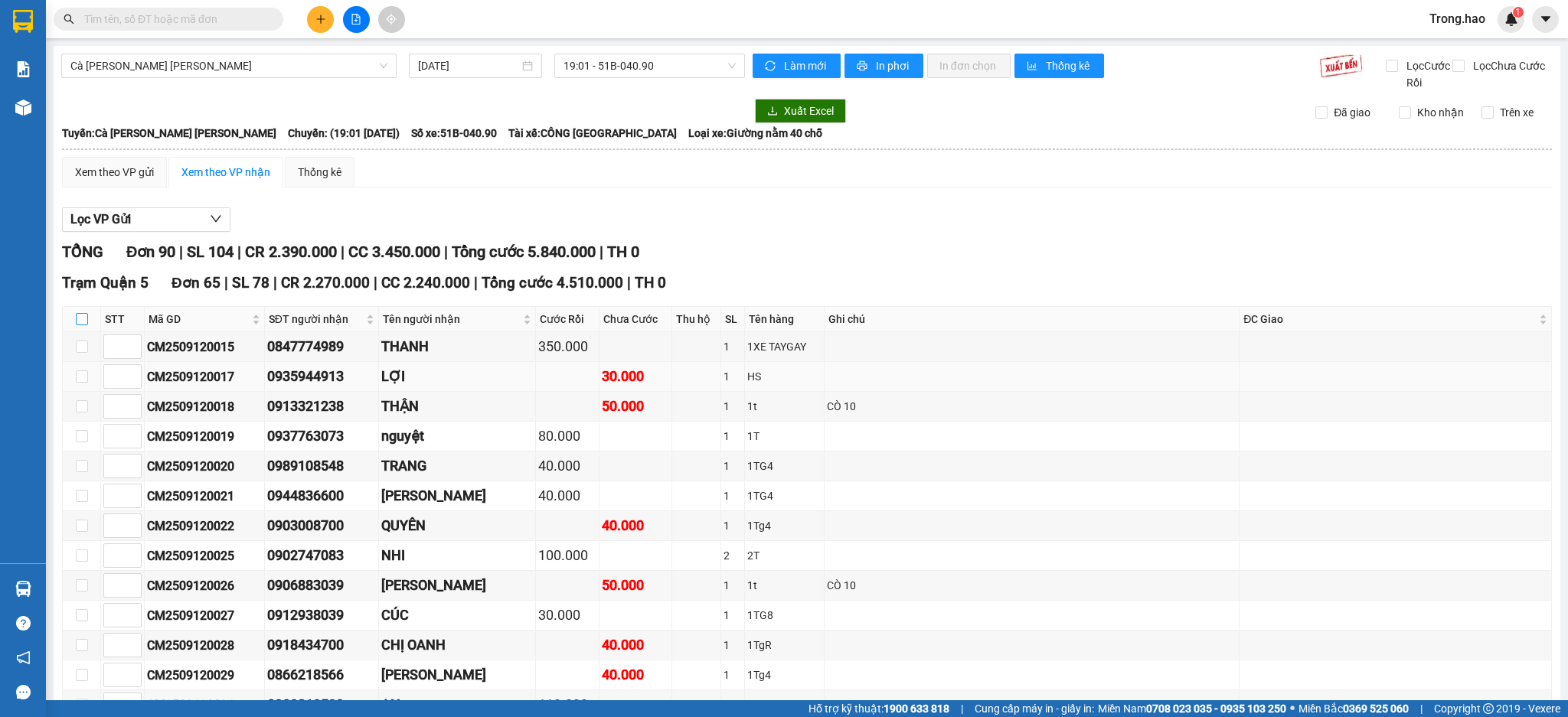
checkbox input "true"
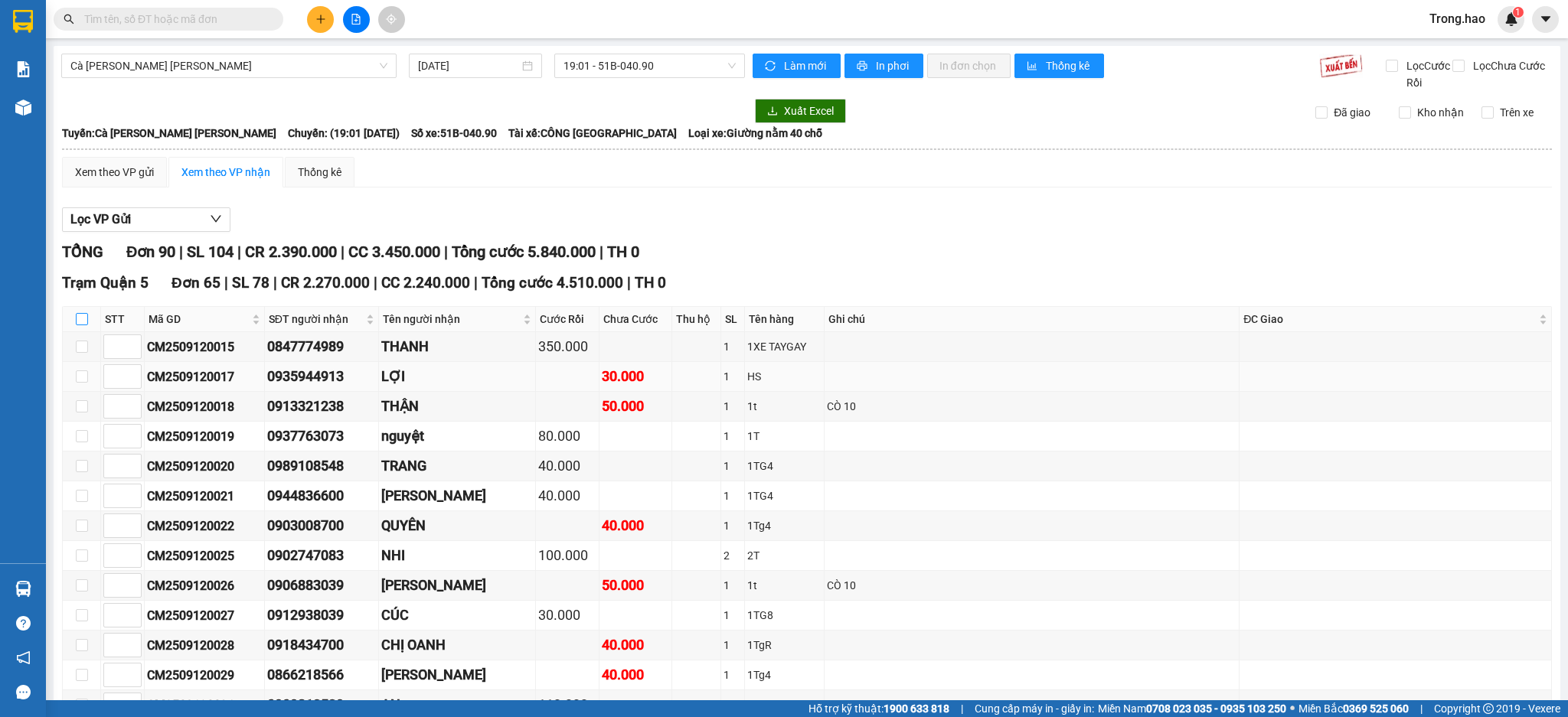
checkbox input "true"
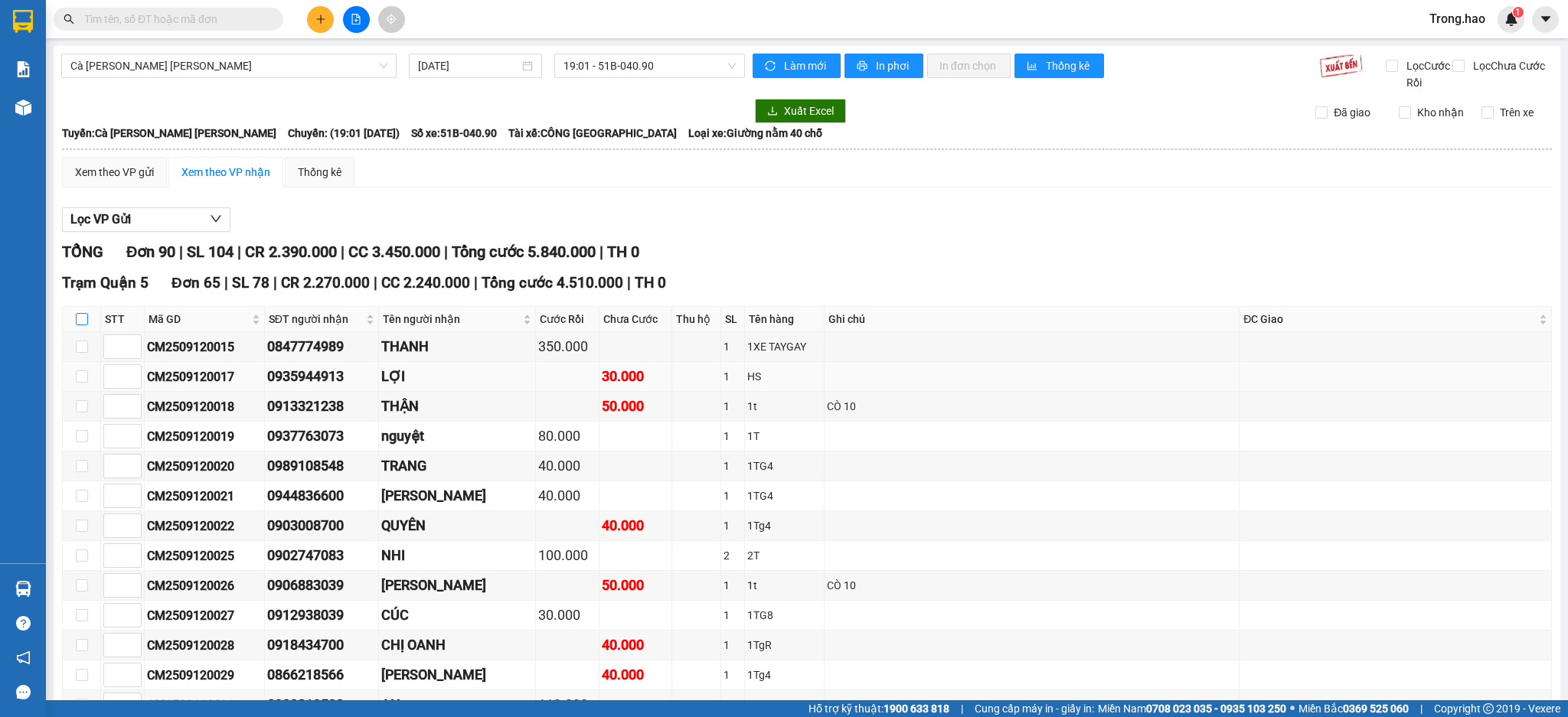
checkbox input "true"
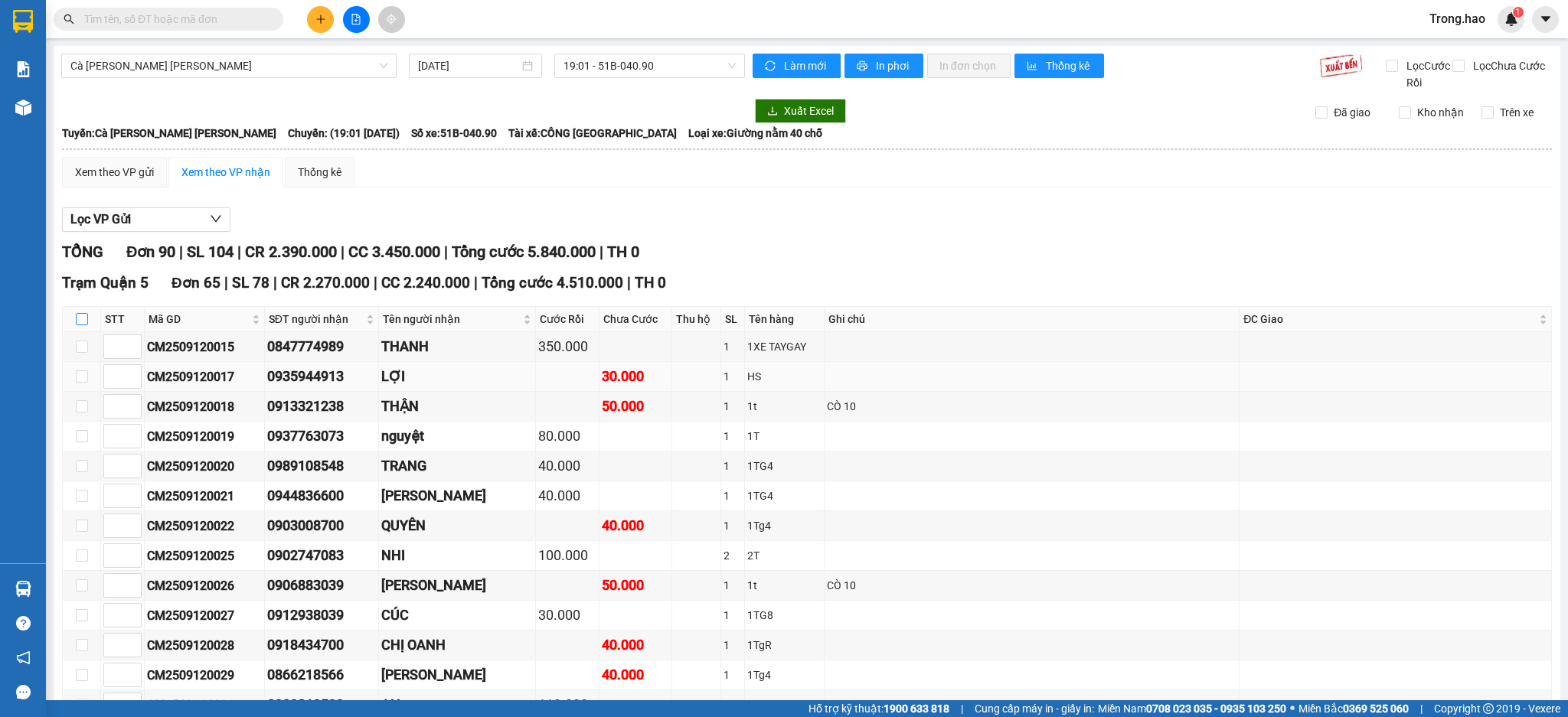
checkbox input "true"
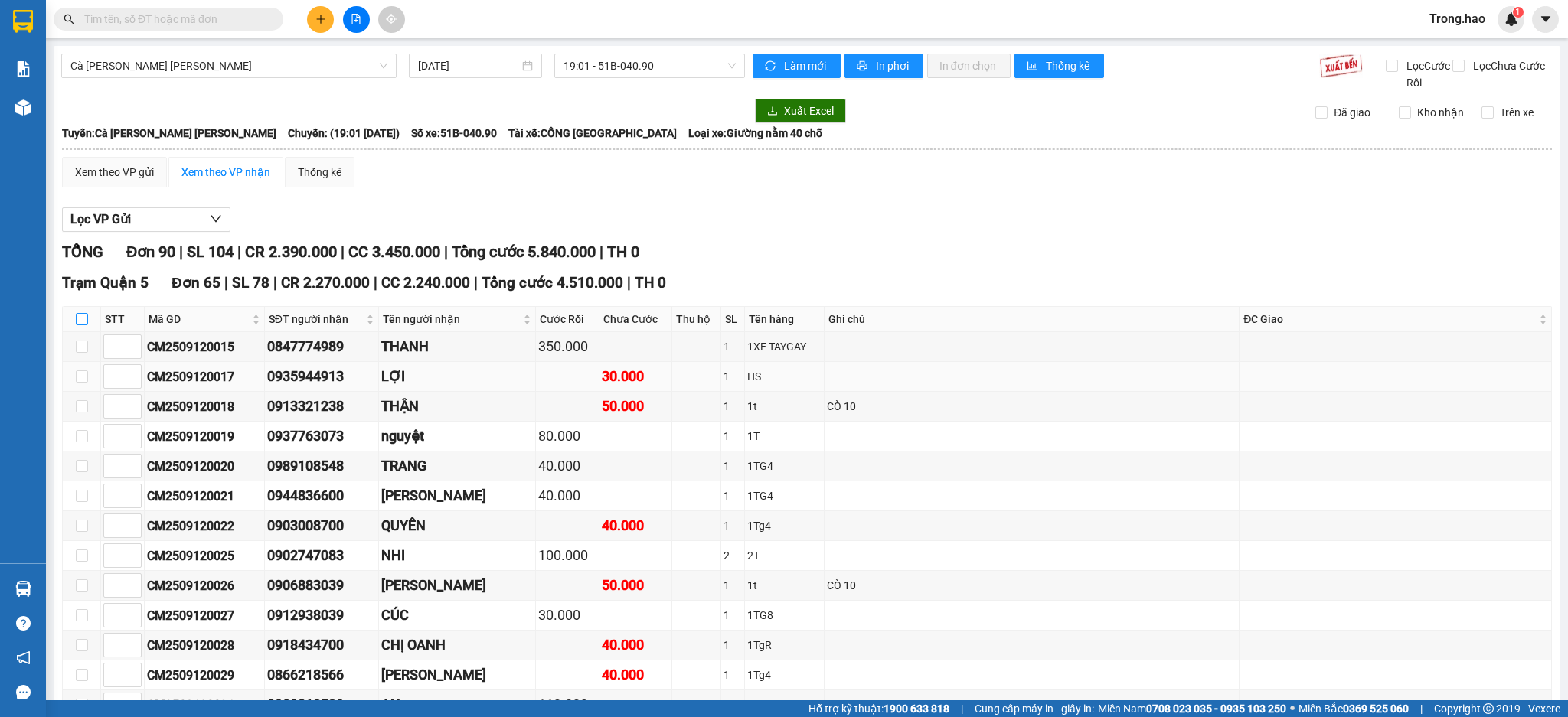
checkbox input "true"
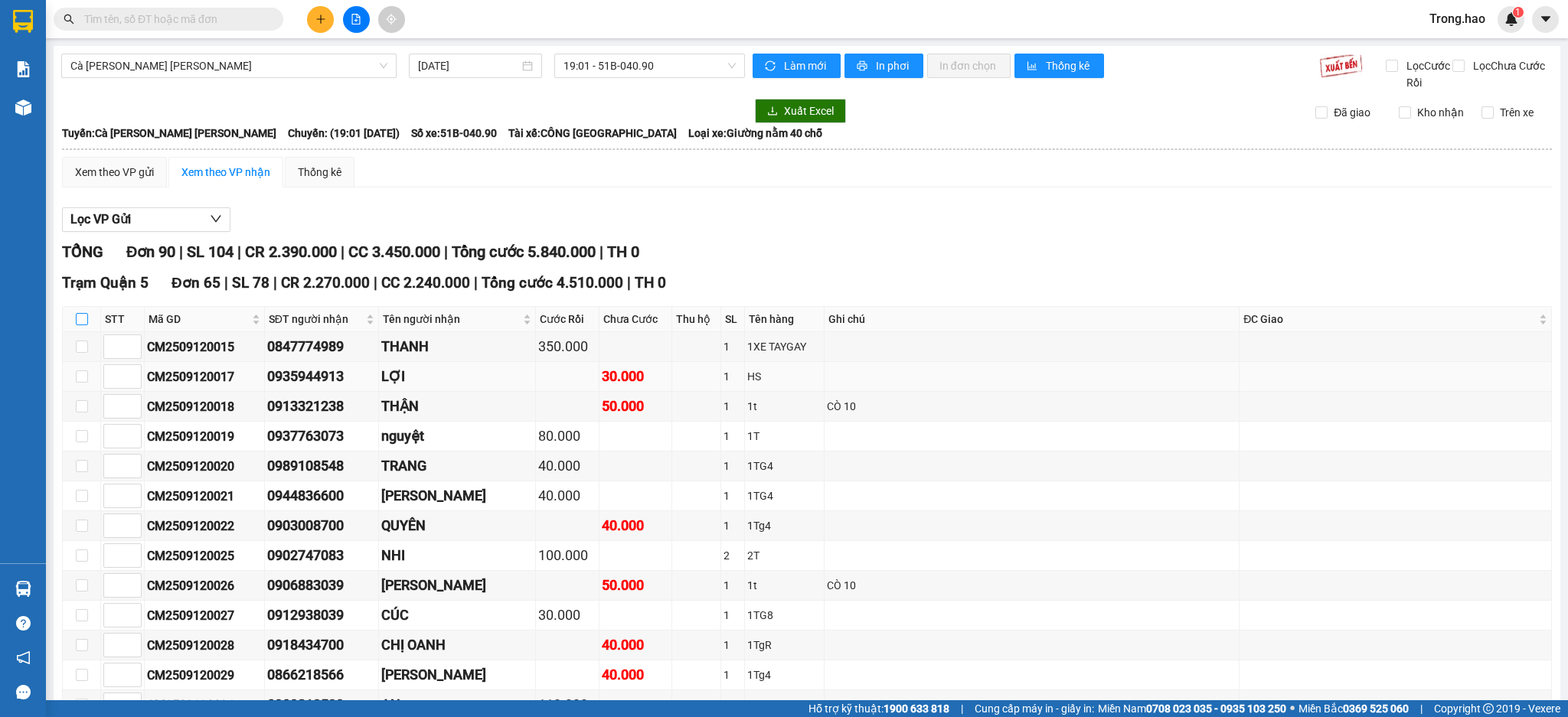
checkbox input "true"
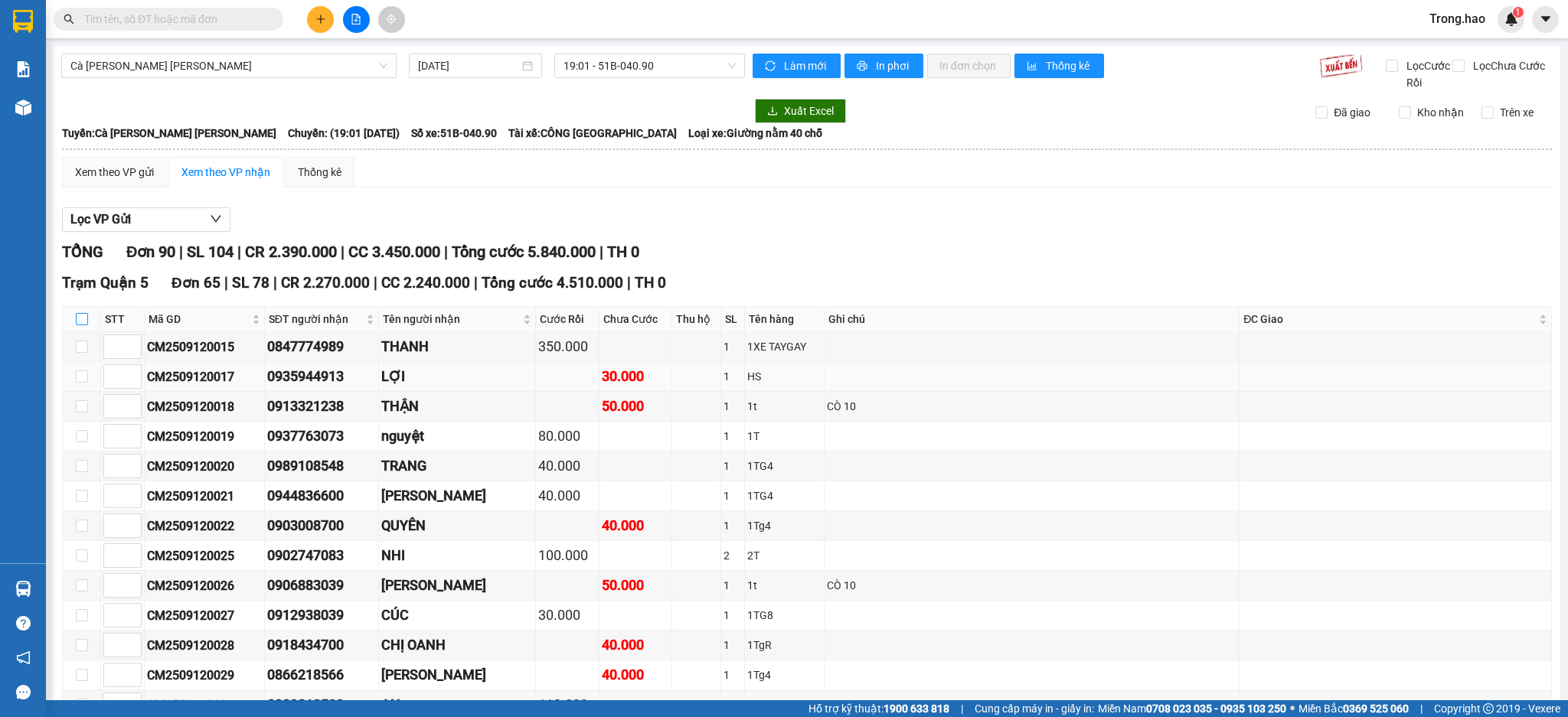
checkbox input "true"
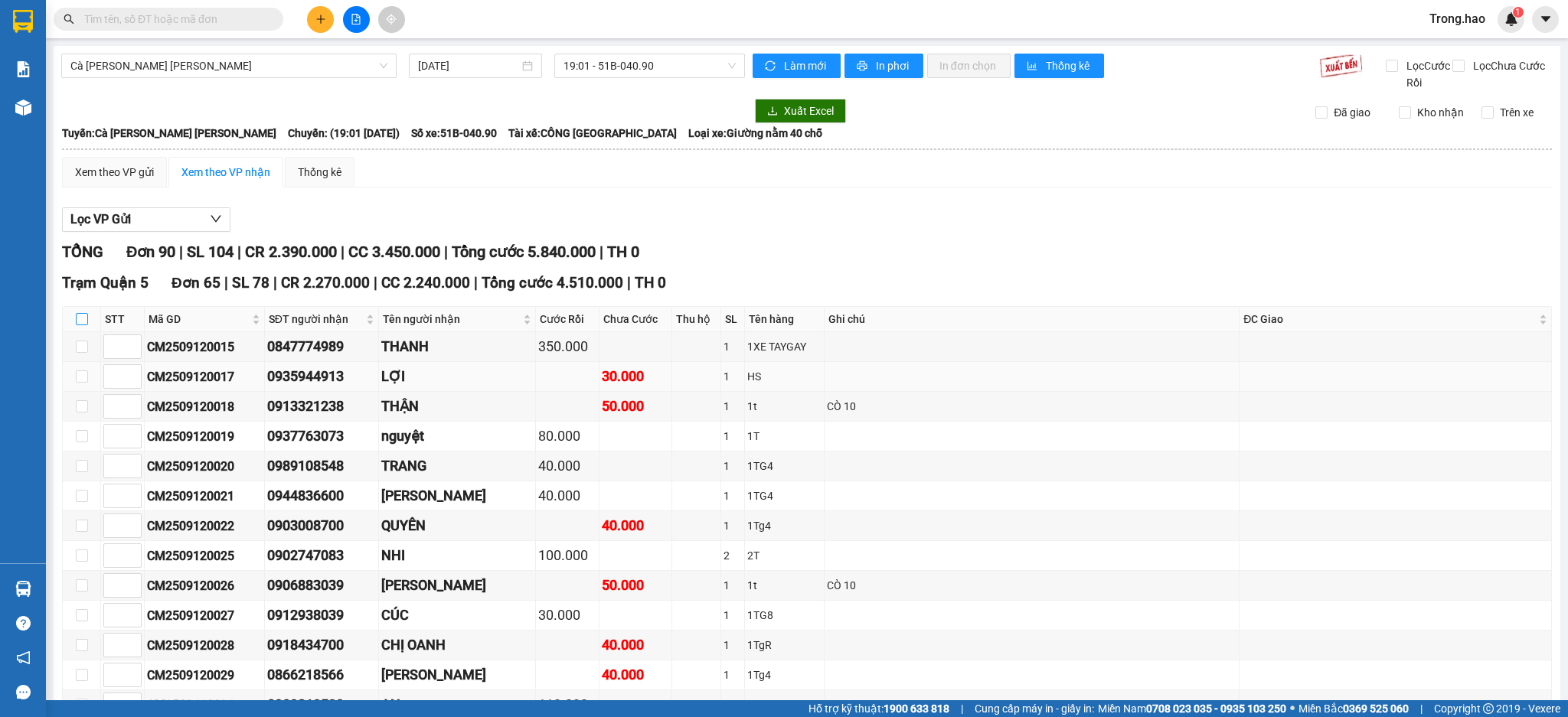
checkbox input "true"
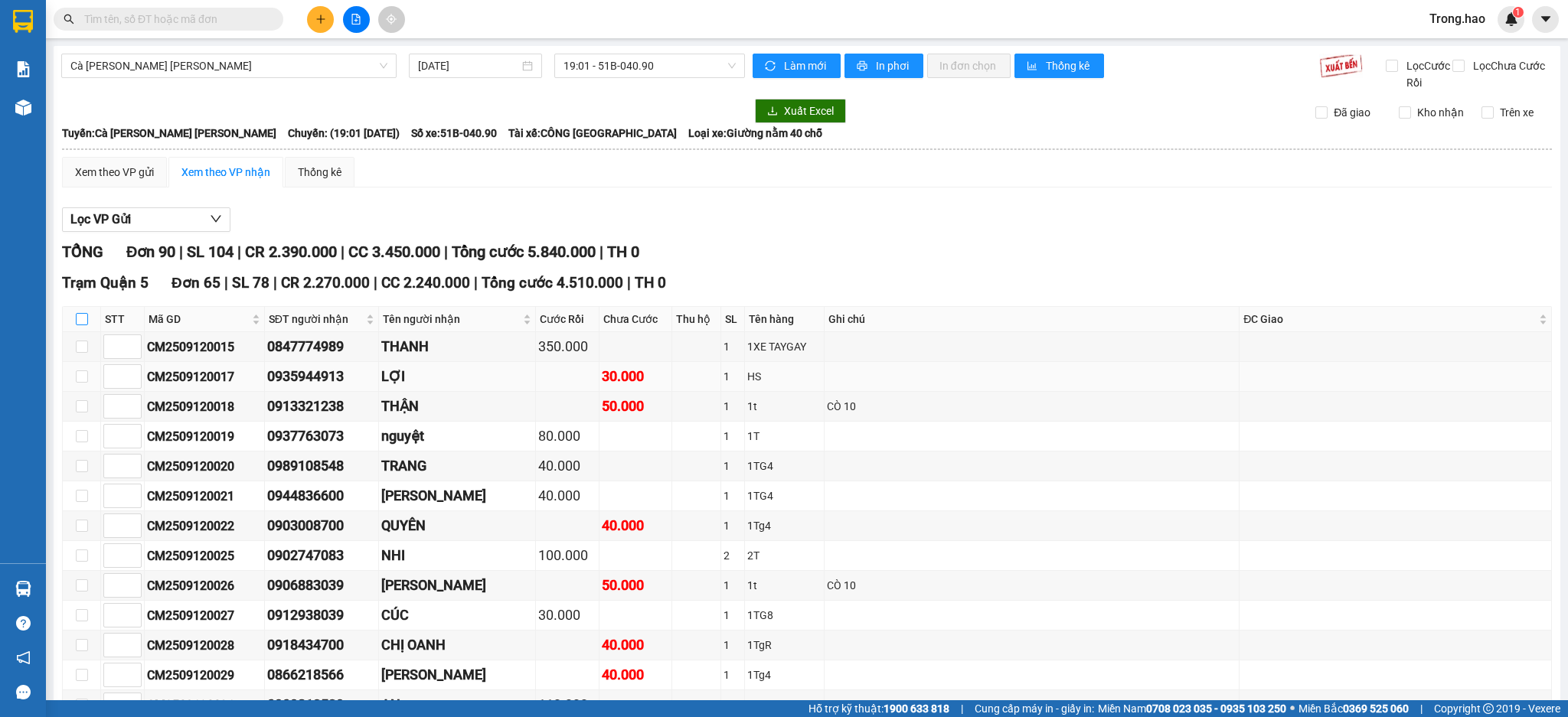
checkbox input "true"
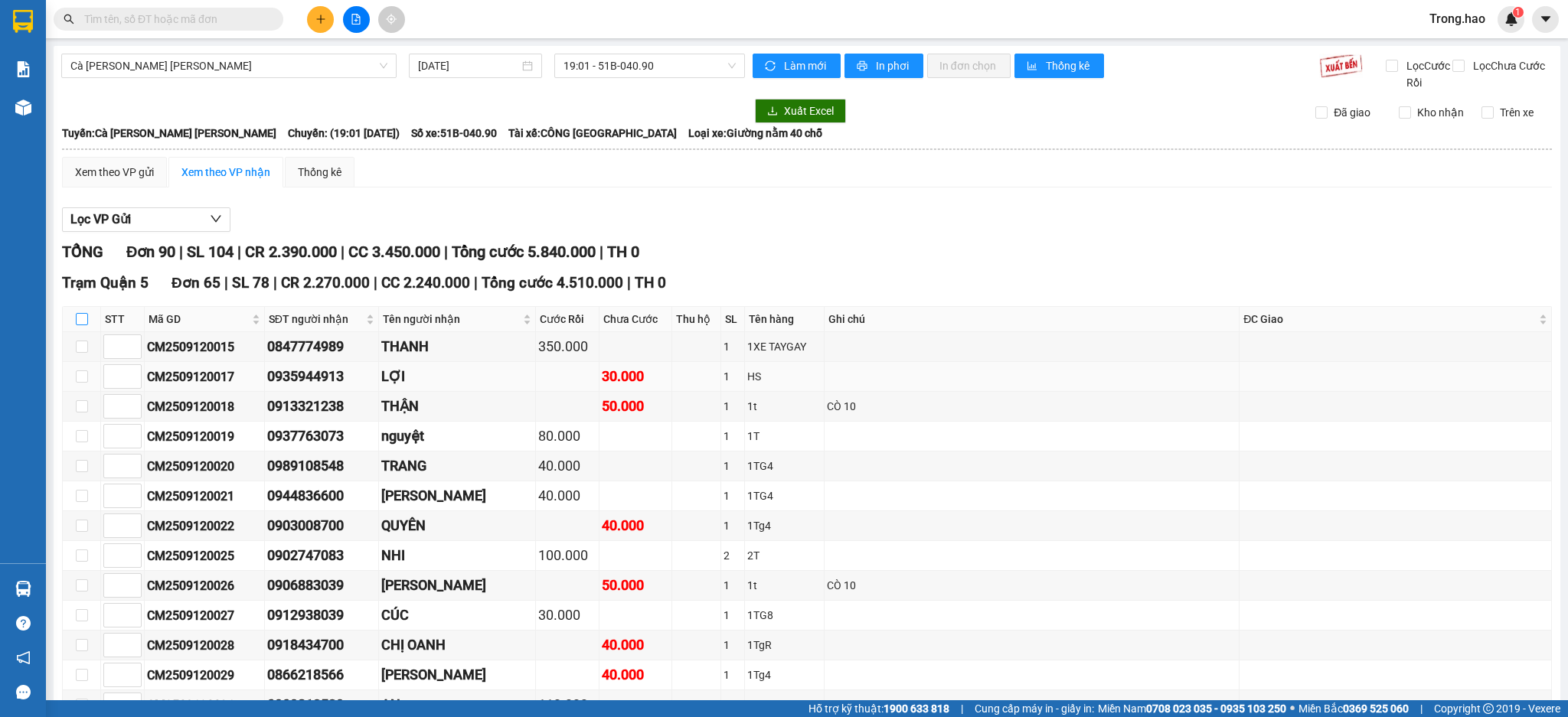
checkbox input "true"
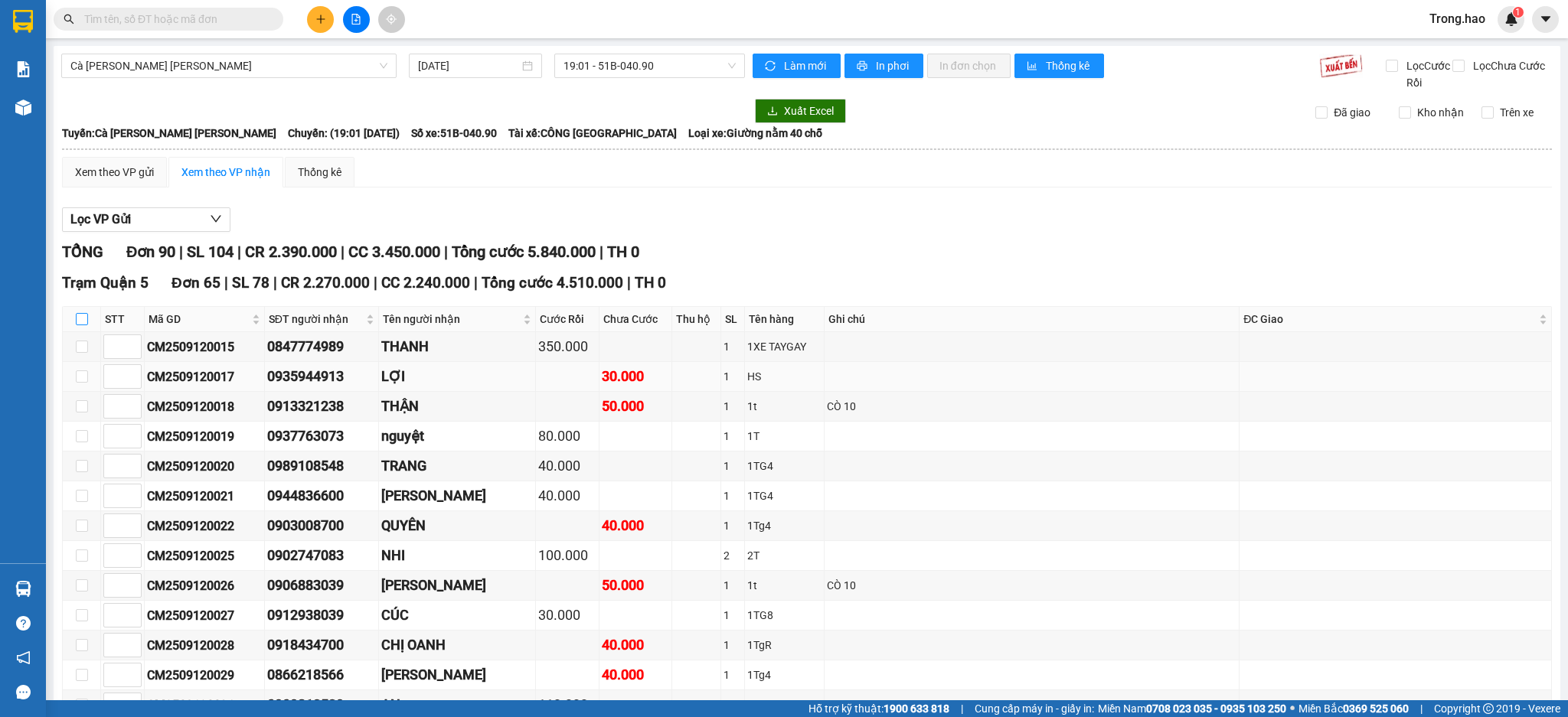
checkbox input "true"
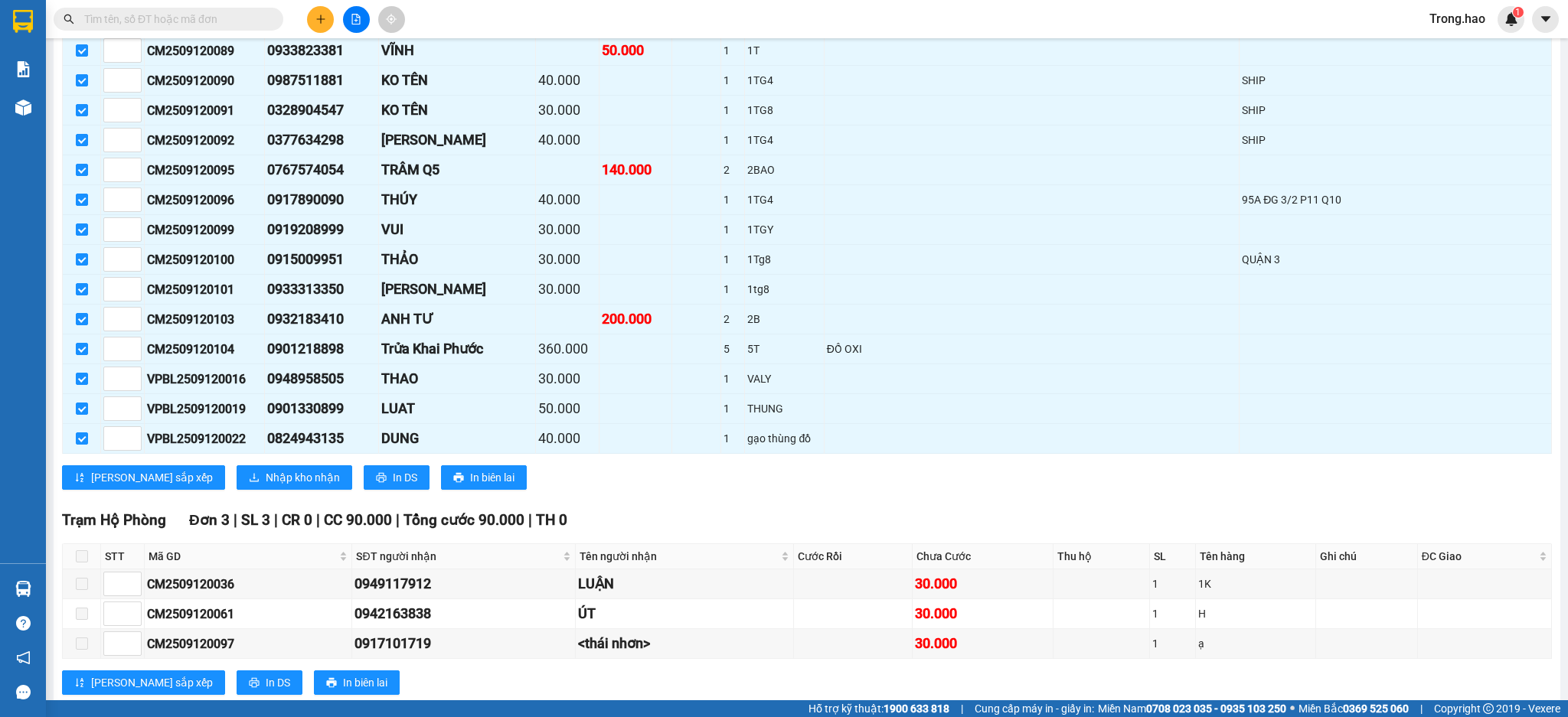
scroll to position [2040, 0]
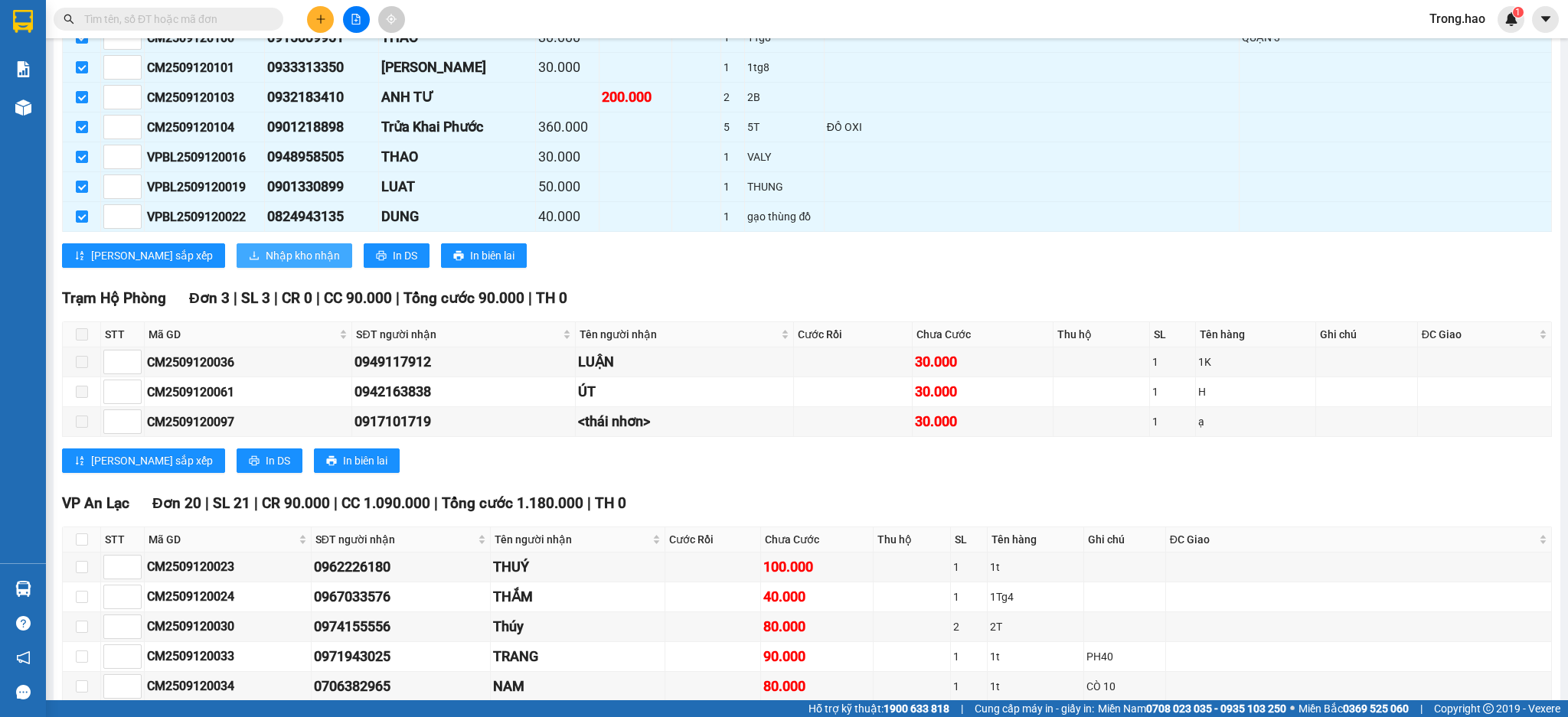
click at [265, 264] on span "Nhập kho nhận" at bounding box center [302, 255] width 74 height 17
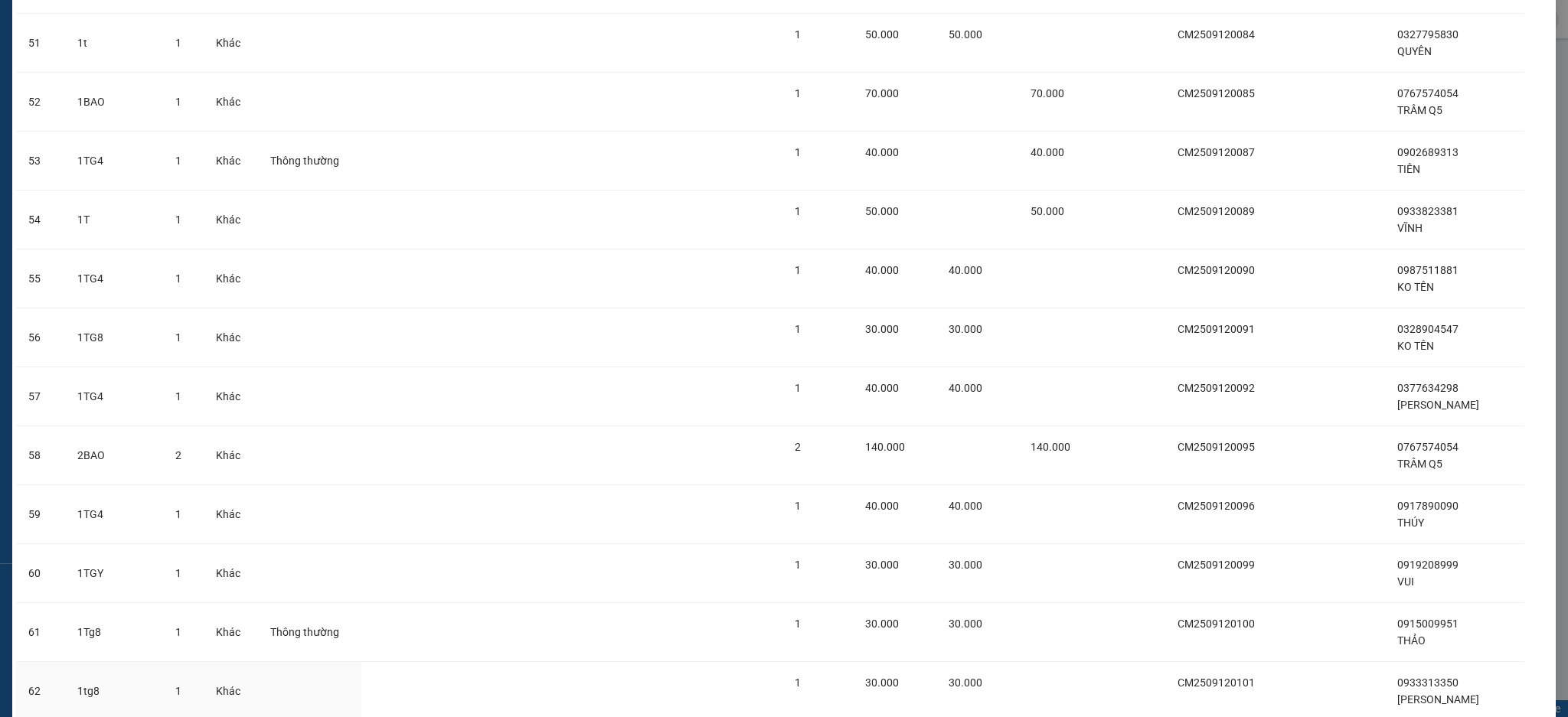
scroll to position [3356, 0]
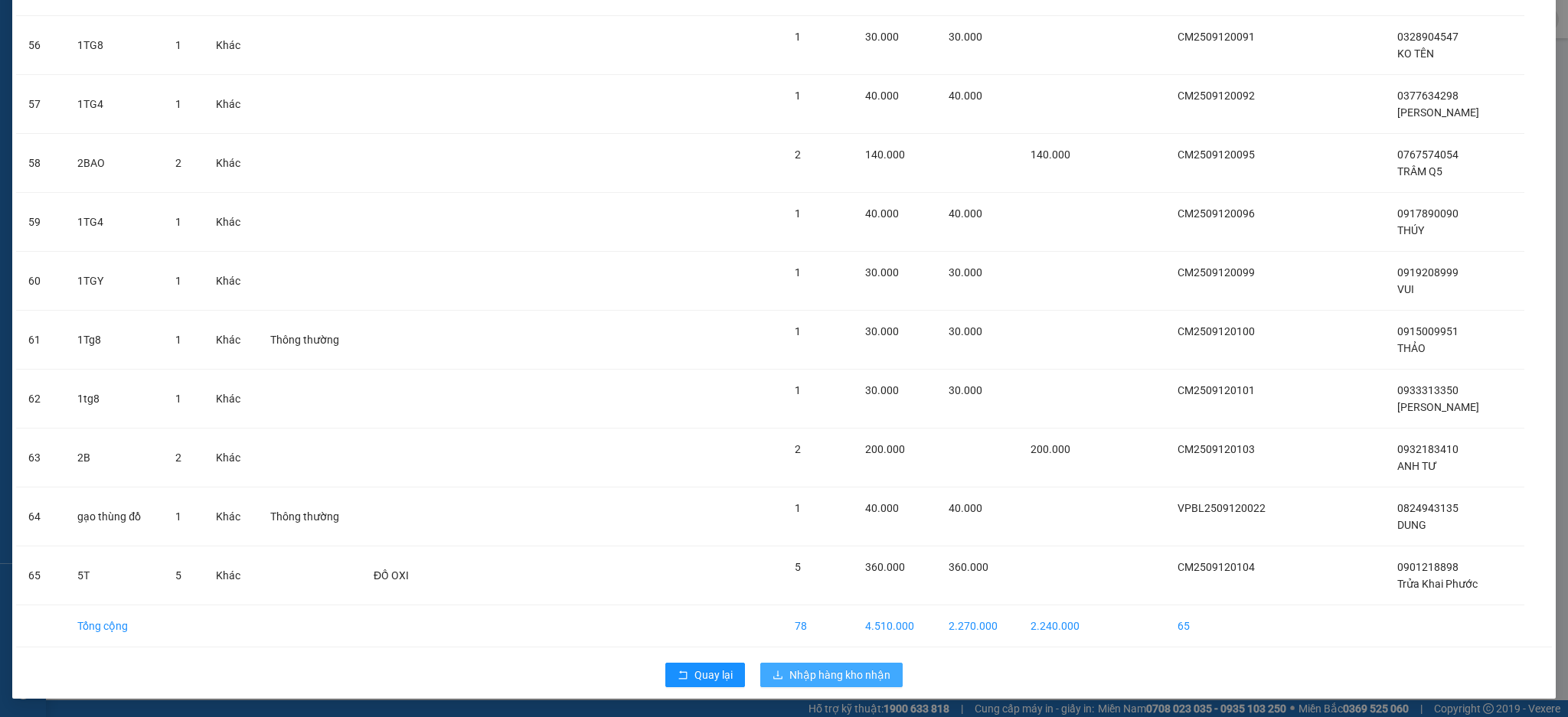
drag, startPoint x: 803, startPoint y: 662, endPoint x: 805, endPoint y: 676, distance: 14.1
click at [804, 667] on button "Nhập hàng kho nhận" at bounding box center [832, 675] width 143 height 25
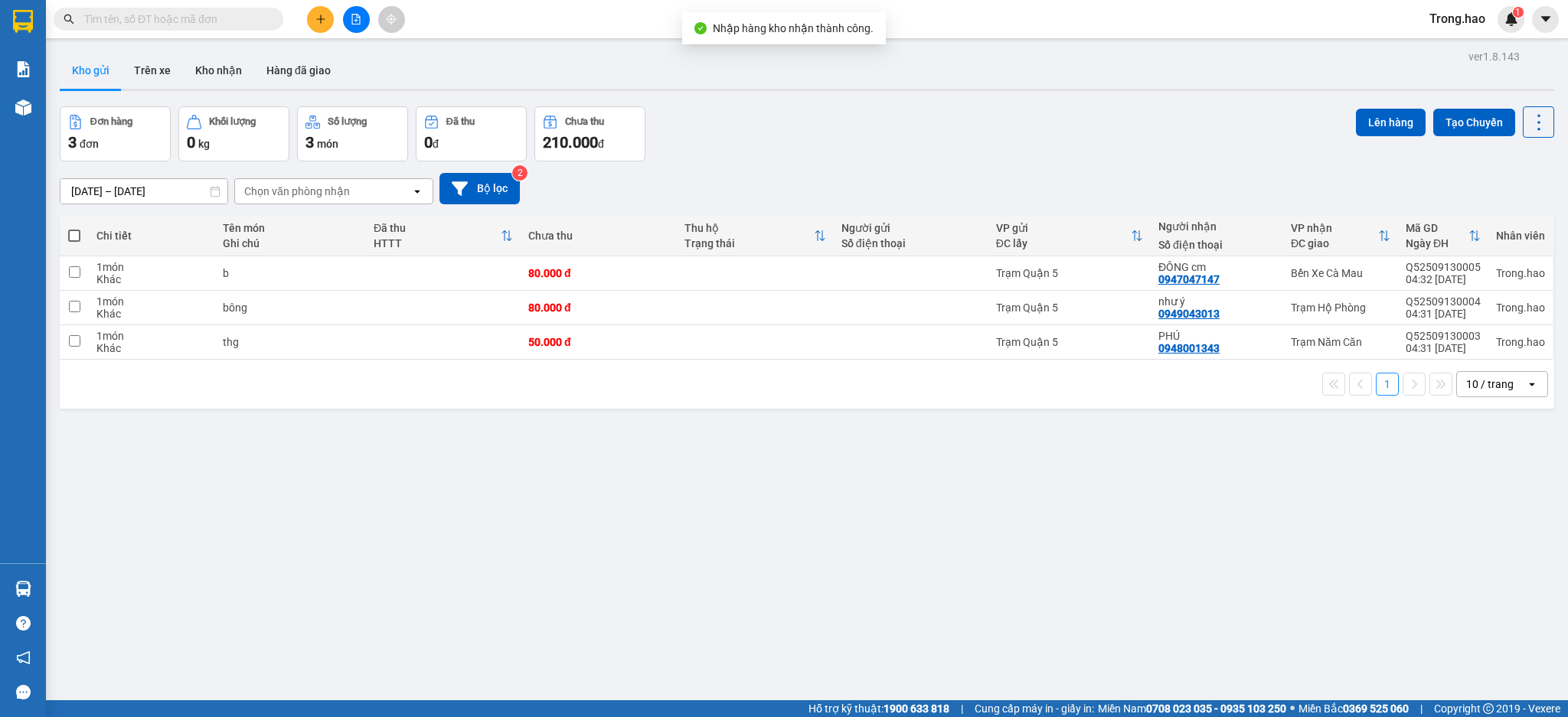
click at [215, 18] on input "text" at bounding box center [175, 18] width 181 height 17
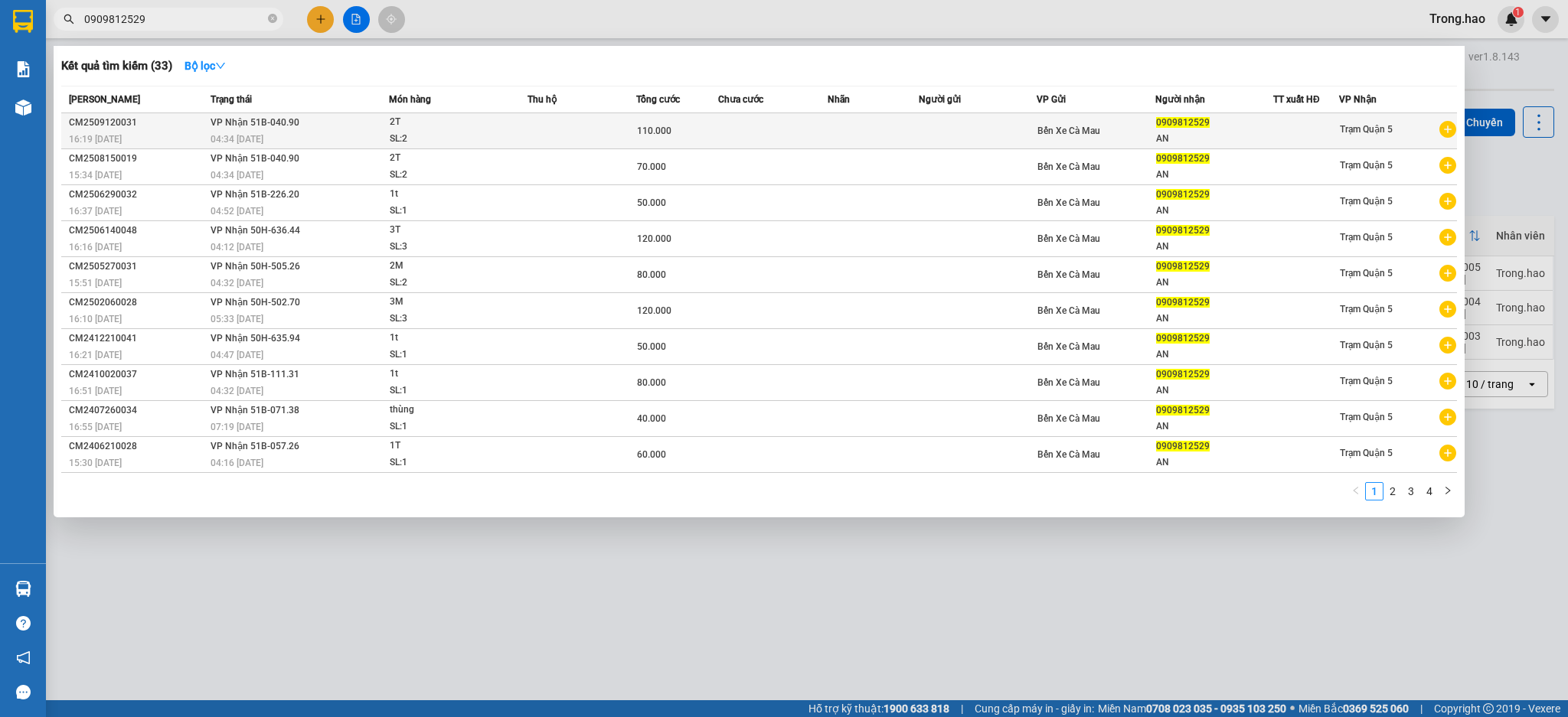
type input "0909812529"
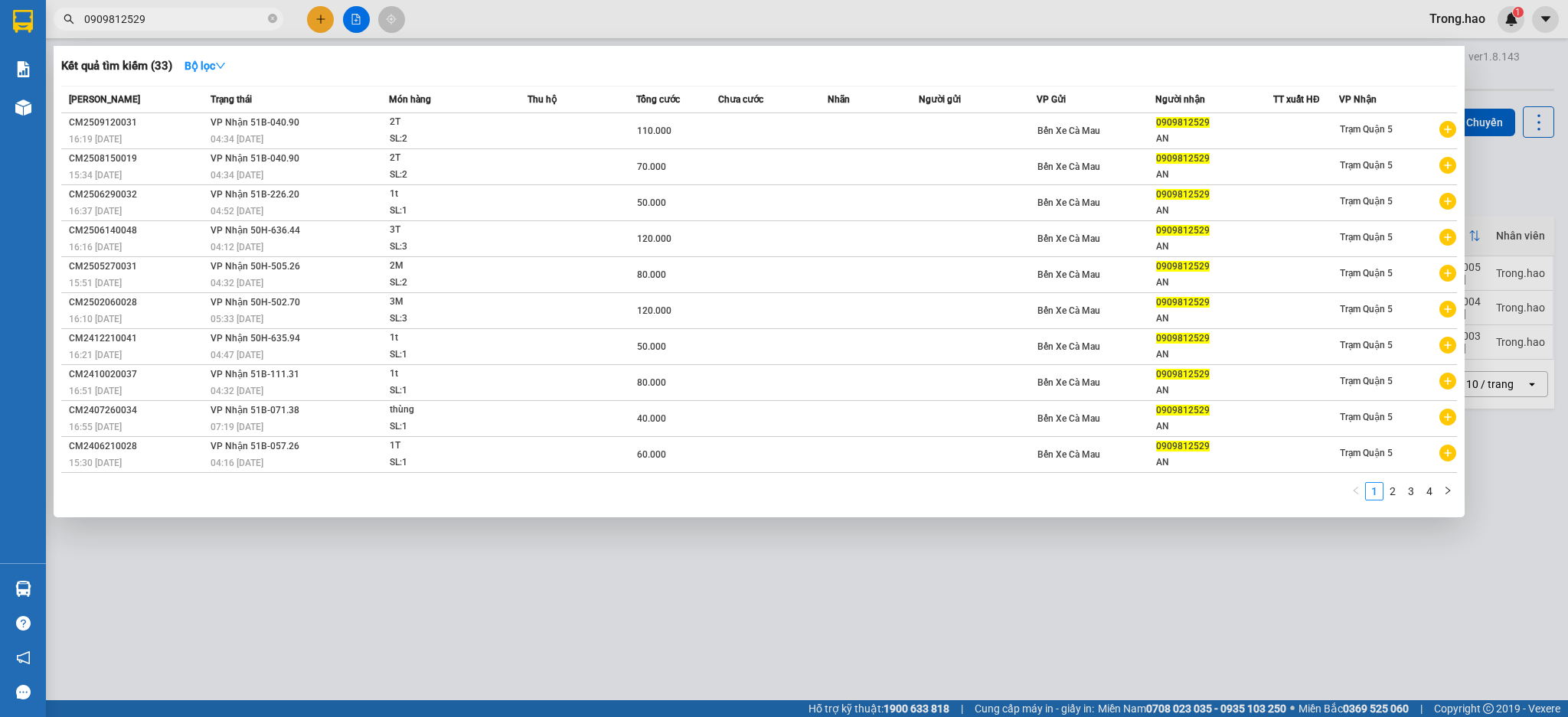
click at [363, 131] on div "04:34 - 13/09" at bounding box center [300, 139] width 178 height 17
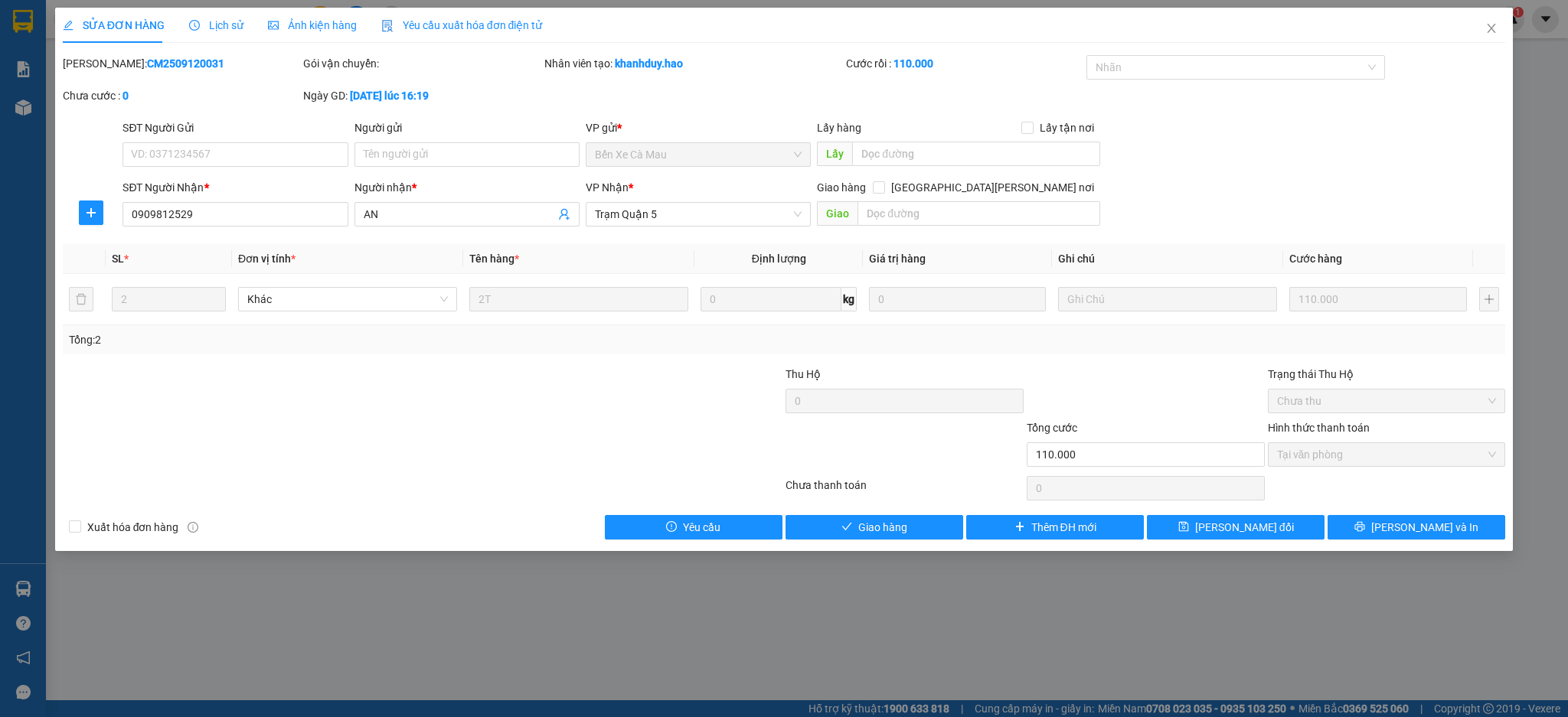
drag, startPoint x: 319, startPoint y: 15, endPoint x: 336, endPoint y: 120, distance: 106.4
click at [319, 18] on div "Ảnh kiện hàng" at bounding box center [312, 25] width 89 height 17
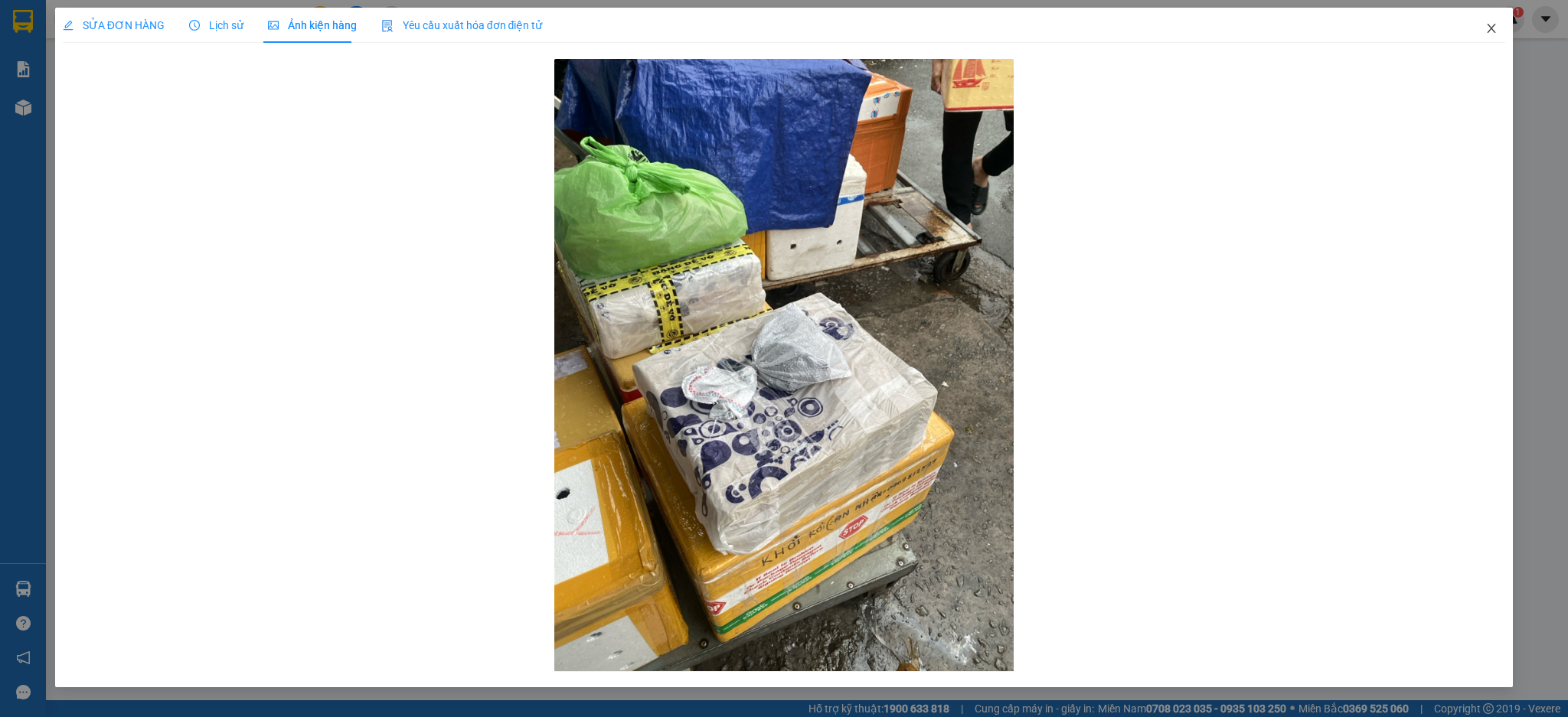
click at [1490, 20] on span "Close" at bounding box center [1491, 29] width 43 height 43
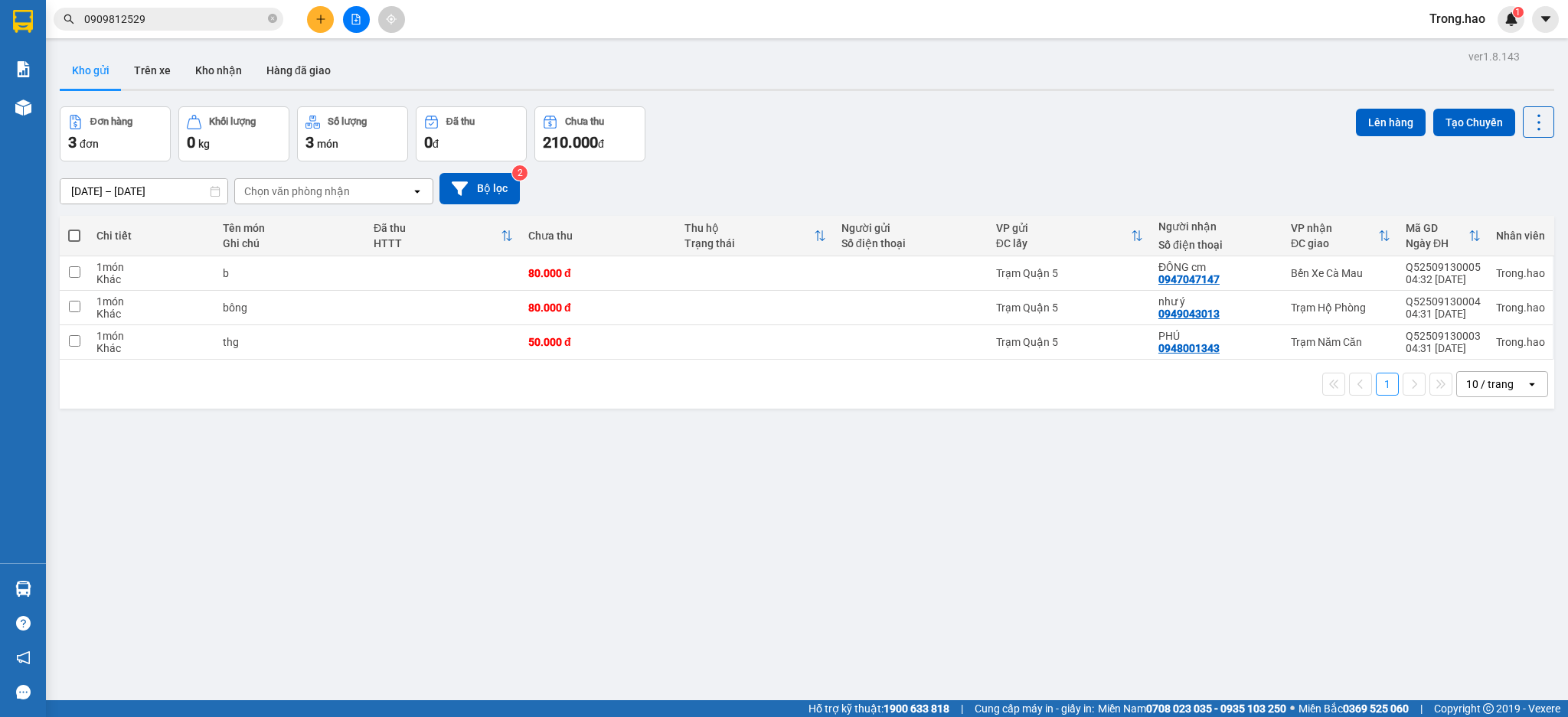
click at [242, 11] on input "0909812529" at bounding box center [175, 18] width 181 height 17
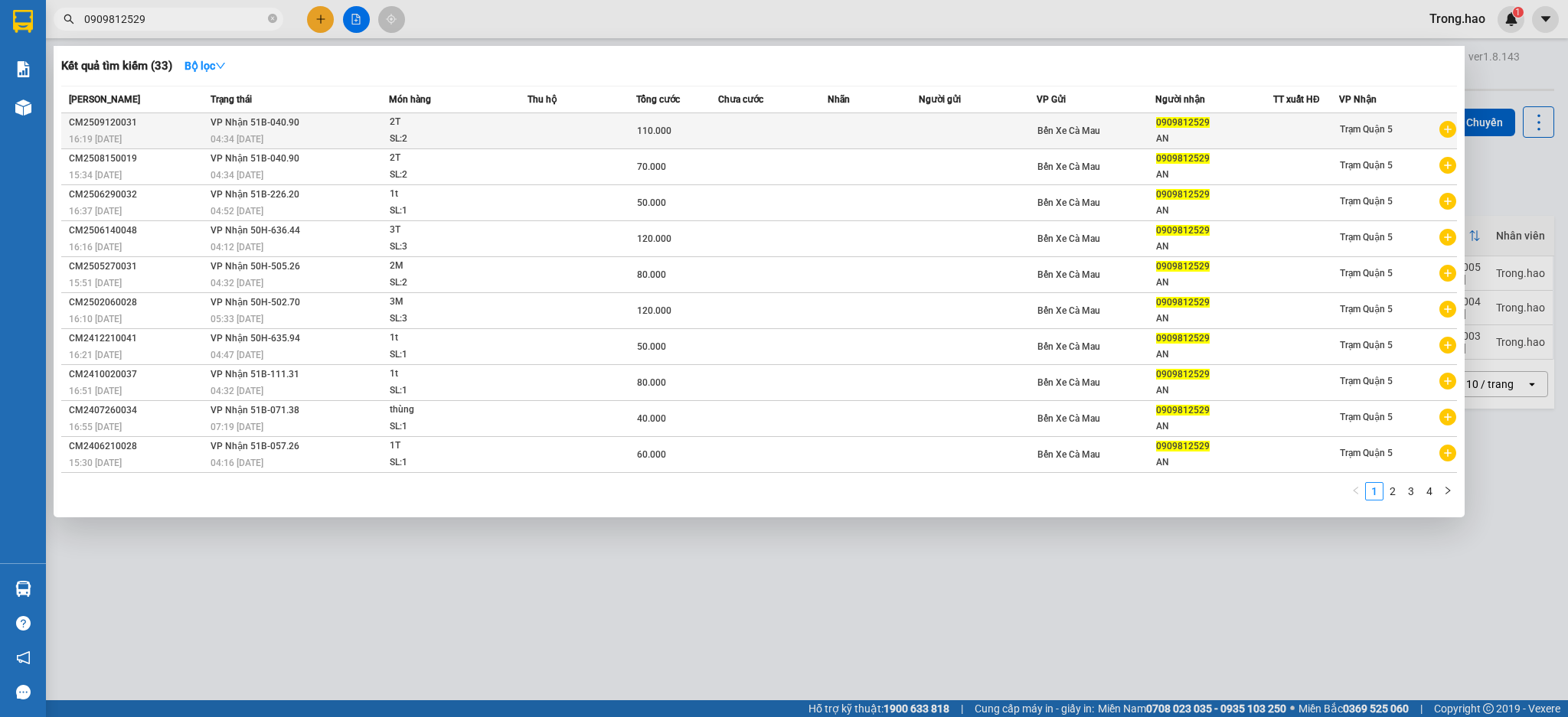
click at [653, 131] on span "110.000" at bounding box center [654, 130] width 34 height 11
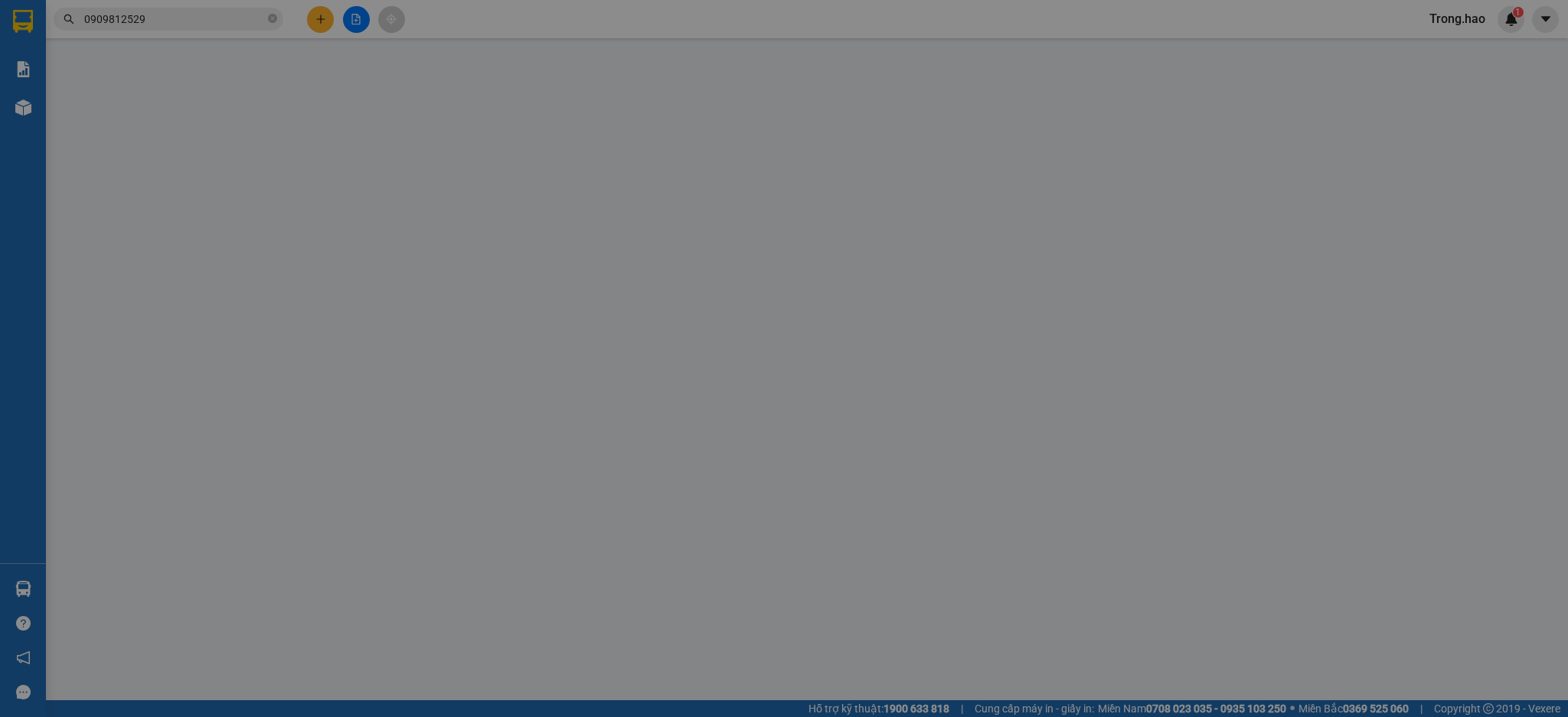
type input "0909812529"
type input "AN"
type input "110.000"
type input "0"
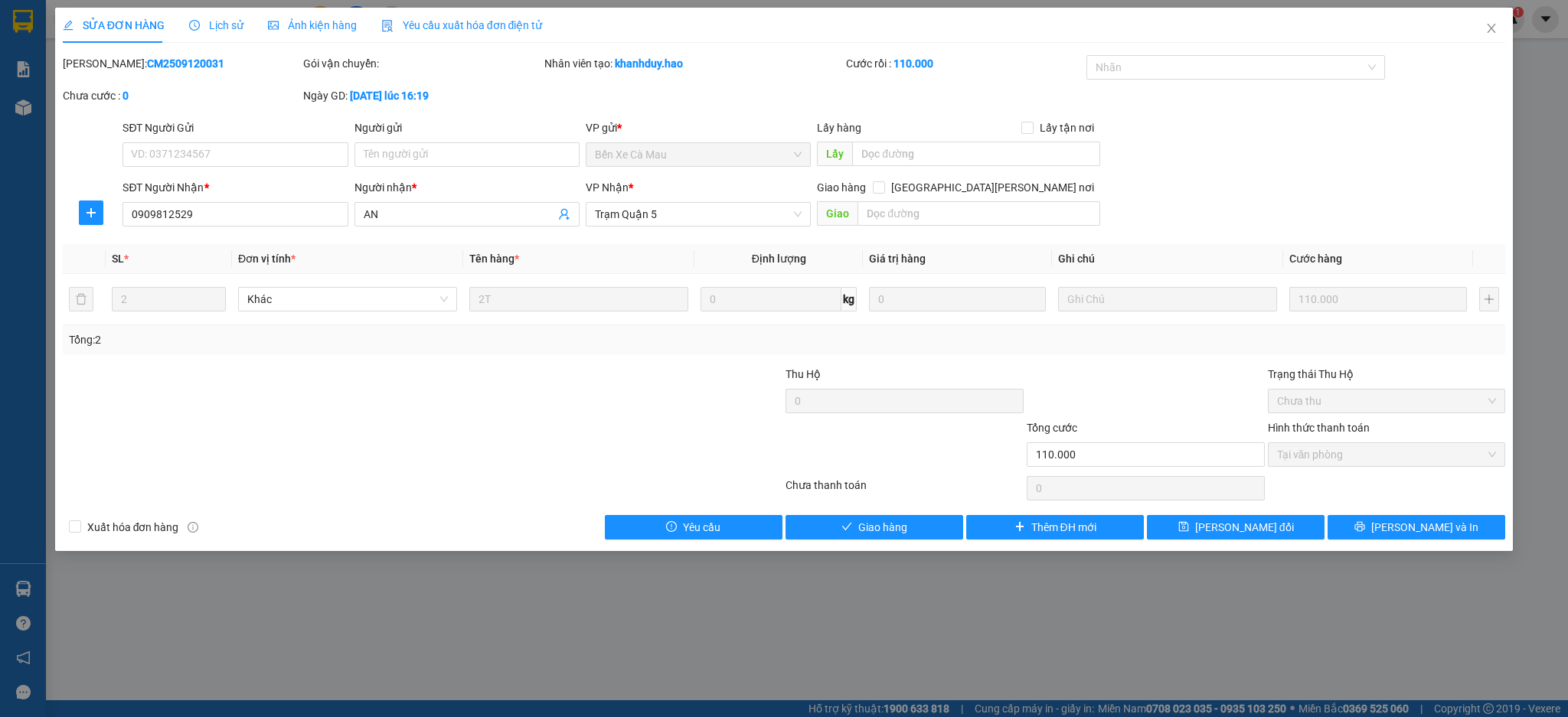
click at [332, 34] on div "Ảnh kiện hàng" at bounding box center [312, 26] width 89 height 35
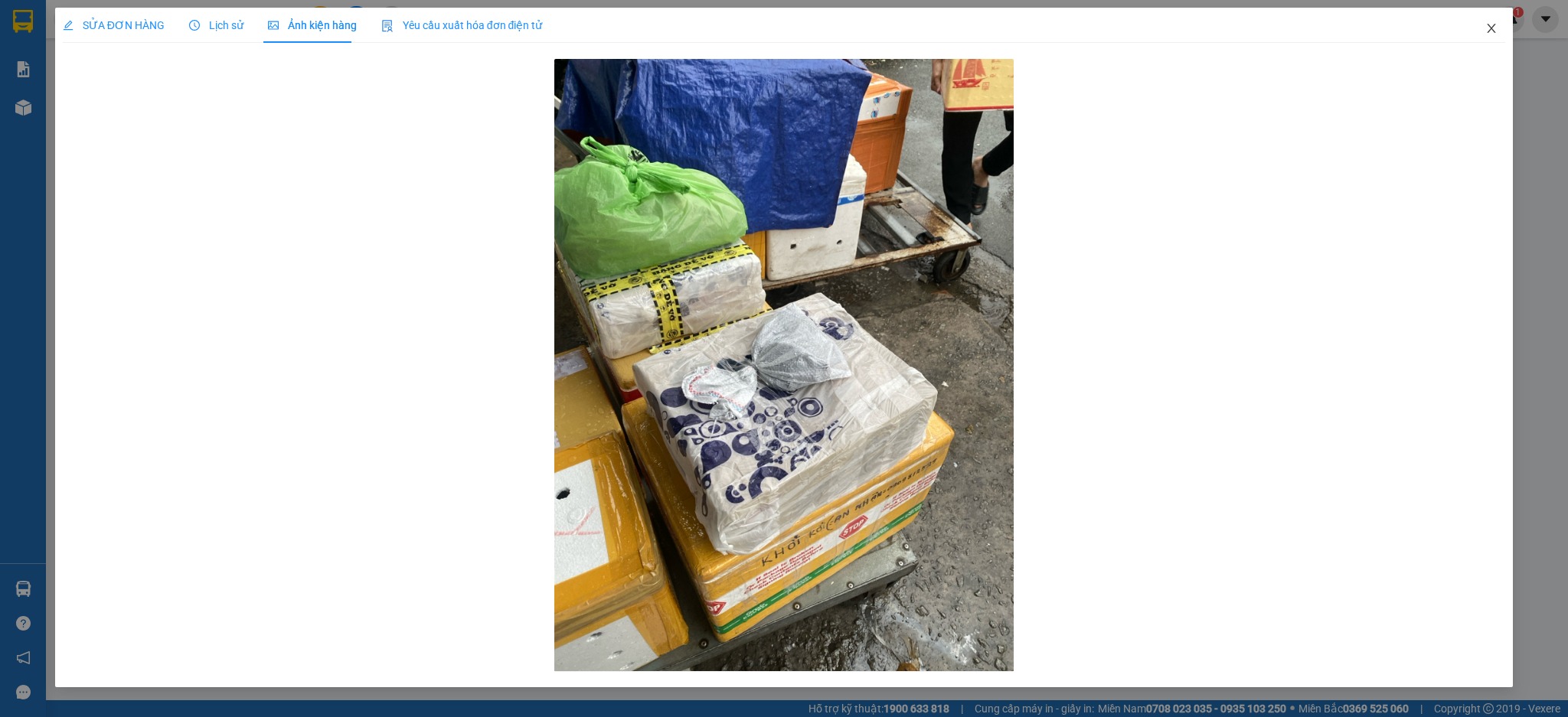
click at [1486, 26] on icon "close" at bounding box center [1491, 28] width 12 height 12
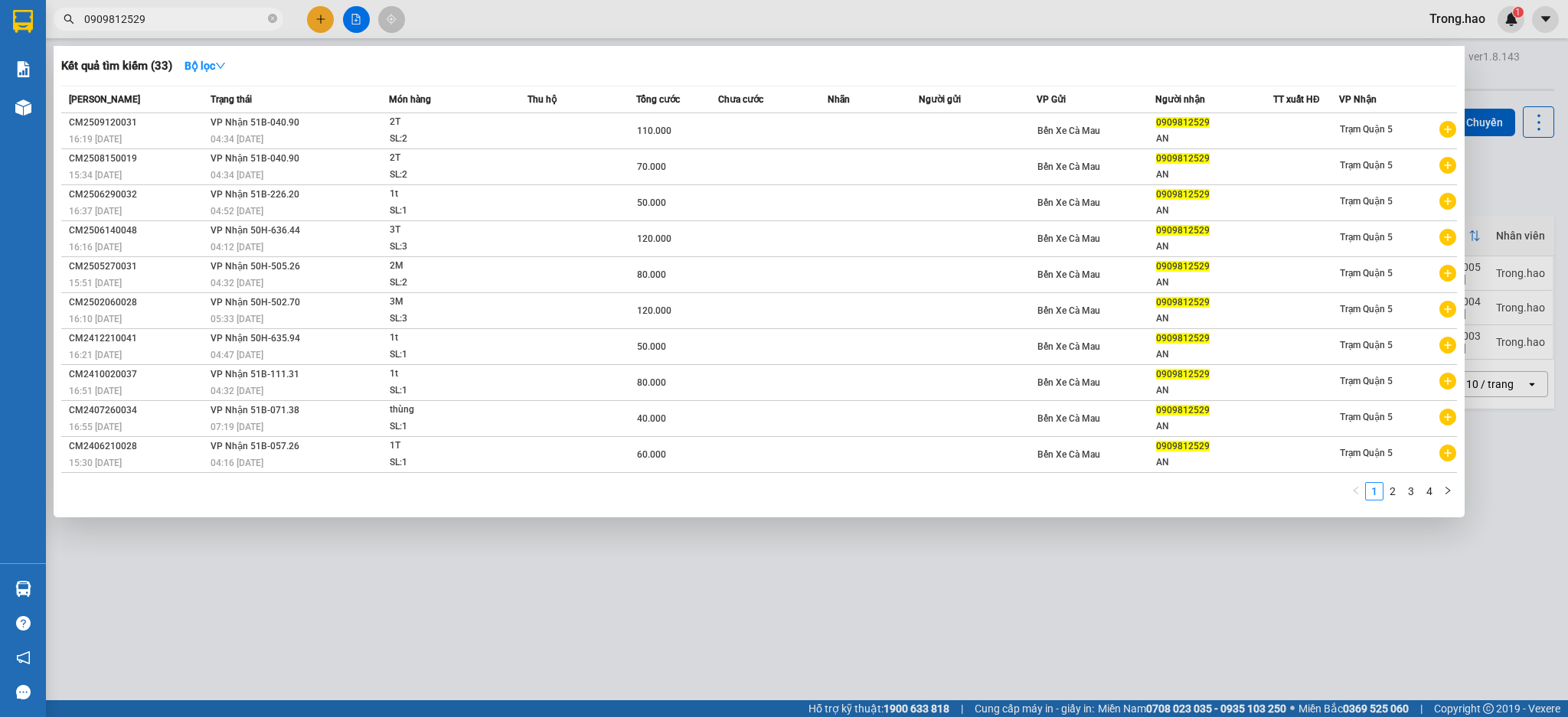
click at [237, 13] on input "0909812529" at bounding box center [175, 18] width 181 height 17
